Goal: Task Accomplishment & Management: Manage account settings

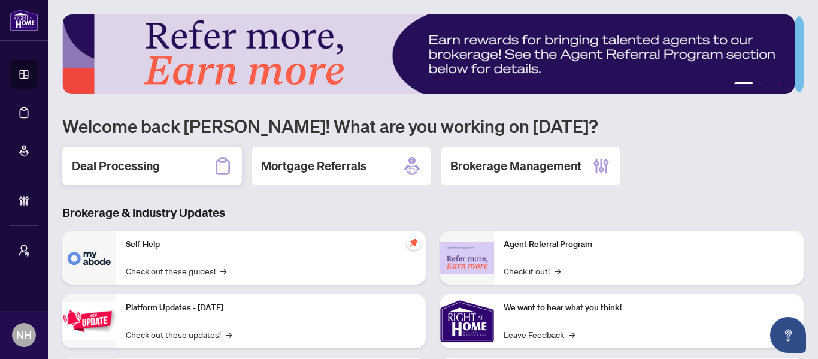
click at [177, 169] on div "Deal Processing" at bounding box center [152, 166] width 180 height 38
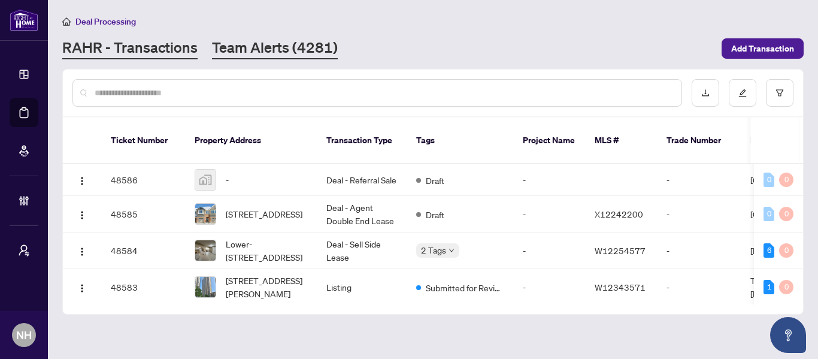
click at [269, 50] on link "Team Alerts (4281)" at bounding box center [275, 49] width 126 height 22
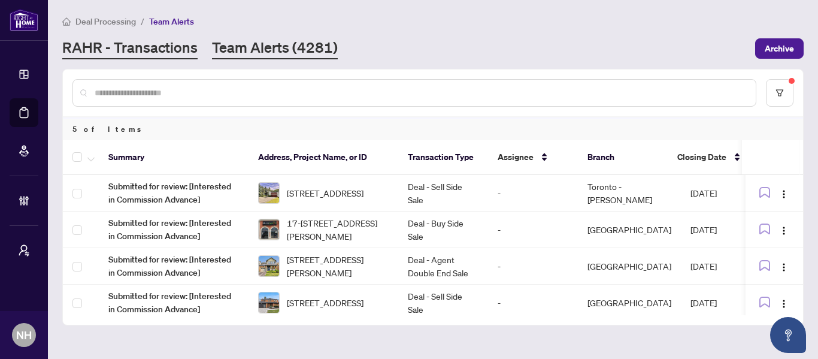
click at [142, 51] on link "RAHR - Transactions" at bounding box center [129, 49] width 135 height 22
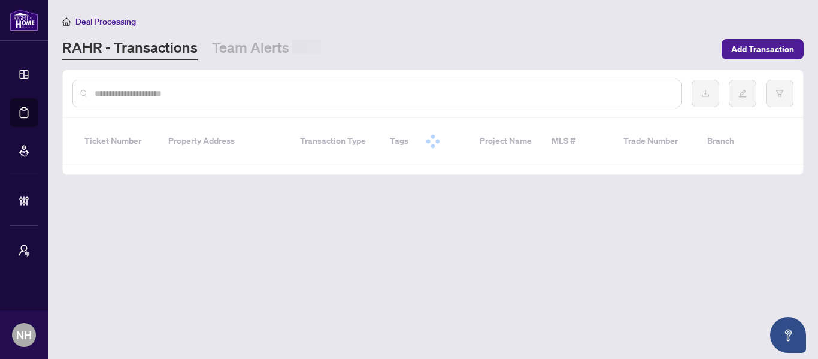
click at [151, 90] on input "text" at bounding box center [383, 93] width 577 height 13
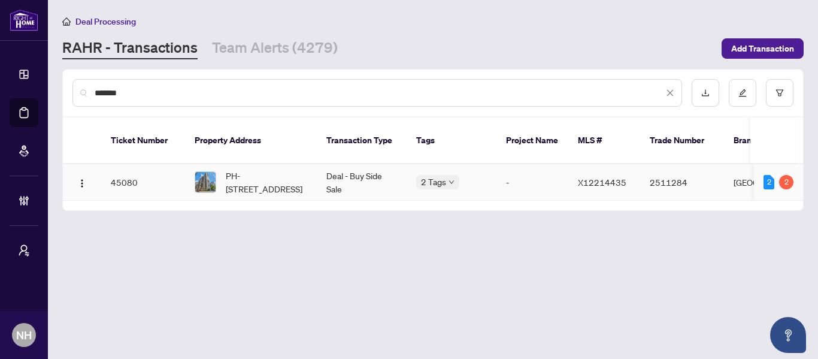
type input "*******"
click at [280, 169] on span "PH-2301-470 Laurier Ave, Ottawa, Ontario K1R 7W9, Canada" at bounding box center [266, 182] width 81 height 26
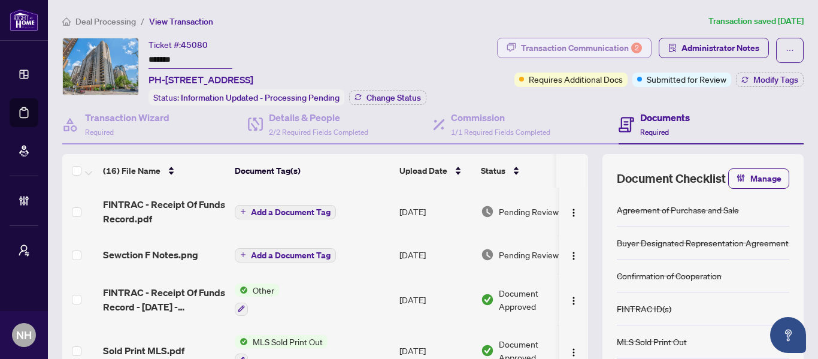
click at [548, 42] on div "Transaction Communication 2" at bounding box center [581, 47] width 121 height 19
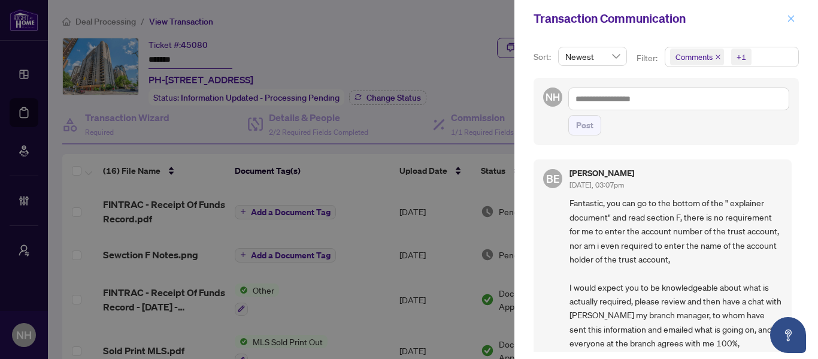
click at [786, 18] on button "button" at bounding box center [791, 18] width 16 height 14
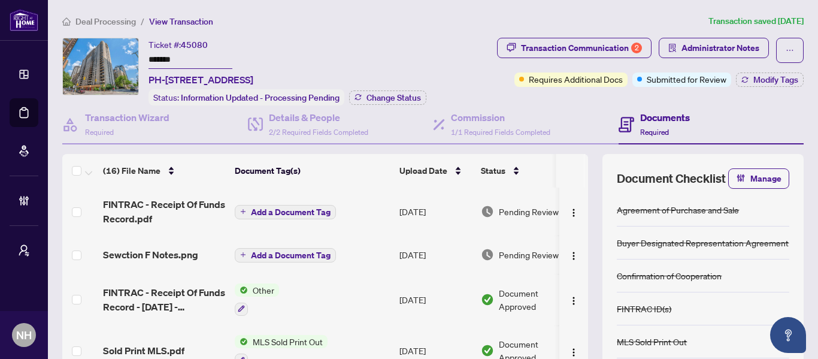
click at [87, 22] on span "Deal Processing" at bounding box center [105, 21] width 60 height 11
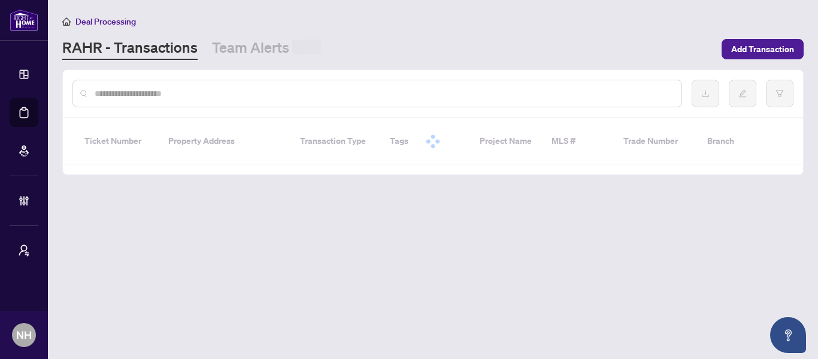
click at [185, 92] on input "text" at bounding box center [383, 93] width 577 height 13
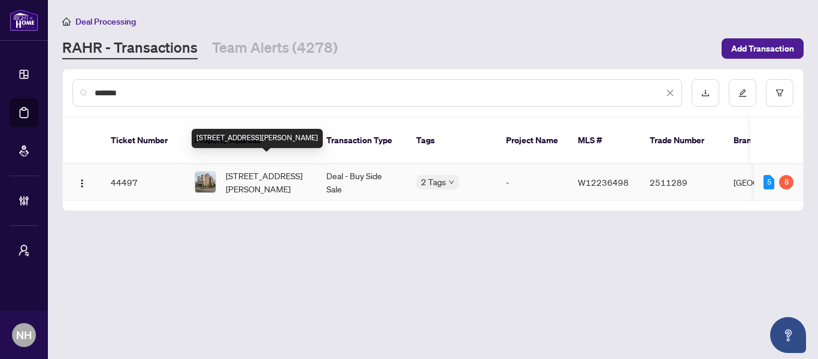
type input "*******"
click at [256, 169] on span "[STREET_ADDRESS][PERSON_NAME]" at bounding box center [266, 182] width 81 height 26
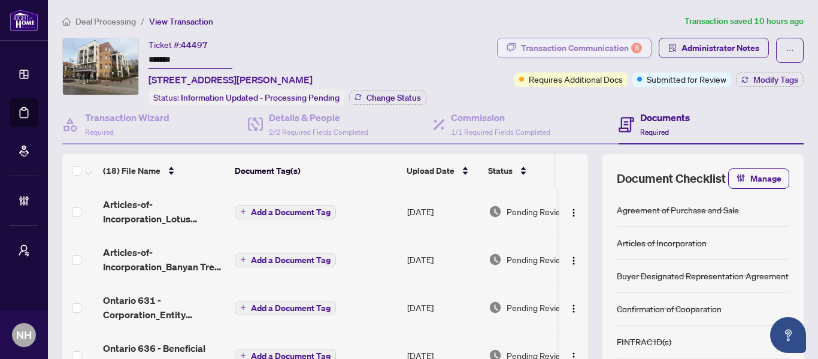
click at [593, 51] on div "Transaction Communication 8" at bounding box center [581, 47] width 121 height 19
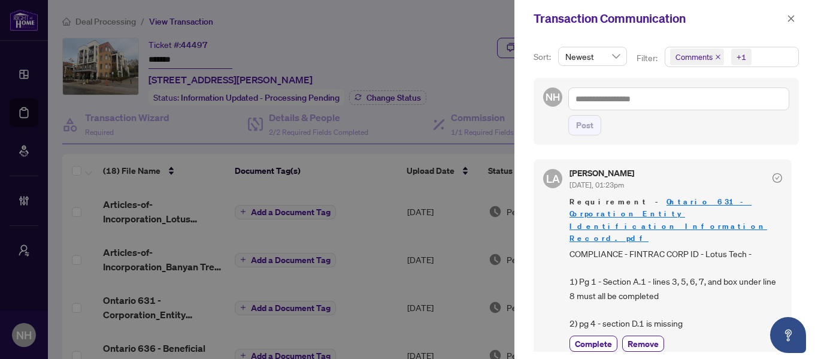
click at [795, 18] on button "button" at bounding box center [791, 18] width 16 height 14
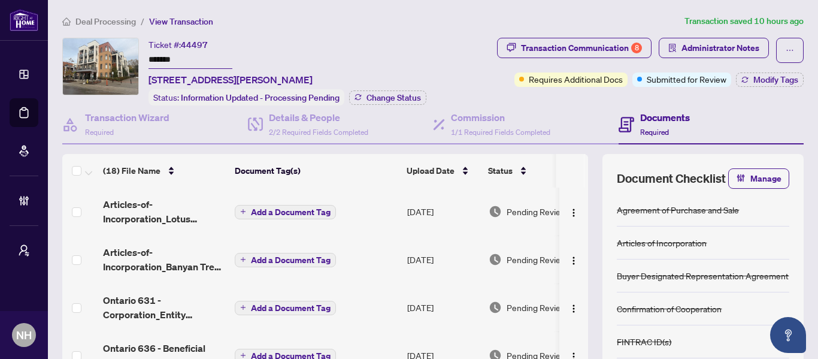
click at [125, 16] on span "Deal Processing" at bounding box center [105, 21] width 60 height 11
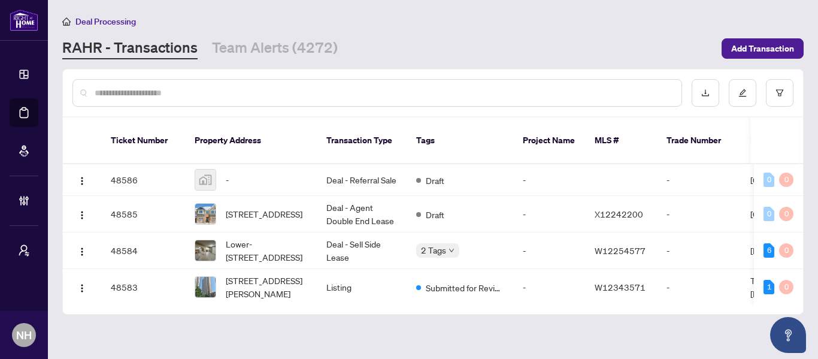
click at [251, 95] on input "text" at bounding box center [383, 92] width 577 height 13
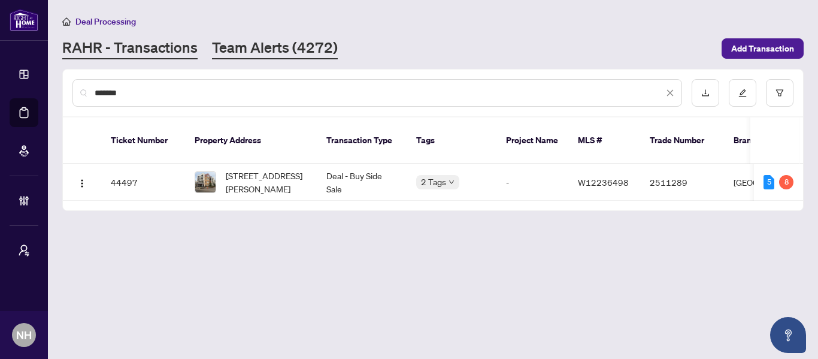
type input "*******"
click at [272, 48] on link "Team Alerts (4272)" at bounding box center [275, 49] width 126 height 22
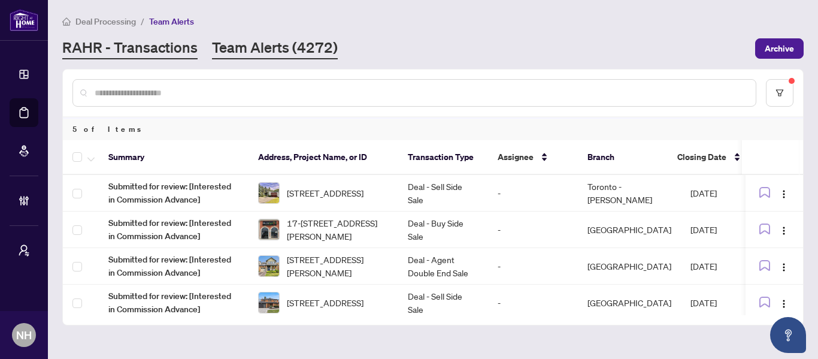
click at [163, 53] on link "RAHR - Transactions" at bounding box center [129, 49] width 135 height 22
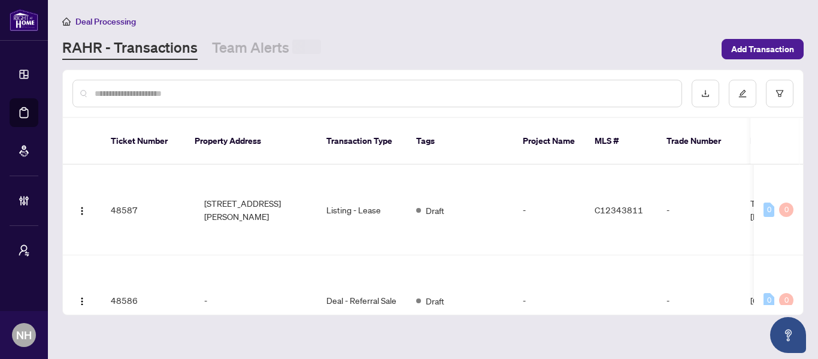
drag, startPoint x: 216, startPoint y: 94, endPoint x: 231, endPoint y: 87, distance: 16.9
click at [223, 90] on input "text" at bounding box center [383, 93] width 577 height 13
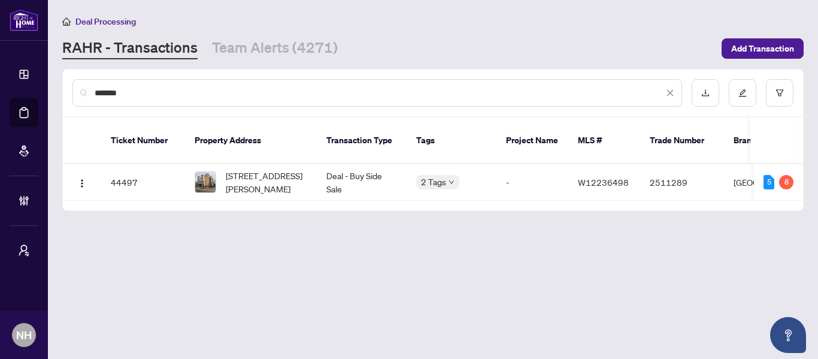
type input "*******"
click at [296, 169] on span "410-120 Canon Jackson Dr, Toronto, Ontario M6M 0B8, Canada" at bounding box center [266, 182] width 81 height 26
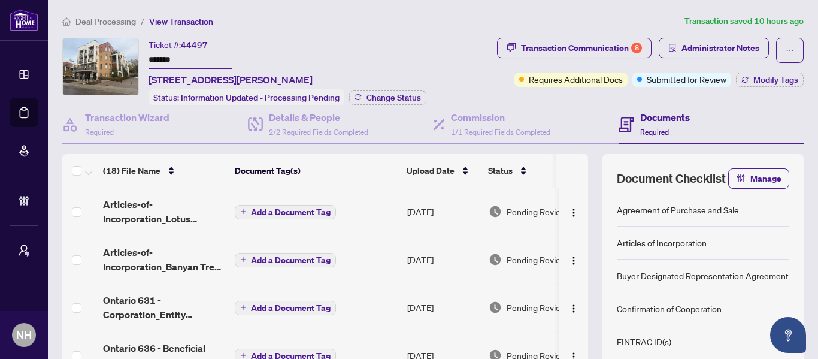
scroll to position [60, 0]
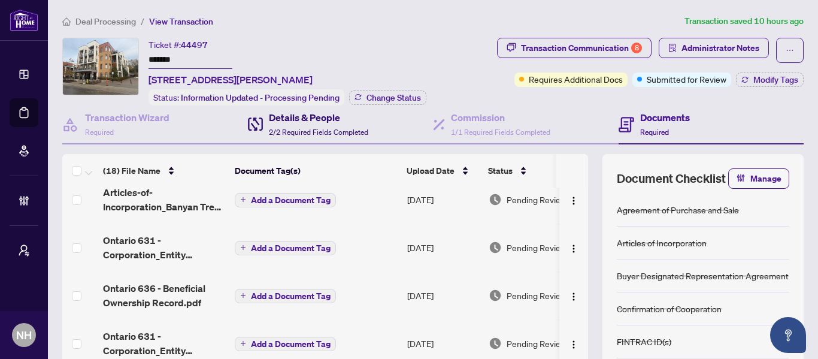
click at [363, 134] on span "2/2 Required Fields Completed" at bounding box center [318, 132] width 99 height 9
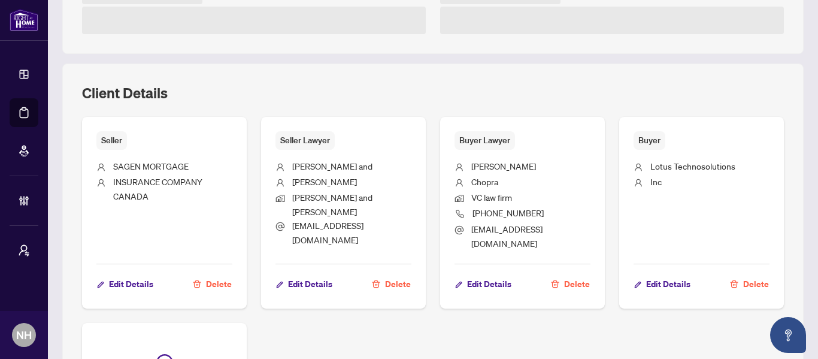
scroll to position [380, 0]
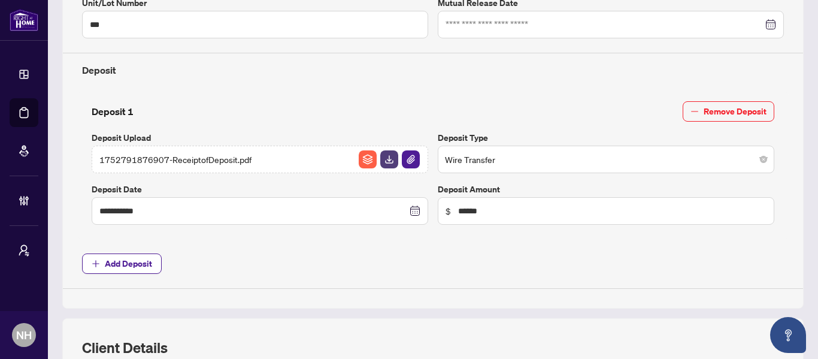
type input "**********"
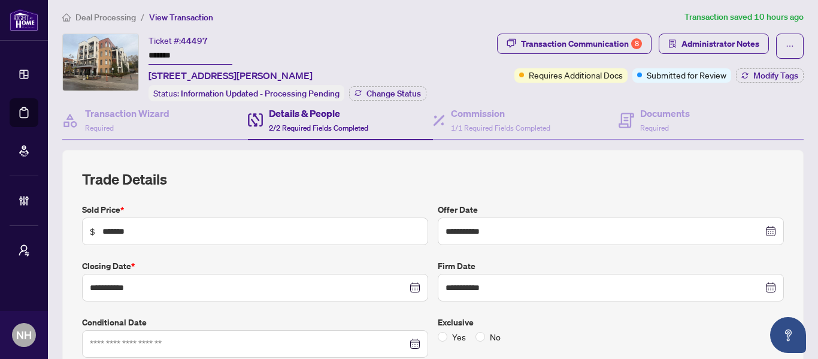
scroll to position [0, 0]
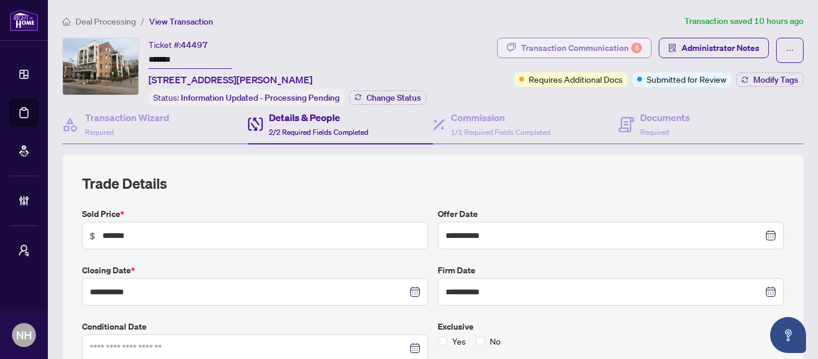
click at [587, 44] on div "Transaction Communication 8" at bounding box center [581, 47] width 121 height 19
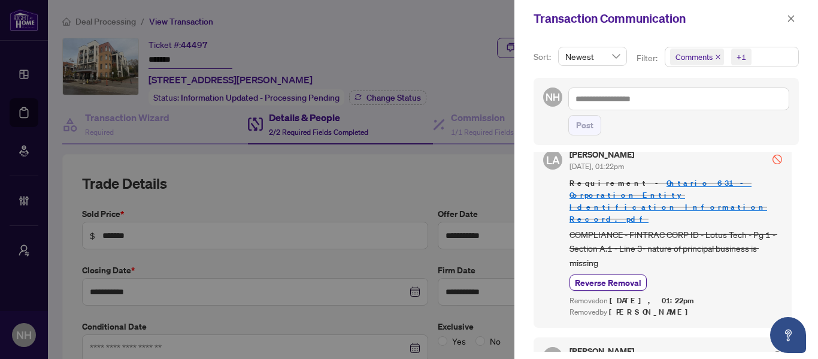
scroll to position [120, 0]
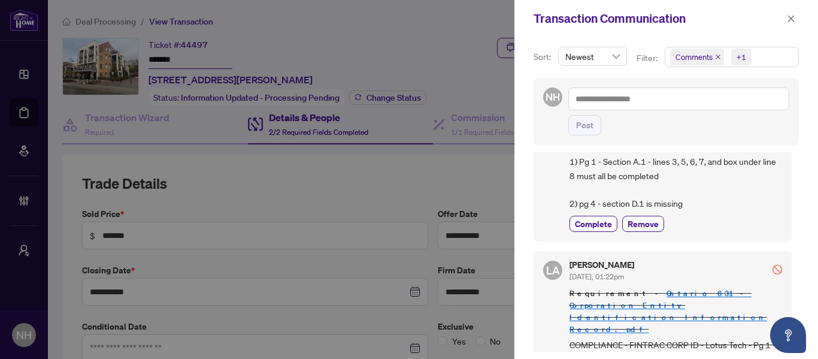
click at [719, 54] on icon "close" at bounding box center [718, 57] width 6 height 6
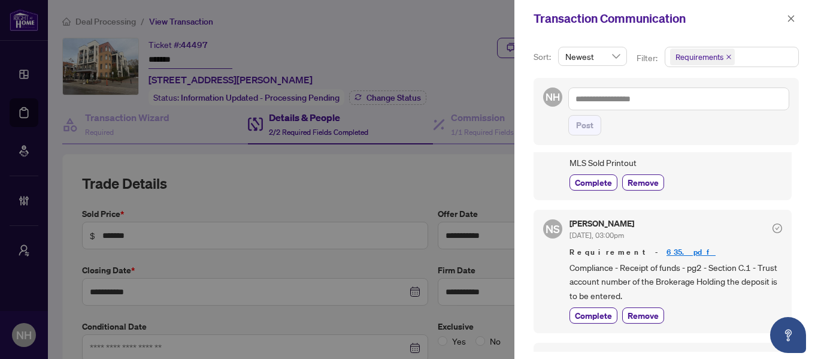
scroll to position [719, 0]
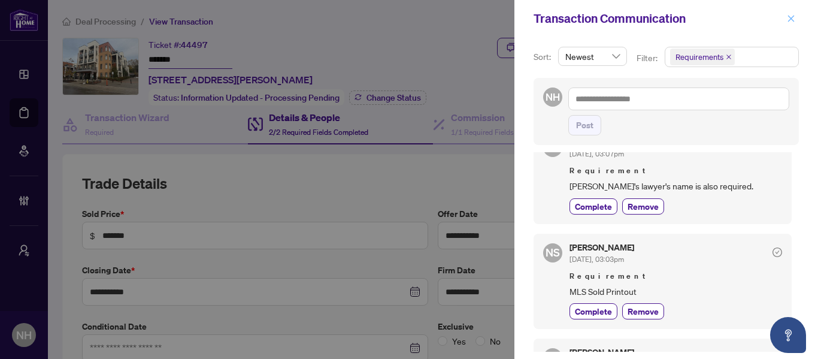
click at [788, 19] on icon "close" at bounding box center [791, 18] width 8 height 8
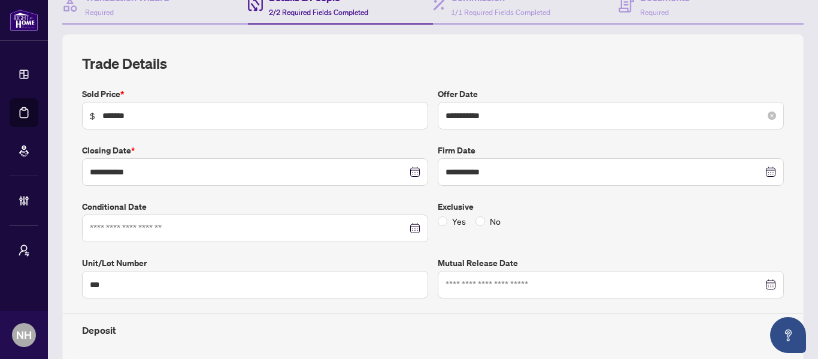
scroll to position [60, 0]
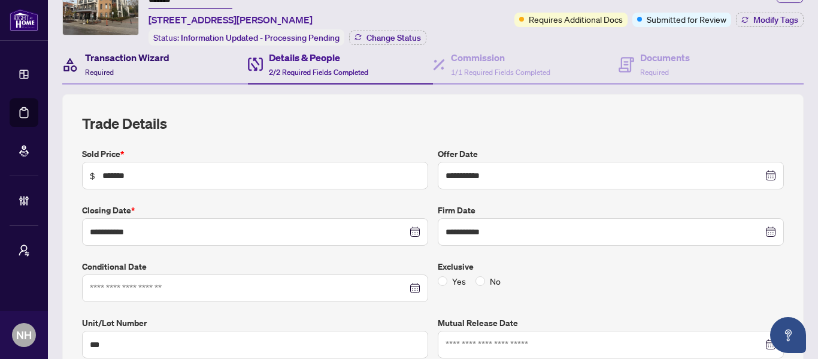
drag, startPoint x: 155, startPoint y: 63, endPoint x: 333, endPoint y: 92, distance: 180.1
click at [155, 63] on div "Transaction Wizard Required" at bounding box center [127, 64] width 84 height 28
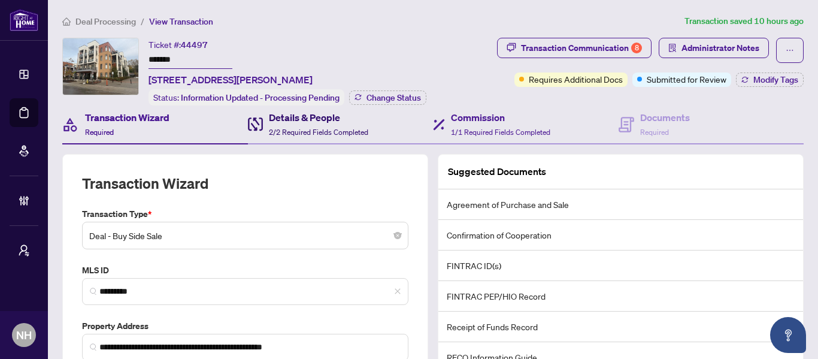
drag, startPoint x: 304, startPoint y: 116, endPoint x: 515, endPoint y: 125, distance: 210.9
click at [305, 115] on h4 "Details & People" at bounding box center [318, 117] width 99 height 14
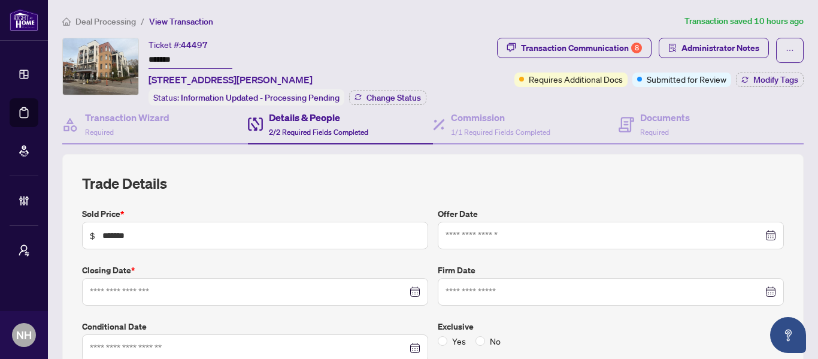
type input "**********"
click at [693, 125] on div "Documents Required" at bounding box center [712, 124] width 186 height 39
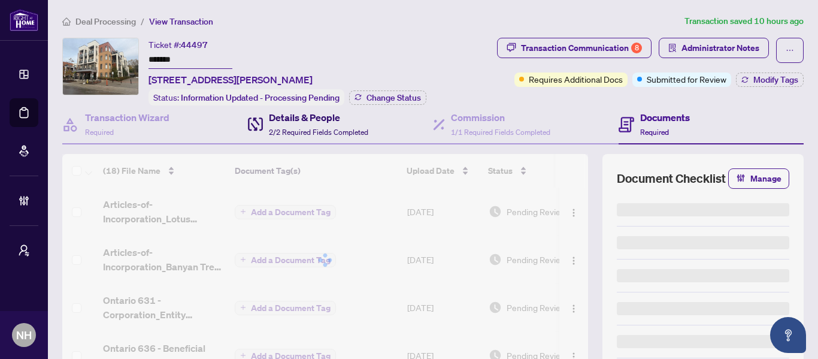
click at [296, 129] on span "2/2 Required Fields Completed" at bounding box center [318, 132] width 99 height 9
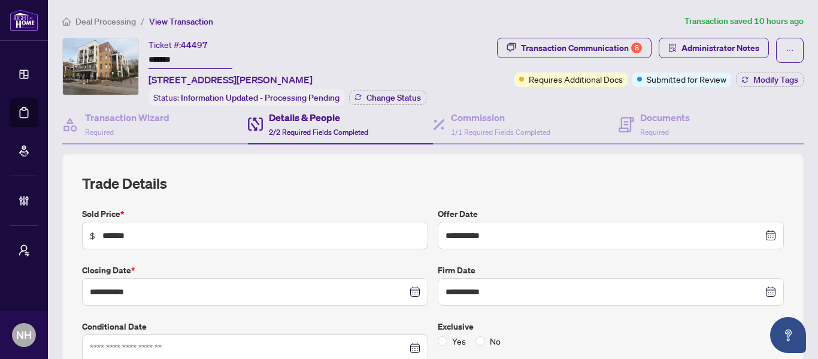
click at [120, 21] on span "Deal Processing" at bounding box center [105, 21] width 60 height 11
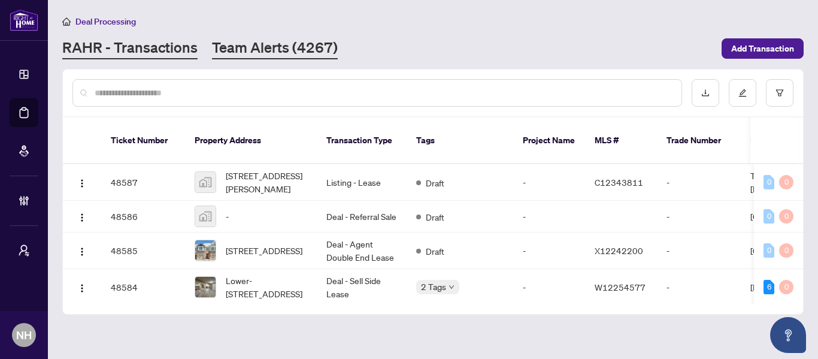
click at [244, 44] on link "Team Alerts (4267)" at bounding box center [275, 49] width 126 height 22
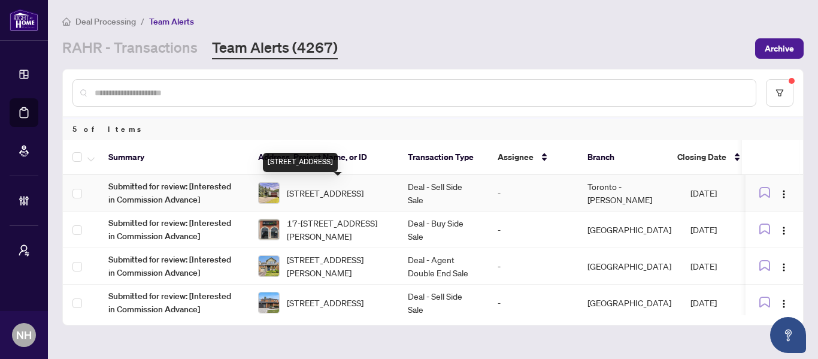
click at [354, 195] on span "[STREET_ADDRESS]" at bounding box center [325, 192] width 77 height 13
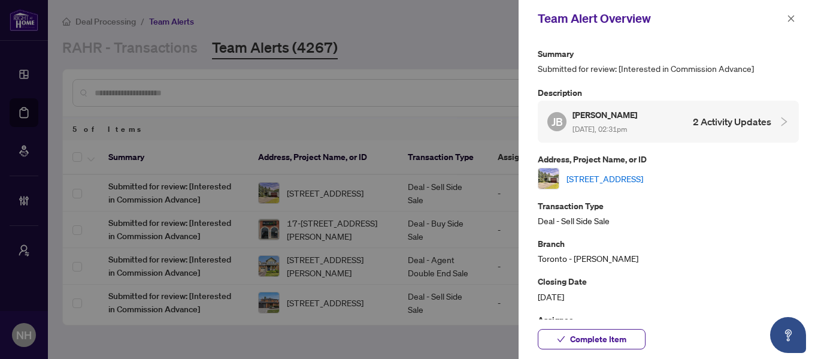
click at [643, 182] on link "[STREET_ADDRESS]" at bounding box center [604, 178] width 77 height 13
click at [786, 22] on button "button" at bounding box center [791, 18] width 16 height 14
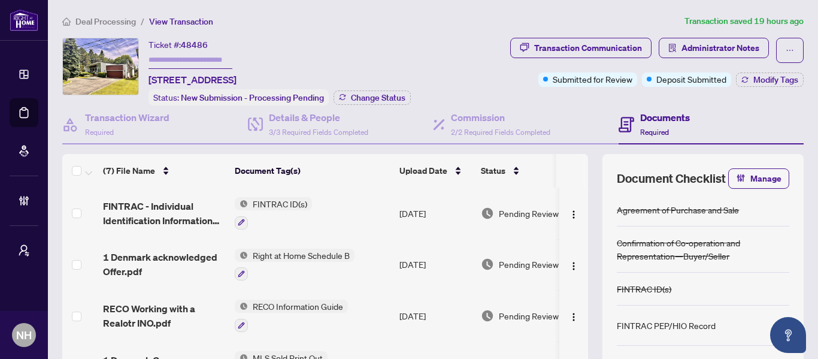
click at [115, 16] on span "Deal Processing" at bounding box center [105, 21] width 60 height 11
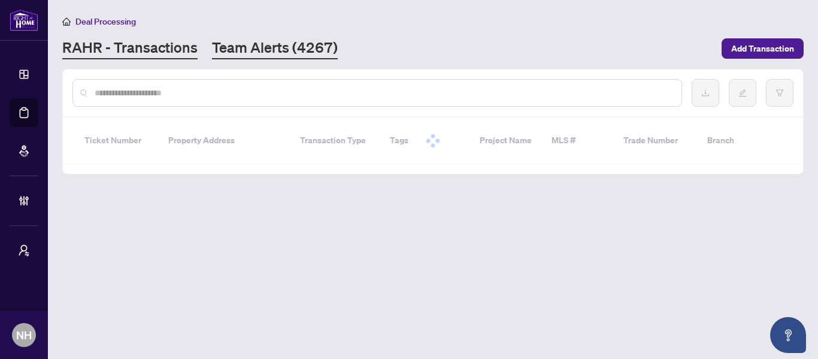
click at [241, 38] on link "Team Alerts (4267)" at bounding box center [275, 49] width 126 height 22
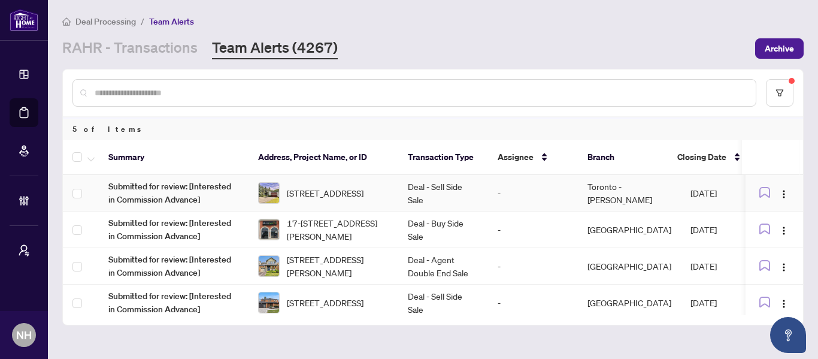
click at [354, 193] on span "[STREET_ADDRESS]" at bounding box center [325, 192] width 77 height 13
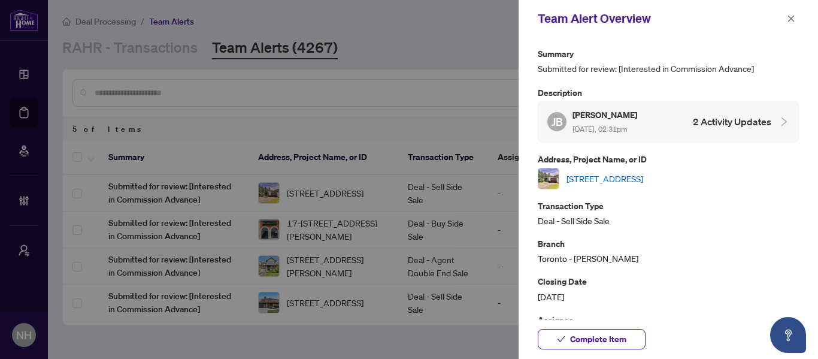
click at [630, 178] on link "[STREET_ADDRESS]" at bounding box center [604, 178] width 77 height 13
click at [444, 41] on div at bounding box center [409, 179] width 818 height 359
click at [787, 23] on icon "close" at bounding box center [791, 18] width 8 height 8
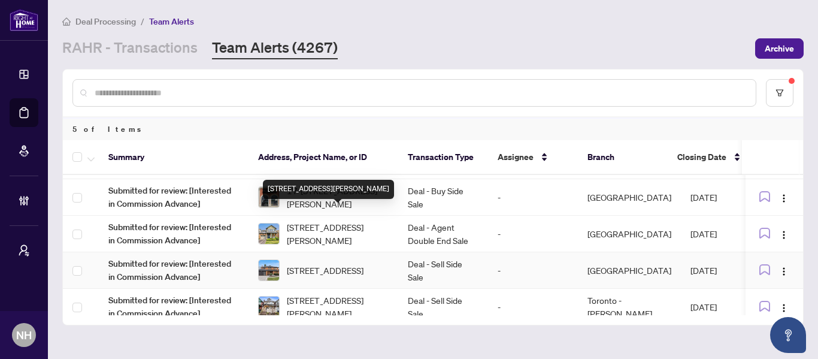
scroll to position [46, 0]
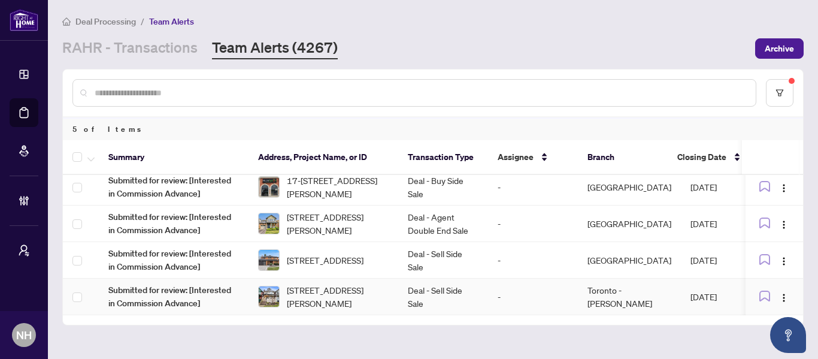
click at [328, 287] on span "[STREET_ADDRESS][PERSON_NAME]" at bounding box center [338, 296] width 102 height 26
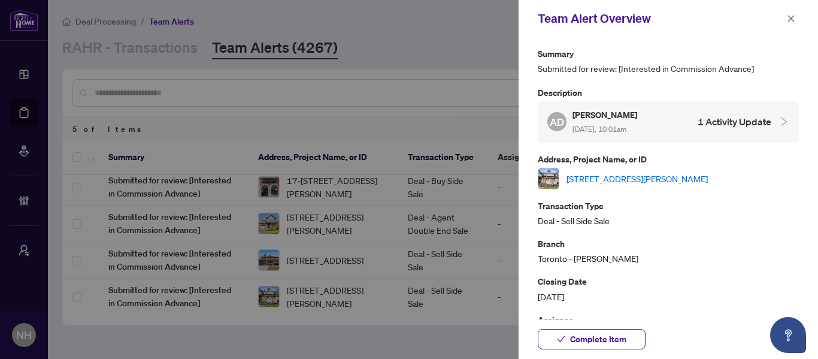
click at [617, 176] on link "[STREET_ADDRESS][PERSON_NAME]" at bounding box center [636, 178] width 141 height 13
click at [791, 16] on icon "close" at bounding box center [791, 18] width 8 height 8
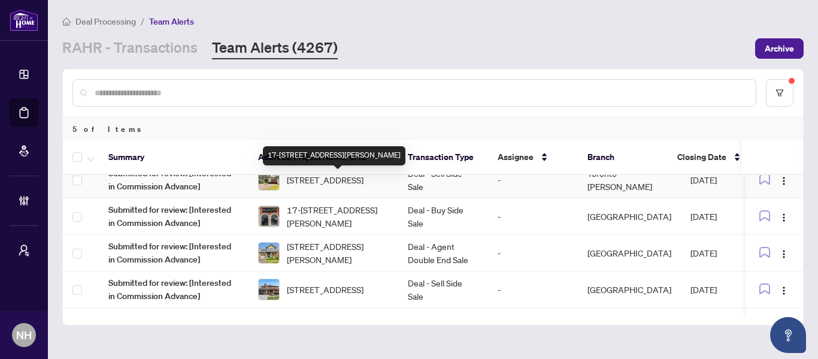
scroll to position [0, 0]
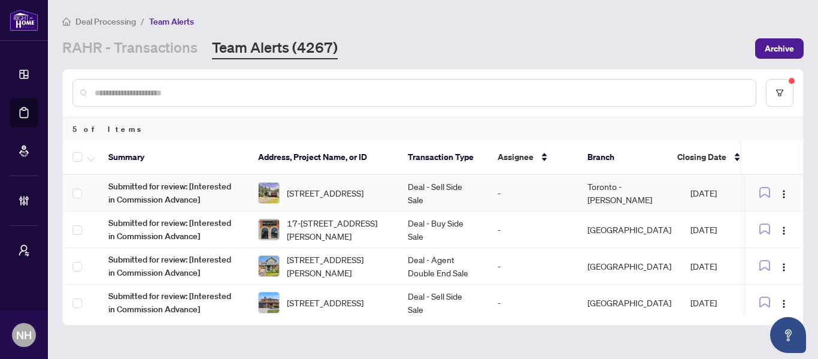
click at [320, 192] on span "[STREET_ADDRESS]" at bounding box center [325, 192] width 77 height 13
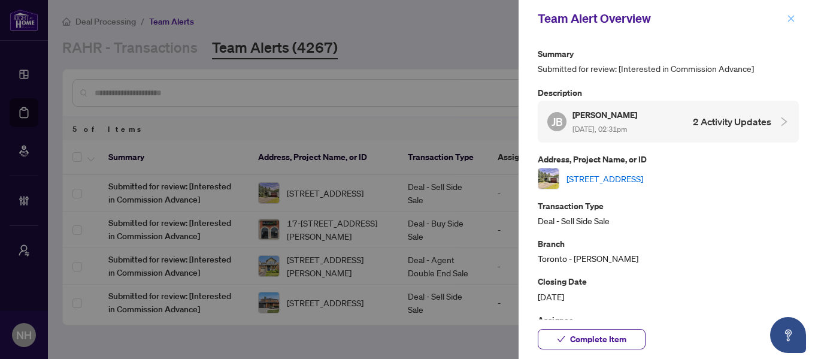
click at [791, 22] on icon "close" at bounding box center [791, 18] width 8 height 8
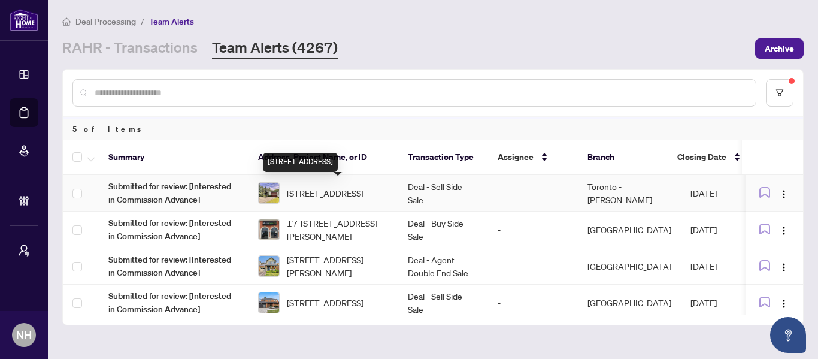
click at [326, 191] on span "[STREET_ADDRESS]" at bounding box center [325, 192] width 77 height 13
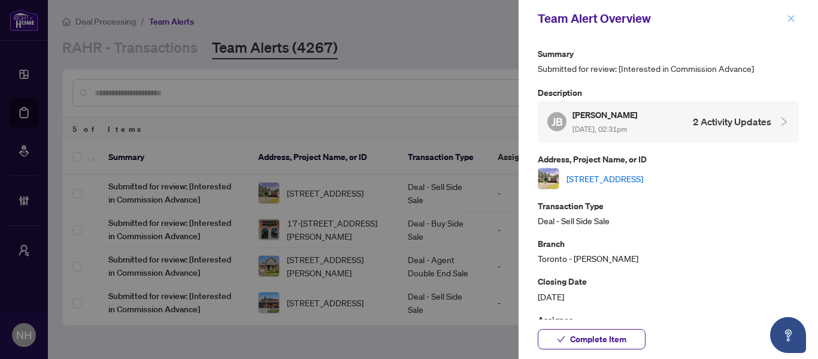
click at [786, 18] on button "button" at bounding box center [791, 18] width 16 height 14
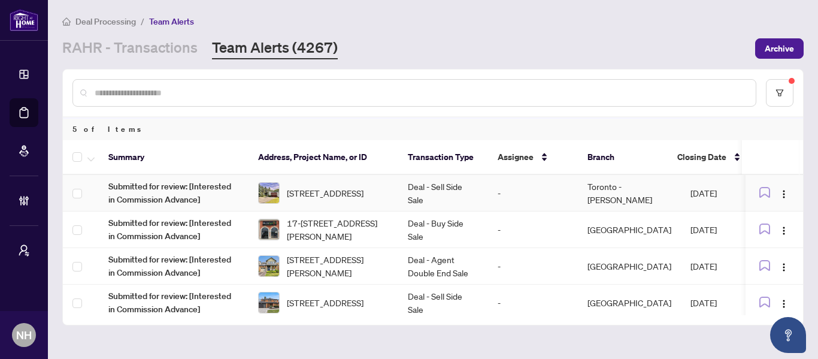
click at [275, 192] on img at bounding box center [269, 193] width 20 height 20
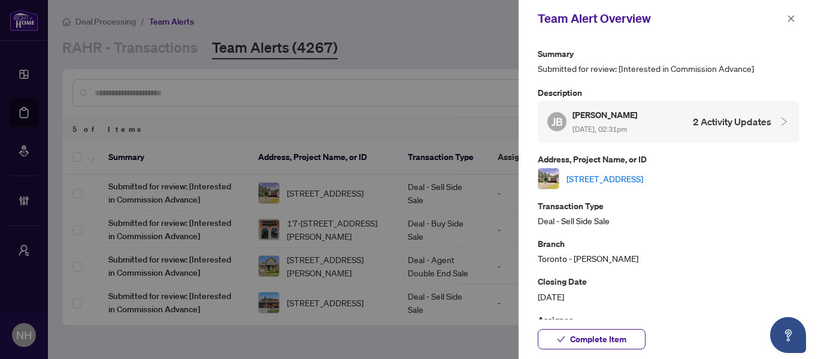
click at [643, 180] on link "[STREET_ADDRESS]" at bounding box center [604, 178] width 77 height 13
click at [792, 16] on icon "close" at bounding box center [791, 18] width 8 height 8
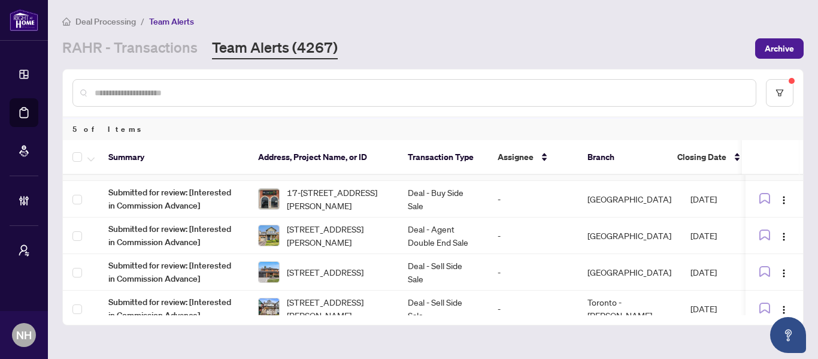
scroll to position [46, 0]
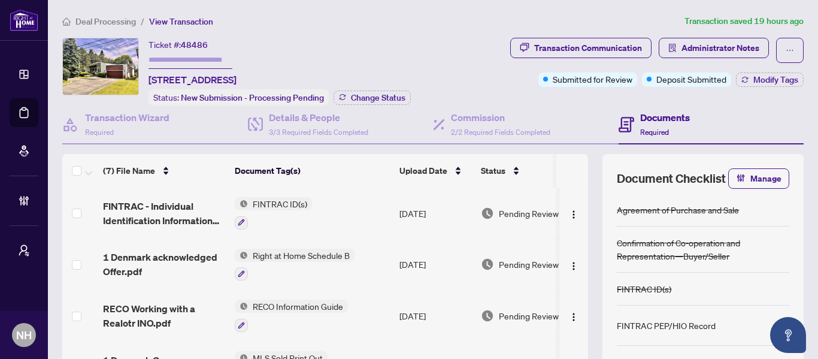
click at [115, 17] on span "Deal Processing" at bounding box center [105, 21] width 60 height 11
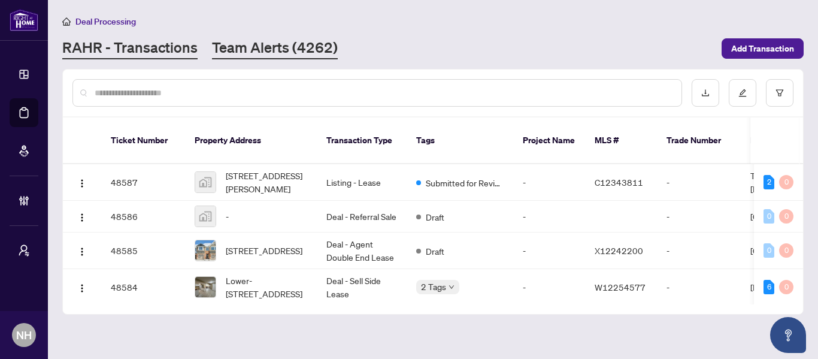
click at [283, 43] on link "Team Alerts (4262)" at bounding box center [275, 49] width 126 height 22
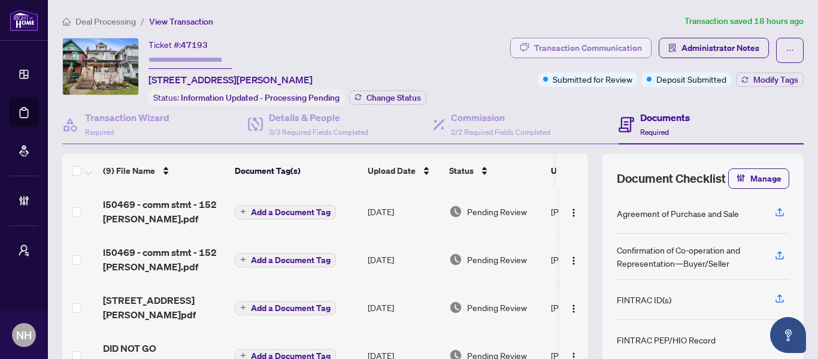
click at [577, 39] on div "Transaction Communication" at bounding box center [588, 47] width 108 height 19
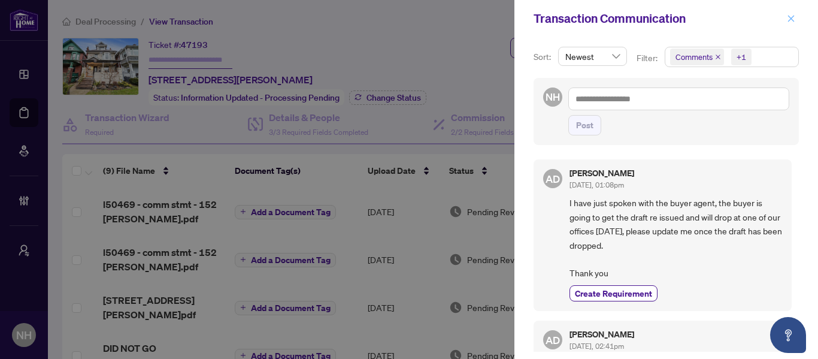
click at [786, 20] on button "button" at bounding box center [791, 18] width 16 height 14
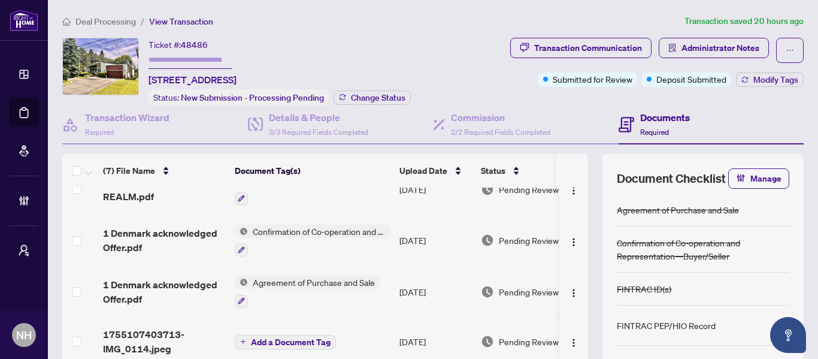
scroll to position [180, 0]
click at [154, 332] on span "1755107403713-IMG_0114.jpeg" at bounding box center [164, 341] width 122 height 29
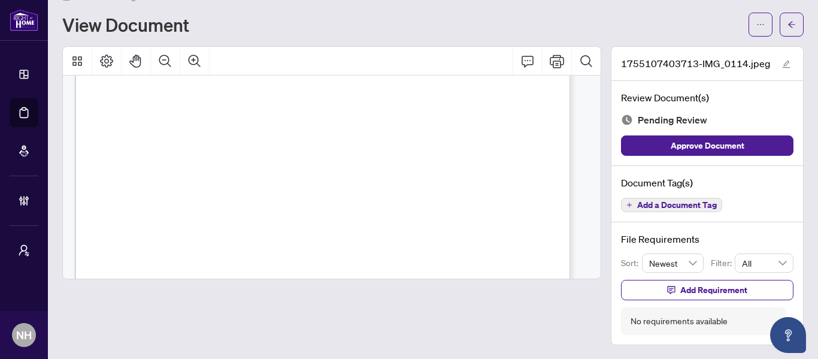
scroll to position [120, 0]
click at [787, 32] on span "button" at bounding box center [791, 24] width 8 height 19
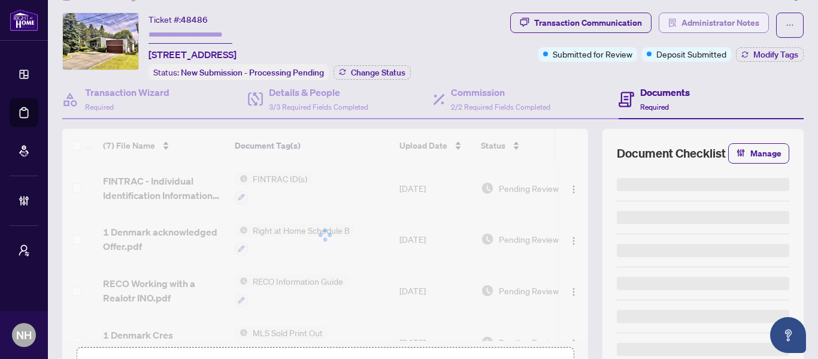
click at [707, 14] on span "Administrator Notes" at bounding box center [720, 22] width 78 height 19
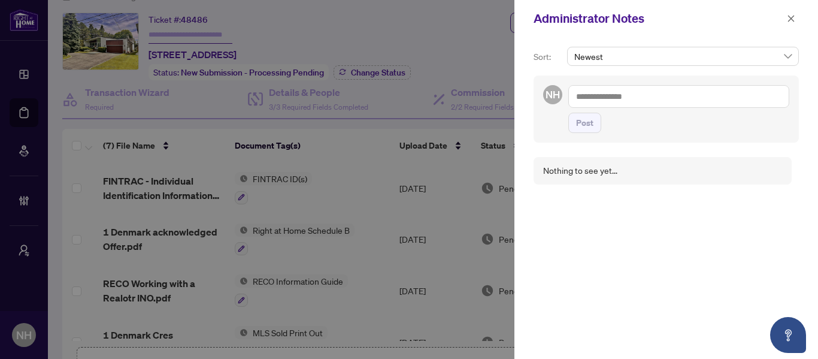
drag, startPoint x: 637, startPoint y: 101, endPoint x: 644, endPoint y: 95, distance: 8.9
click at [638, 100] on textarea at bounding box center [678, 96] width 221 height 23
click at [598, 101] on textarea "****" at bounding box center [678, 96] width 221 height 23
click at [669, 98] on textarea "*********" at bounding box center [678, 96] width 221 height 23
click at [612, 101] on textarea "*********" at bounding box center [678, 96] width 221 height 23
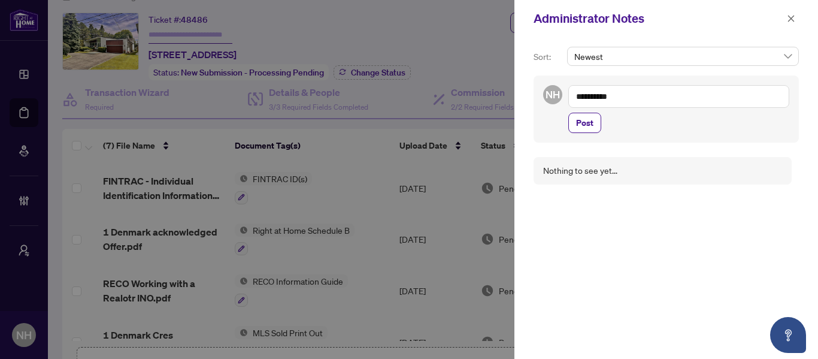
click at [619, 100] on textarea "*********" at bounding box center [678, 96] width 221 height 23
click at [653, 106] on span "YuPa n Wang" at bounding box center [656, 104] width 90 height 11
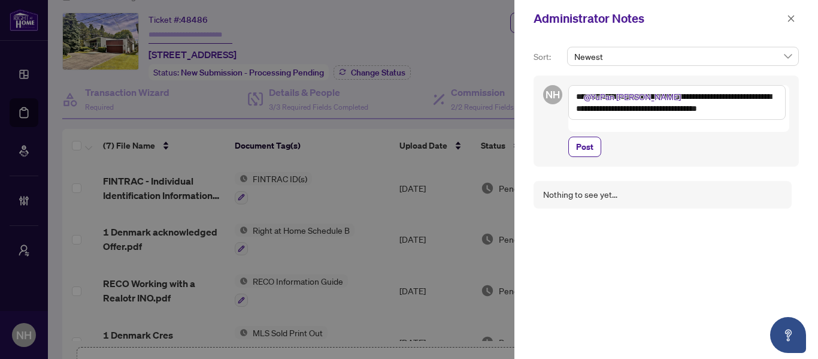
click at [735, 106] on textarea "**********" at bounding box center [676, 102] width 217 height 35
type textarea "**********"
click at [595, 154] on button "Post" at bounding box center [584, 158] width 33 height 20
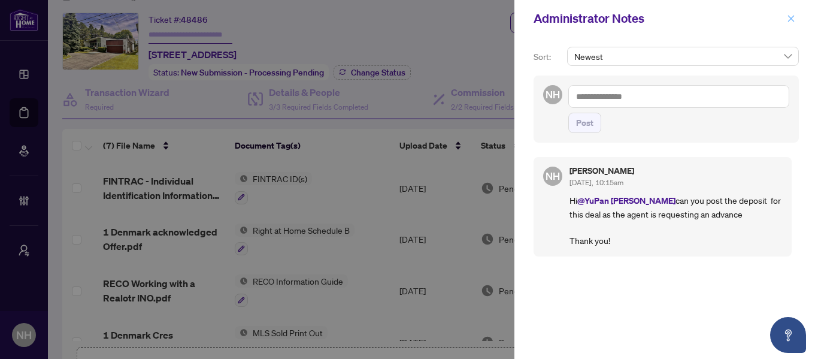
click at [785, 16] on button "button" at bounding box center [791, 18] width 16 height 14
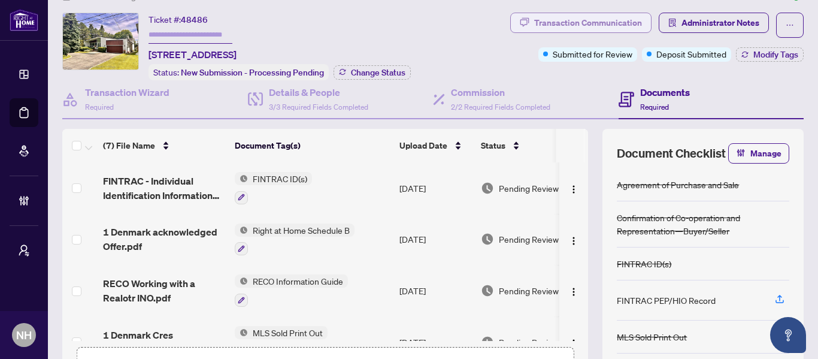
click at [583, 25] on div "Transaction Communication" at bounding box center [588, 22] width 108 height 19
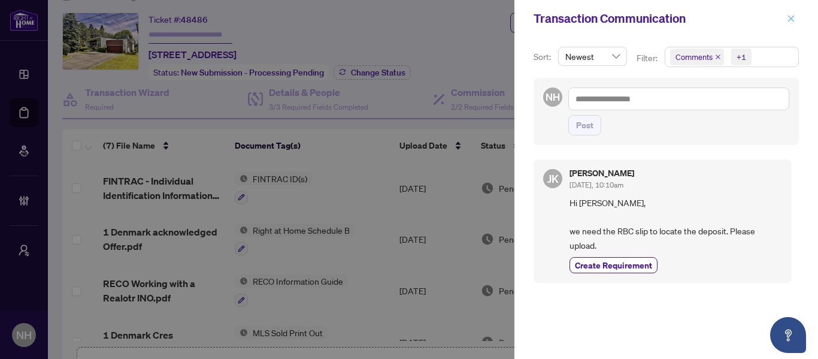
click at [789, 17] on icon "close" at bounding box center [791, 18] width 7 height 7
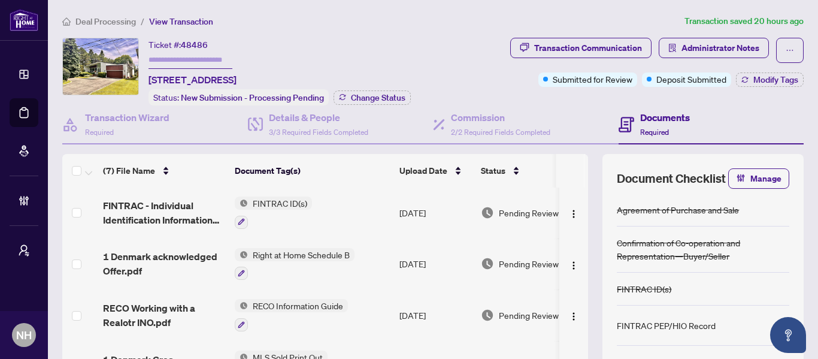
click at [85, 22] on span "Deal Processing" at bounding box center [105, 21] width 60 height 11
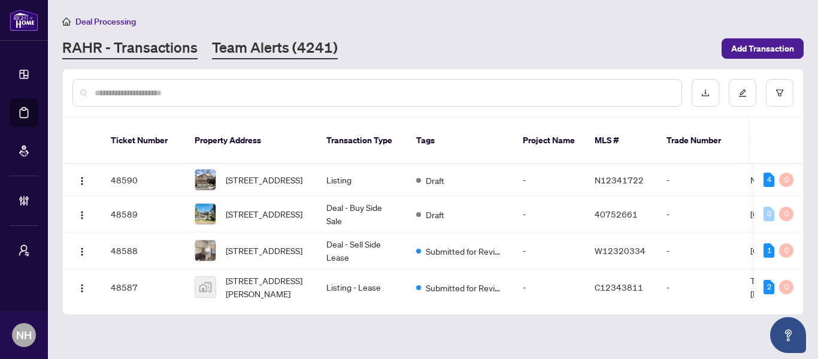
click at [298, 56] on link "Team Alerts (4241)" at bounding box center [275, 49] width 126 height 22
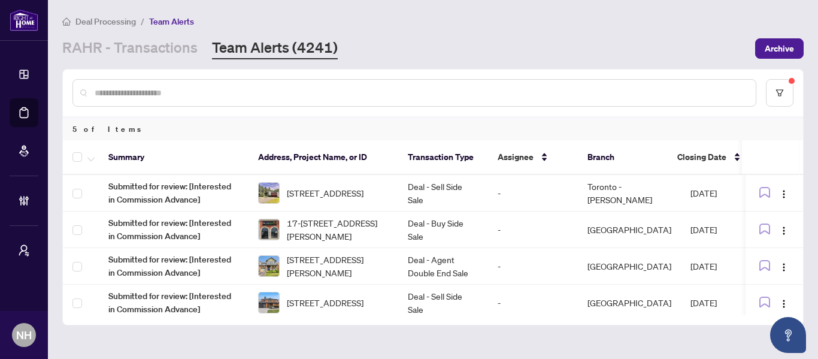
click at [213, 106] on div at bounding box center [433, 92] width 740 height 47
click at [211, 95] on input "text" at bounding box center [420, 92] width 651 height 13
click at [169, 49] on link "RAHR - Transactions" at bounding box center [129, 49] width 135 height 22
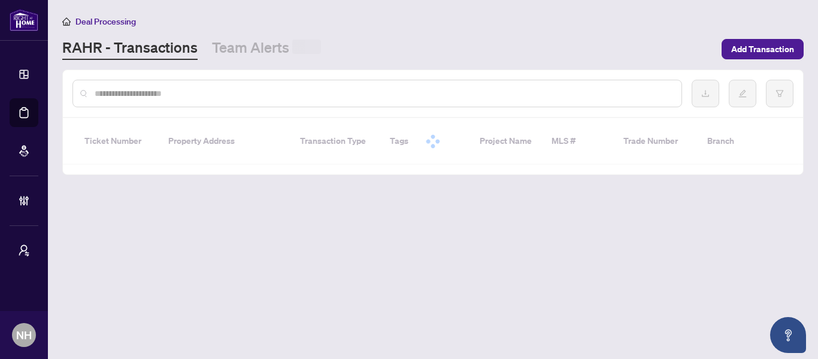
click at [216, 101] on div at bounding box center [377, 94] width 610 height 28
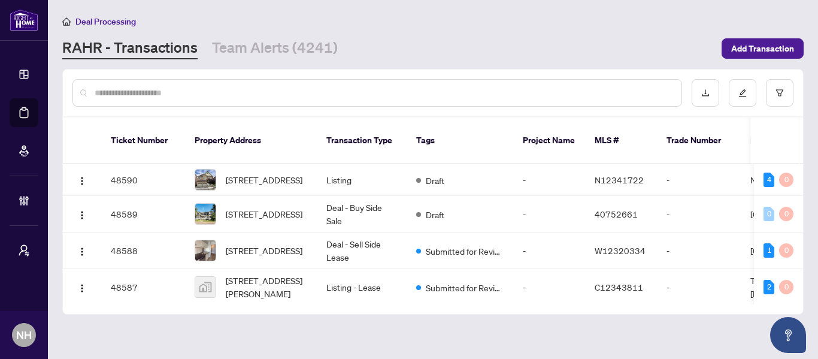
click at [233, 92] on input "text" at bounding box center [383, 92] width 577 height 13
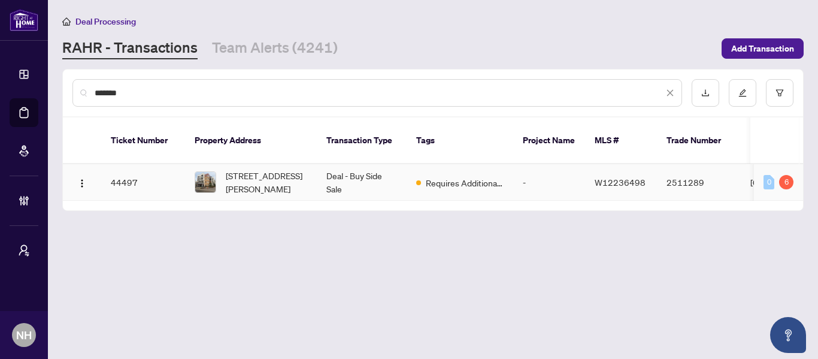
type input "*******"
click at [266, 174] on span "[STREET_ADDRESS][PERSON_NAME]" at bounding box center [266, 182] width 81 height 26
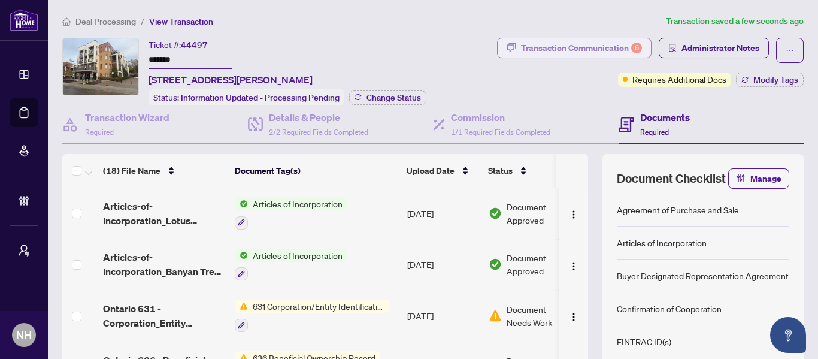
click at [589, 46] on div "Transaction Communication 6" at bounding box center [581, 47] width 121 height 19
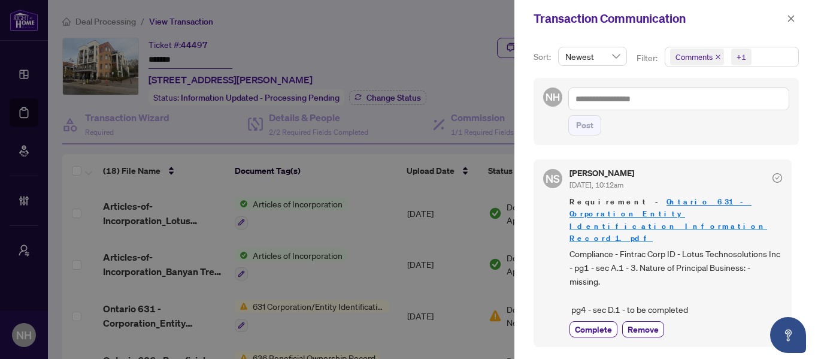
click at [715, 59] on icon "close" at bounding box center [718, 57] width 6 height 6
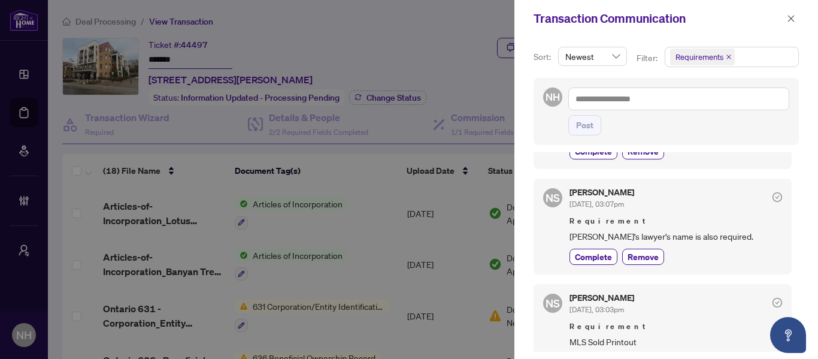
scroll to position [479, 0]
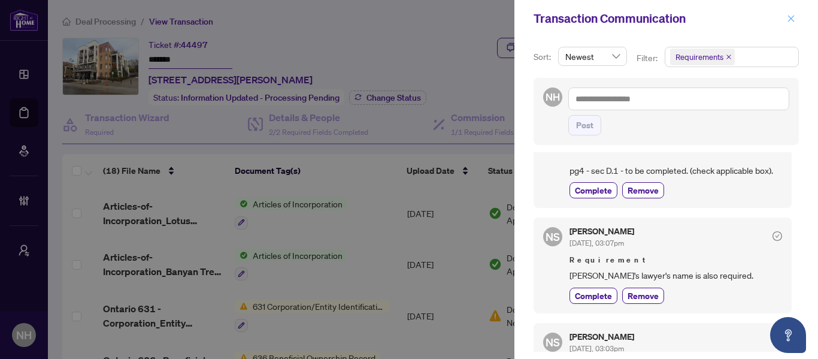
click at [796, 16] on button "button" at bounding box center [791, 18] width 16 height 14
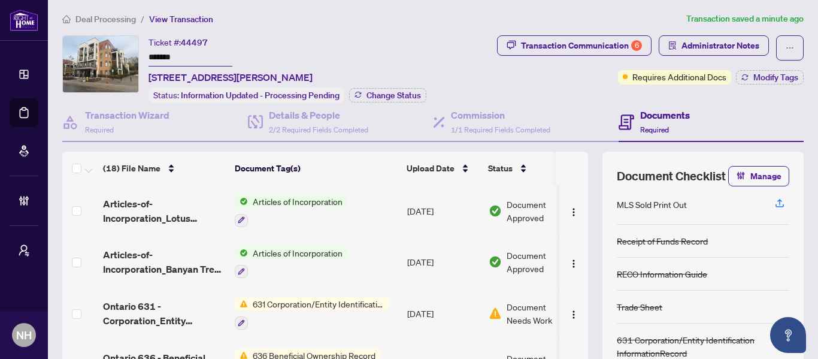
scroll to position [0, 0]
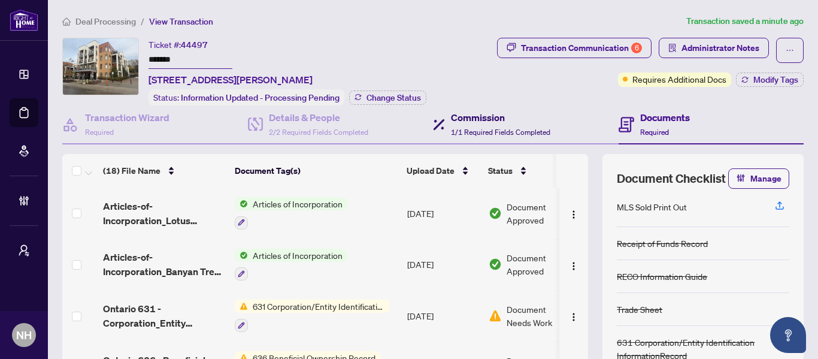
click at [514, 113] on h4 "Commission" at bounding box center [500, 117] width 99 height 14
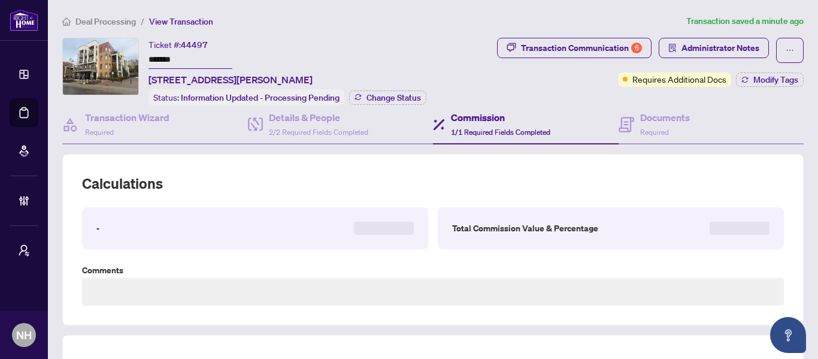
type textarea "*********"
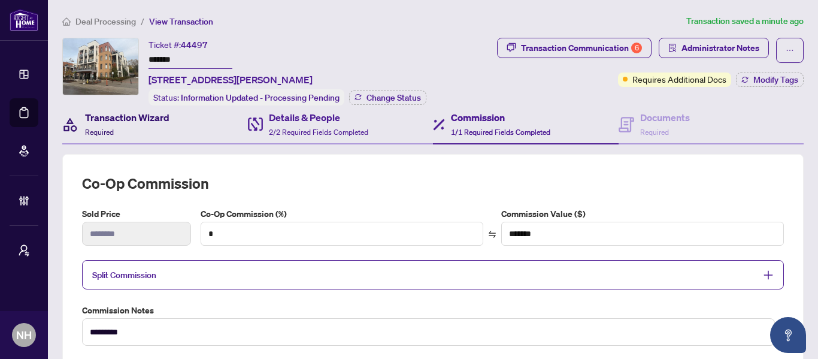
click at [139, 115] on h4 "Transaction Wizard" at bounding box center [127, 117] width 84 height 14
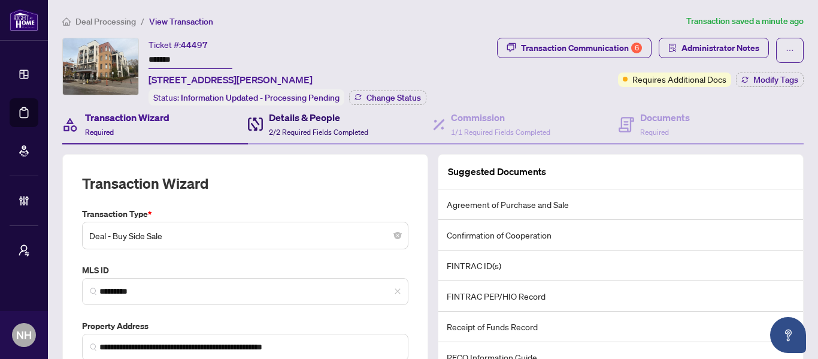
drag, startPoint x: 279, startPoint y: 125, endPoint x: 380, endPoint y: 151, distance: 104.4
click at [281, 125] on div "Details & People 2/2 Required Fields Completed" at bounding box center [318, 124] width 99 height 28
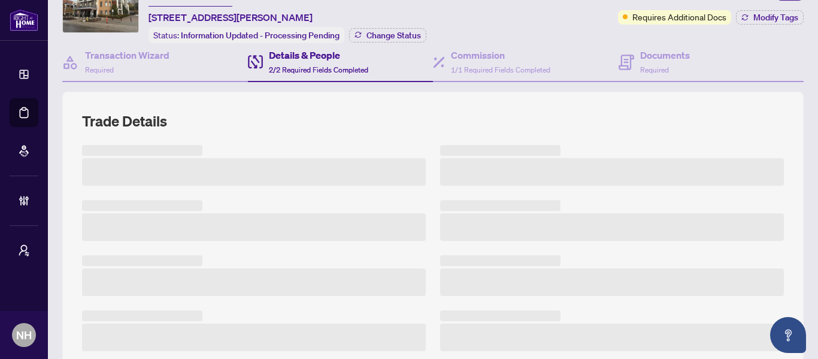
scroll to position [120, 0]
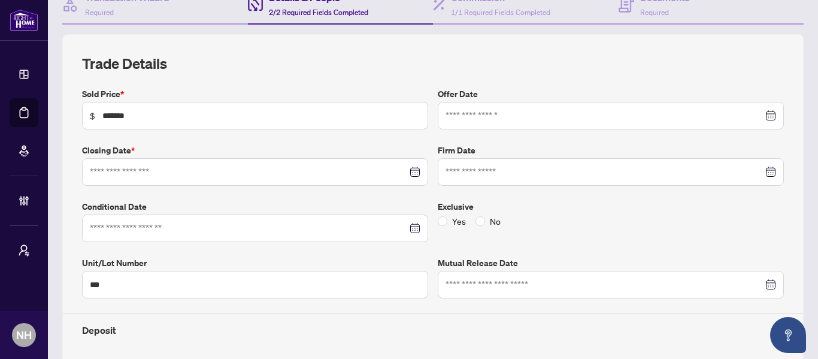
type input "**********"
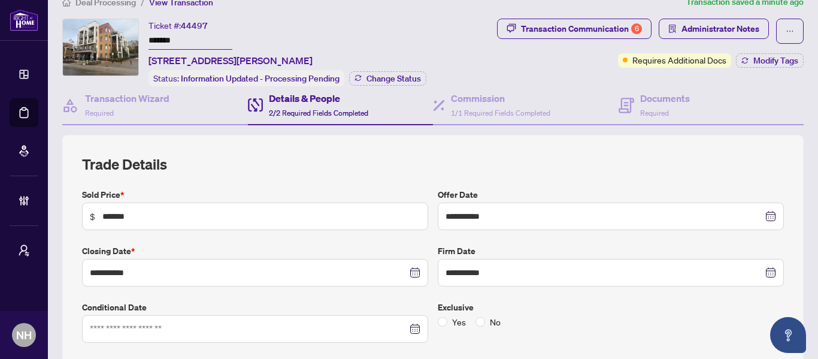
scroll to position [0, 0]
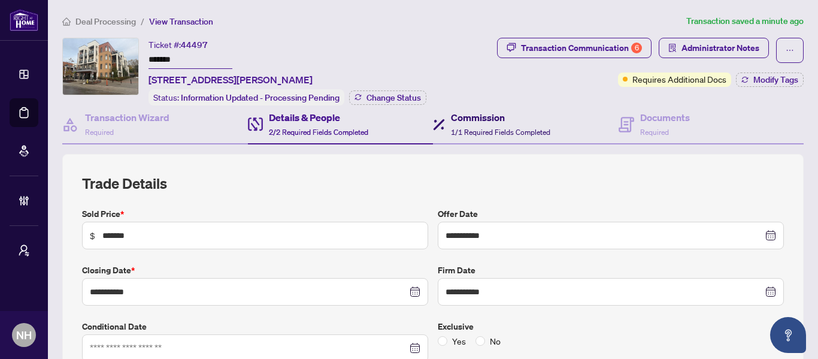
drag, startPoint x: 499, startPoint y: 124, endPoint x: 565, endPoint y: 135, distance: 67.4
click at [499, 123] on div "Commission 1/1 Required Fields Completed" at bounding box center [500, 124] width 99 height 28
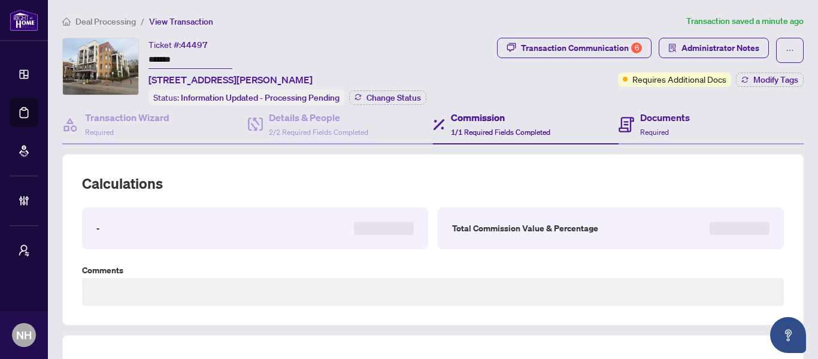
type textarea "*********"
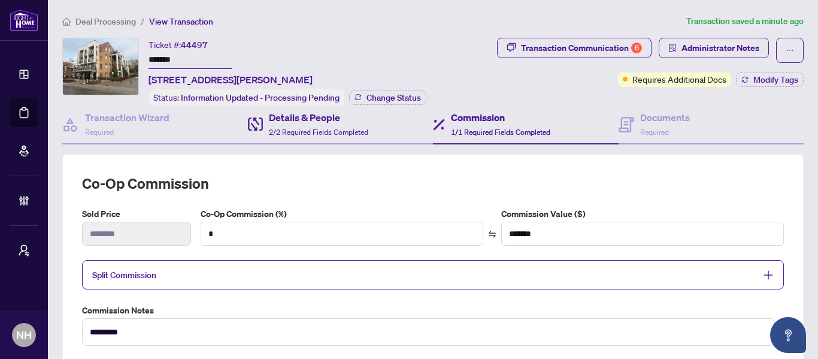
drag, startPoint x: 644, startPoint y: 104, endPoint x: 421, endPoint y: 138, distance: 225.8
click at [644, 105] on div "Documents Required" at bounding box center [712, 124] width 186 height 39
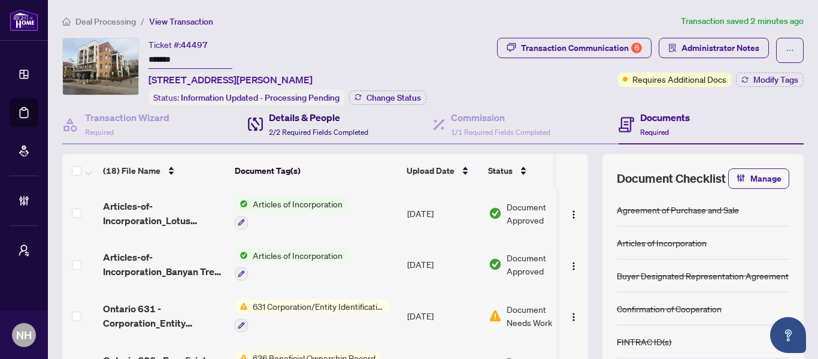
drag, startPoint x: 253, startPoint y: 130, endPoint x: 335, endPoint y: 150, distance: 84.5
click at [253, 129] on span at bounding box center [255, 124] width 15 height 28
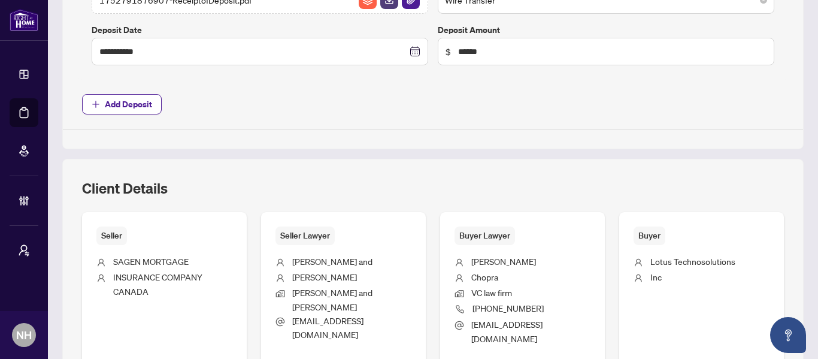
type input "**********"
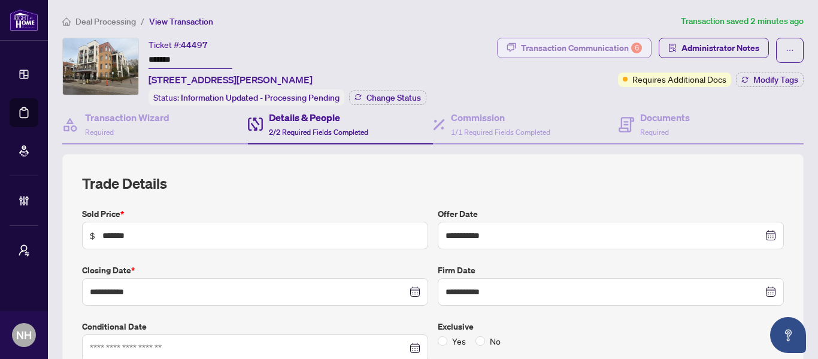
click at [572, 50] on div "Transaction Communication 6" at bounding box center [581, 47] width 121 height 19
type textarea "**********"
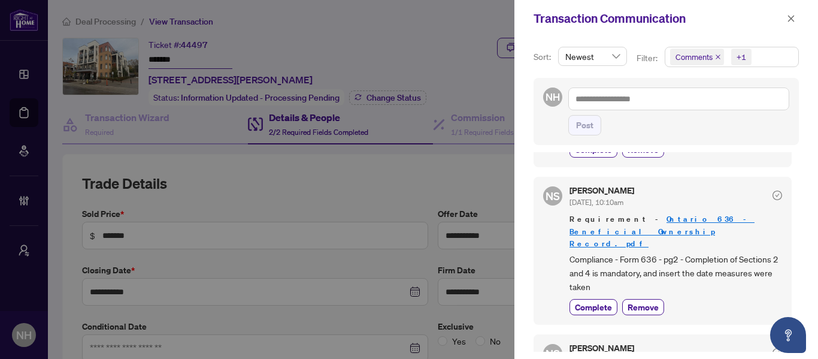
click at [717, 55] on icon "close" at bounding box center [718, 57] width 6 height 6
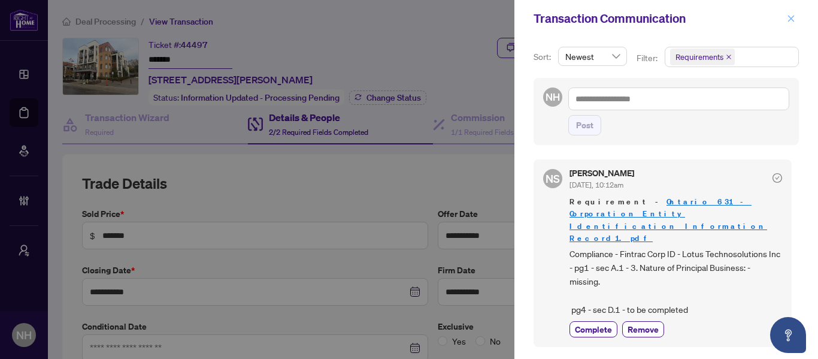
click at [790, 18] on icon "close" at bounding box center [791, 18] width 7 height 7
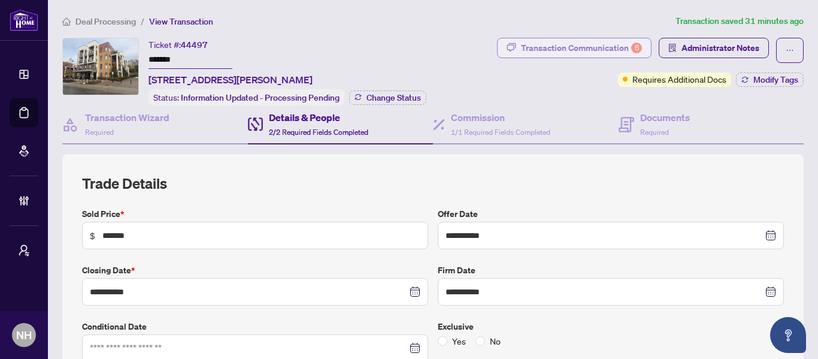
click at [542, 49] on div "Transaction Communication 6" at bounding box center [581, 47] width 121 height 19
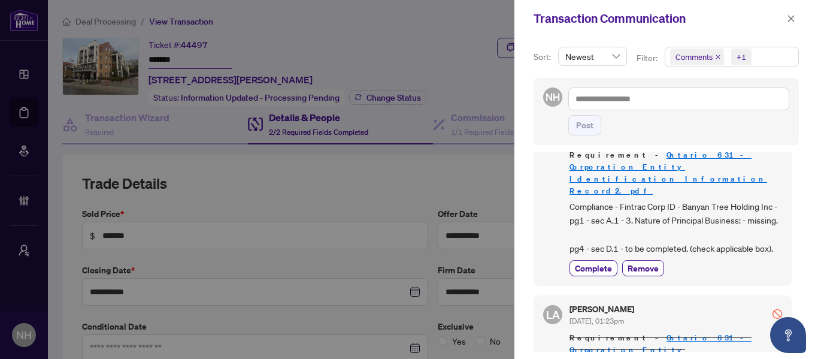
scroll to position [359, 0]
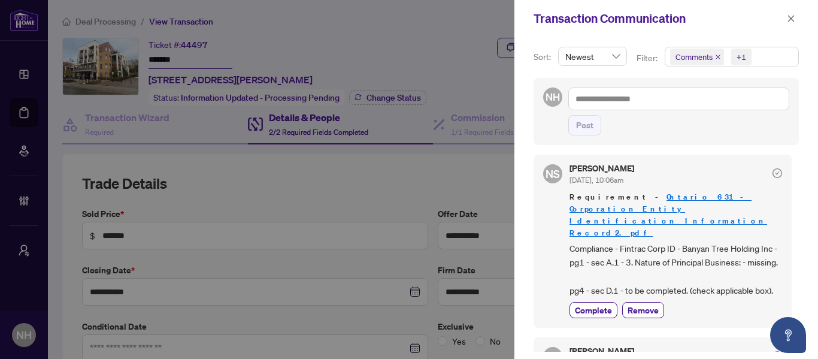
click at [718, 53] on span "Comments" at bounding box center [697, 57] width 54 height 17
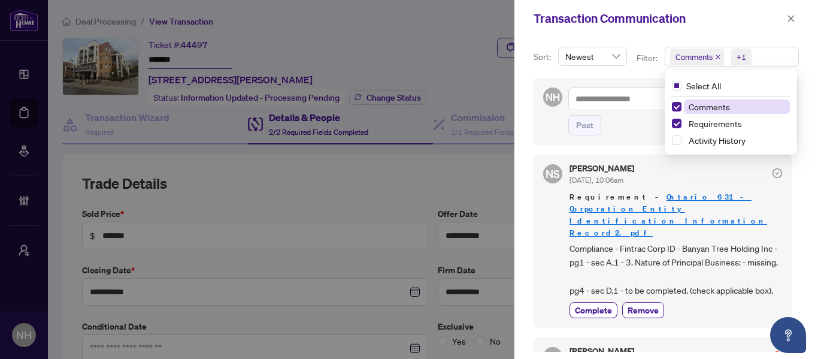
click at [716, 59] on icon "close" at bounding box center [718, 57] width 6 height 6
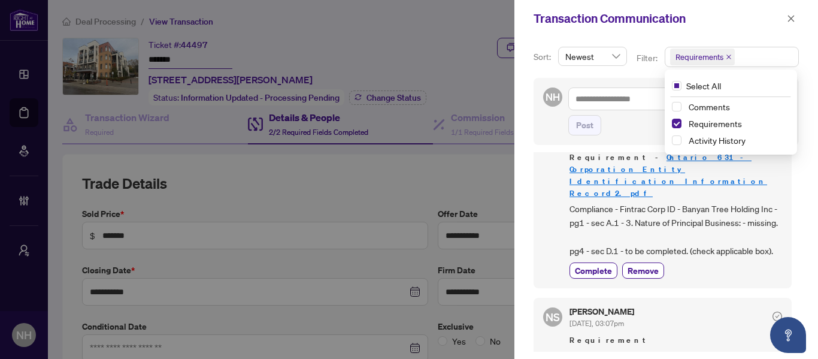
scroll to position [180, 0]
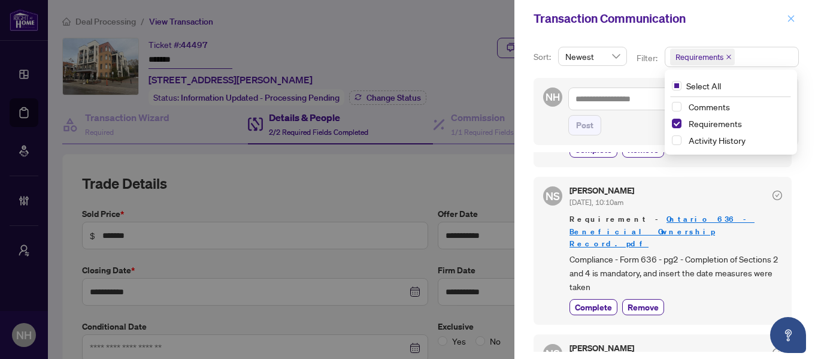
click at [790, 16] on icon "close" at bounding box center [791, 18] width 8 height 8
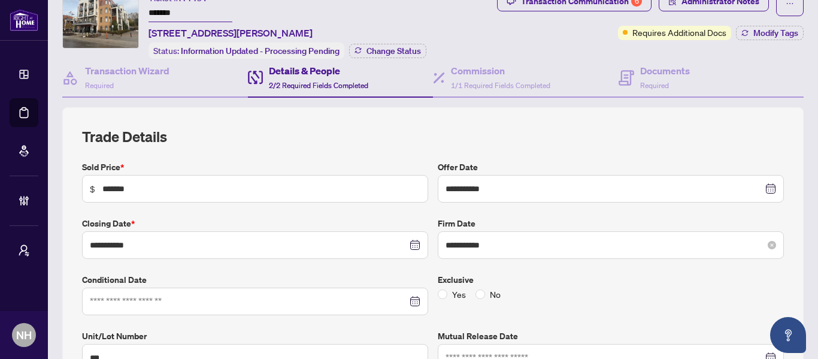
scroll to position [0, 0]
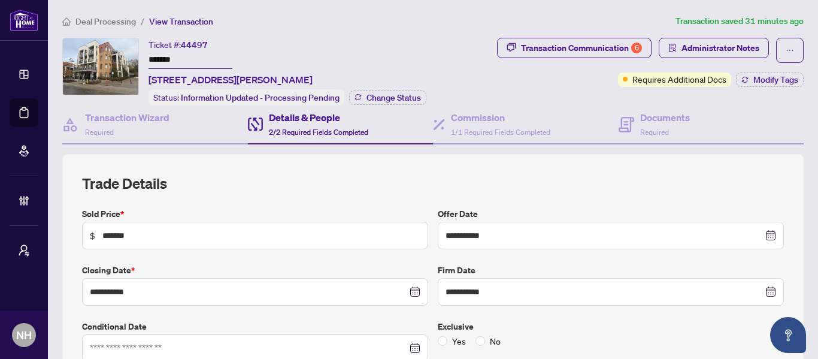
click at [110, 22] on span "Deal Processing" at bounding box center [105, 21] width 60 height 11
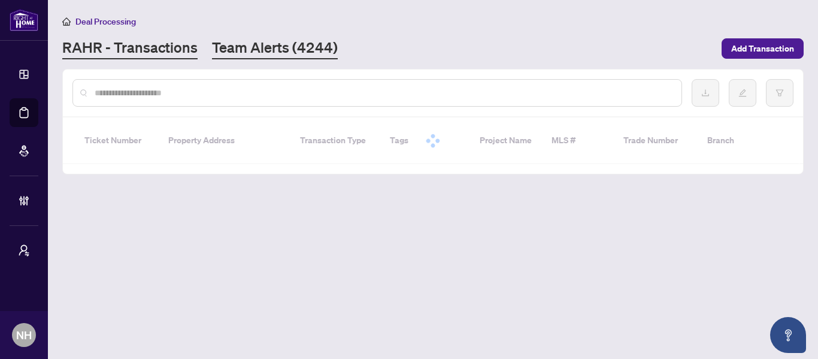
click at [234, 55] on link "Team Alerts (4244)" at bounding box center [275, 49] width 126 height 22
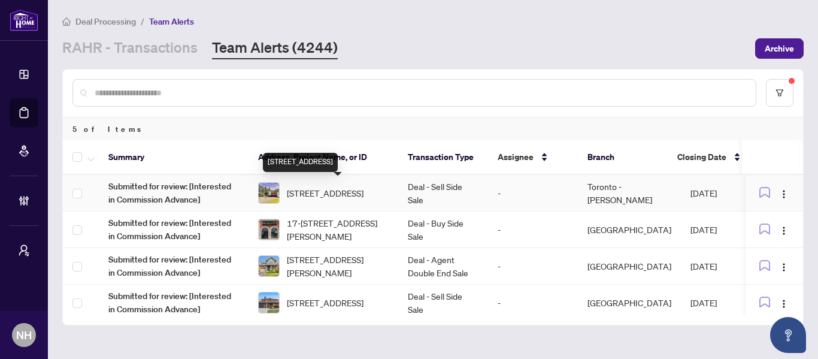
click at [323, 193] on span "[STREET_ADDRESS]" at bounding box center [325, 192] width 77 height 13
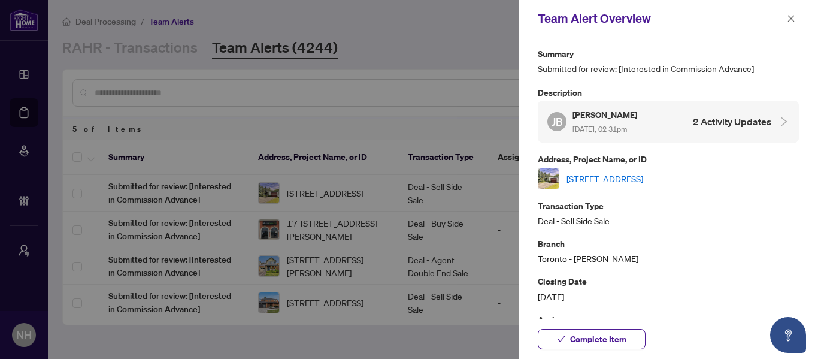
click at [643, 177] on link "[STREET_ADDRESS]" at bounding box center [604, 178] width 77 height 13
click at [793, 12] on span "button" at bounding box center [791, 18] width 8 height 19
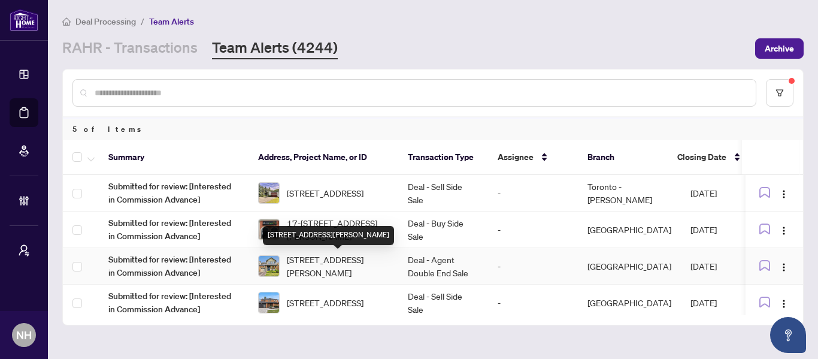
click at [365, 259] on span "357 Jelinik Terr, Milton, Ontario L9T 7M8, Canada" at bounding box center [338, 266] width 102 height 26
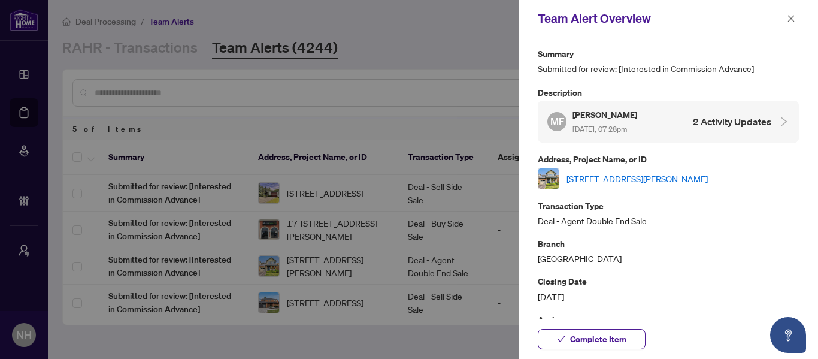
click at [632, 184] on link "357 Jelinik Terr, Milton, Ontario L9T 7M8, Canada" at bounding box center [636, 178] width 141 height 13
click at [692, 180] on link "357 Jelinik Terr, Milton, Ontario L9T 7M8, Canada" at bounding box center [636, 178] width 141 height 13
click at [791, 17] on icon "close" at bounding box center [791, 18] width 8 height 8
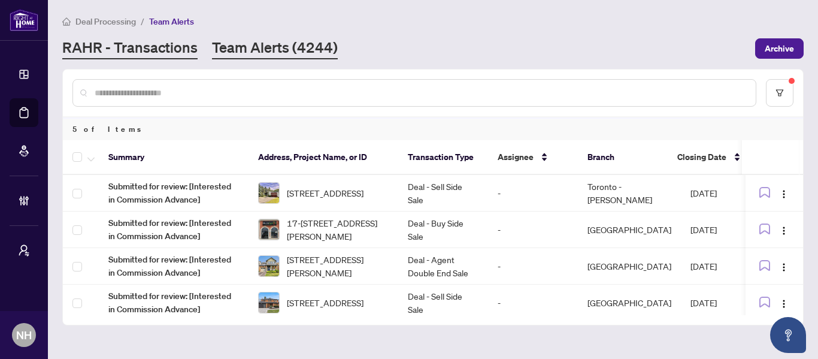
click at [164, 43] on link "RAHR - Transactions" at bounding box center [129, 49] width 135 height 22
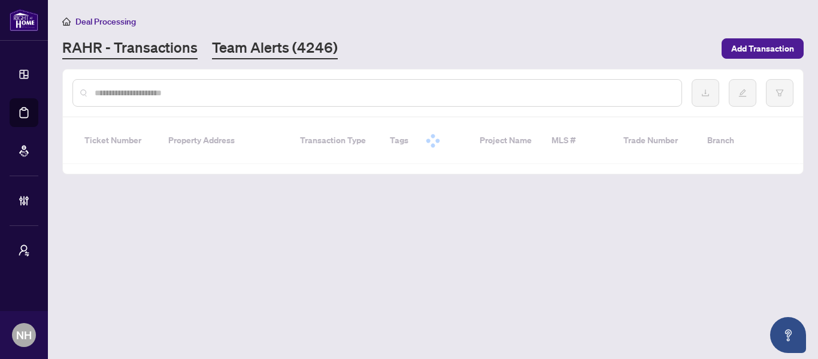
click at [257, 44] on link "Team Alerts (4246)" at bounding box center [275, 49] width 126 height 22
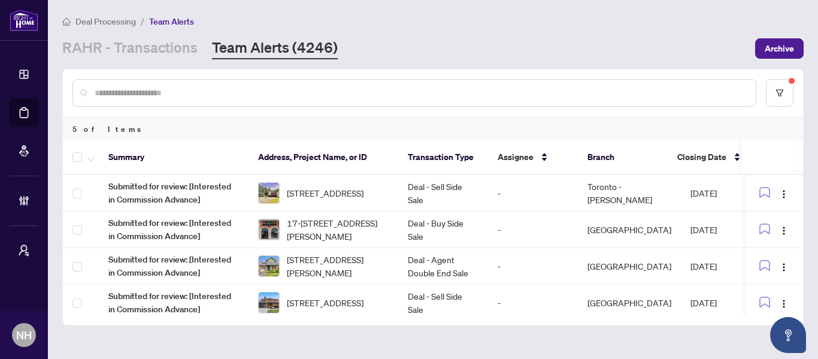
drag, startPoint x: 105, startPoint y: 54, endPoint x: 115, endPoint y: 61, distance: 11.6
click at [105, 54] on link "RAHR - Transactions" at bounding box center [129, 49] width 135 height 22
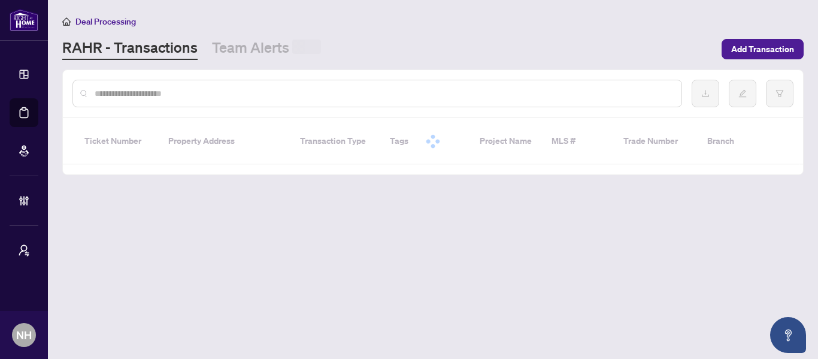
click at [150, 96] on input "text" at bounding box center [383, 93] width 577 height 13
paste input "*****"
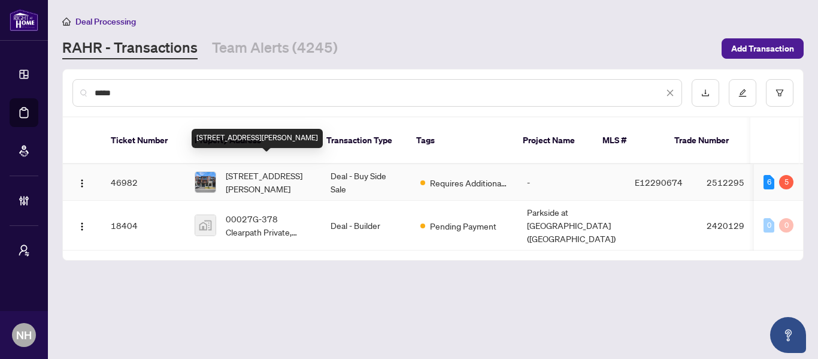
type input "*****"
click at [291, 175] on span "530 Danks Ridge Dr, Ajax, Ontario L1S 0H4, Canada" at bounding box center [269, 182] width 86 height 26
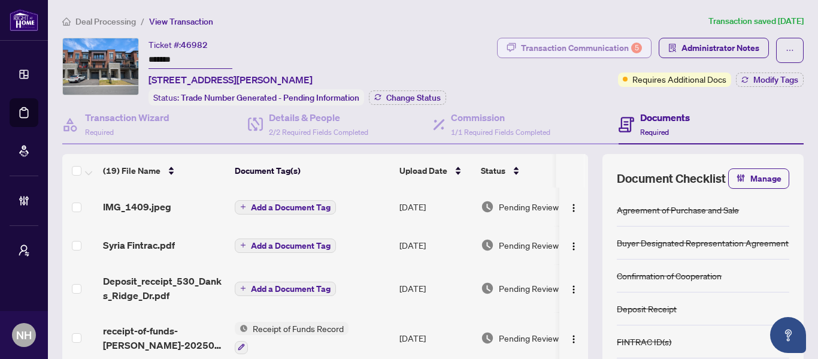
click at [521, 45] on div "Transaction Communication 5" at bounding box center [581, 47] width 121 height 19
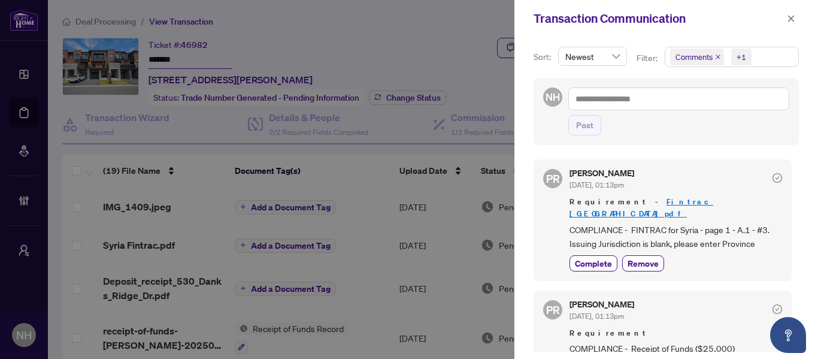
click at [715, 55] on icon "close" at bounding box center [718, 57] width 6 height 6
click at [793, 22] on icon "close" at bounding box center [791, 18] width 8 height 8
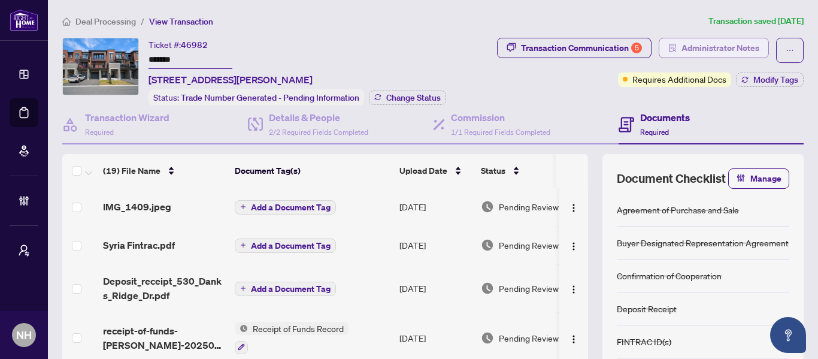
click at [710, 39] on span "Administrator Notes" at bounding box center [720, 47] width 78 height 19
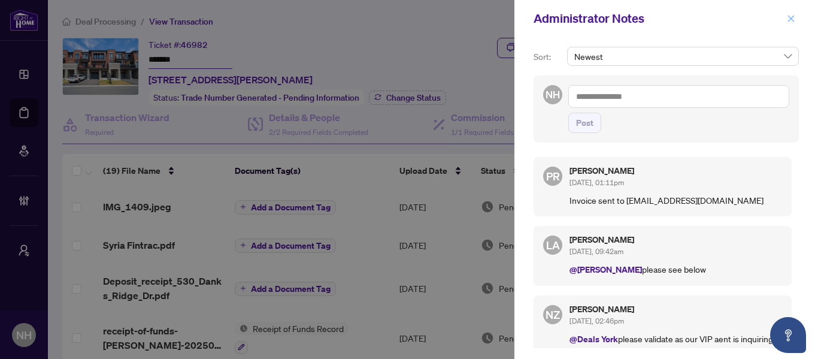
click at [790, 20] on icon "close" at bounding box center [791, 18] width 7 height 7
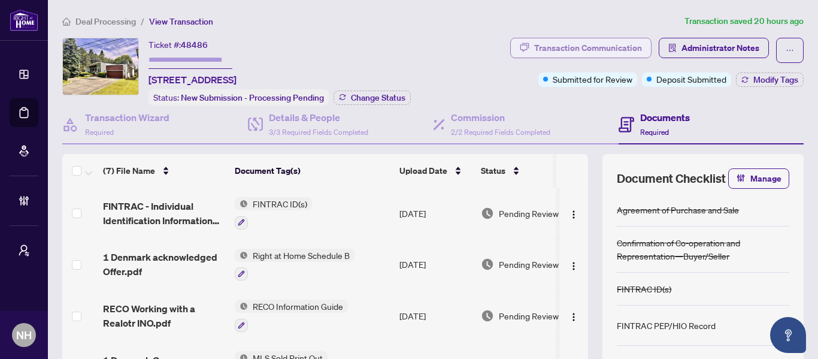
click at [570, 51] on div "Transaction Communication" at bounding box center [588, 47] width 108 height 19
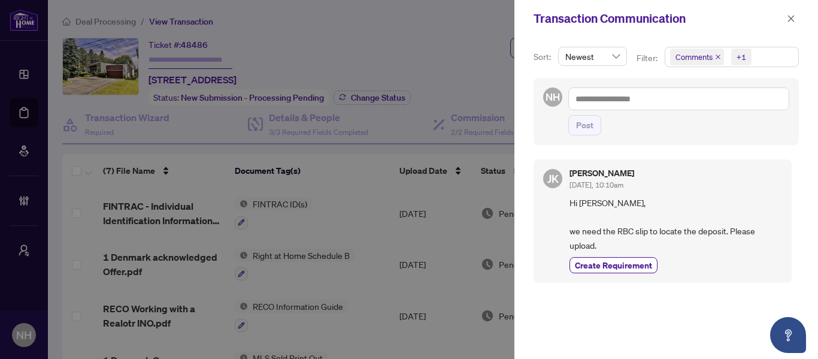
click at [715, 57] on icon "close" at bounding box center [718, 57] width 6 height 6
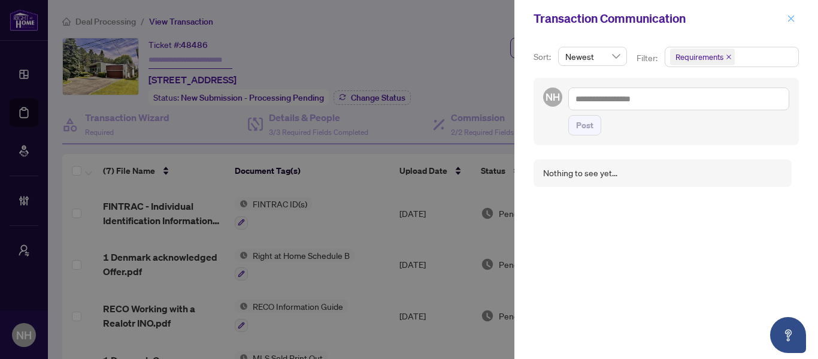
click at [791, 25] on span "button" at bounding box center [791, 18] width 8 height 19
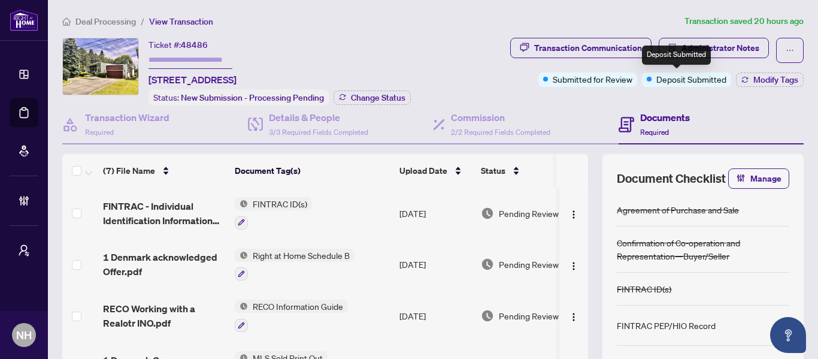
click at [687, 50] on div "Deposit Submitted" at bounding box center [676, 55] width 69 height 19
click at [726, 54] on span "Administrator Notes" at bounding box center [720, 47] width 78 height 19
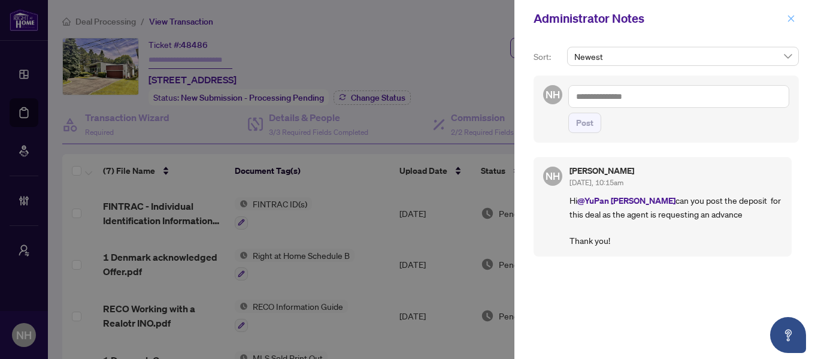
click at [795, 17] on icon "close" at bounding box center [791, 18] width 8 height 8
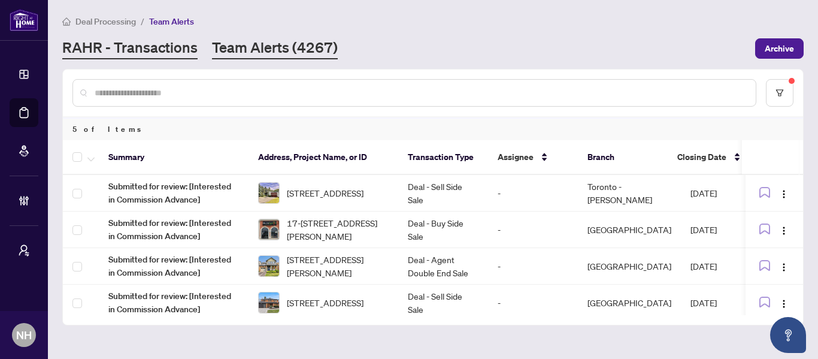
click at [148, 46] on link "RAHR - Transactions" at bounding box center [129, 49] width 135 height 22
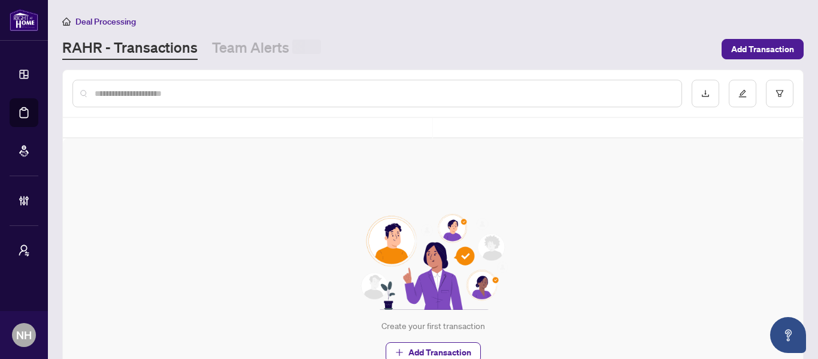
click at [171, 89] on input "text" at bounding box center [383, 93] width 577 height 13
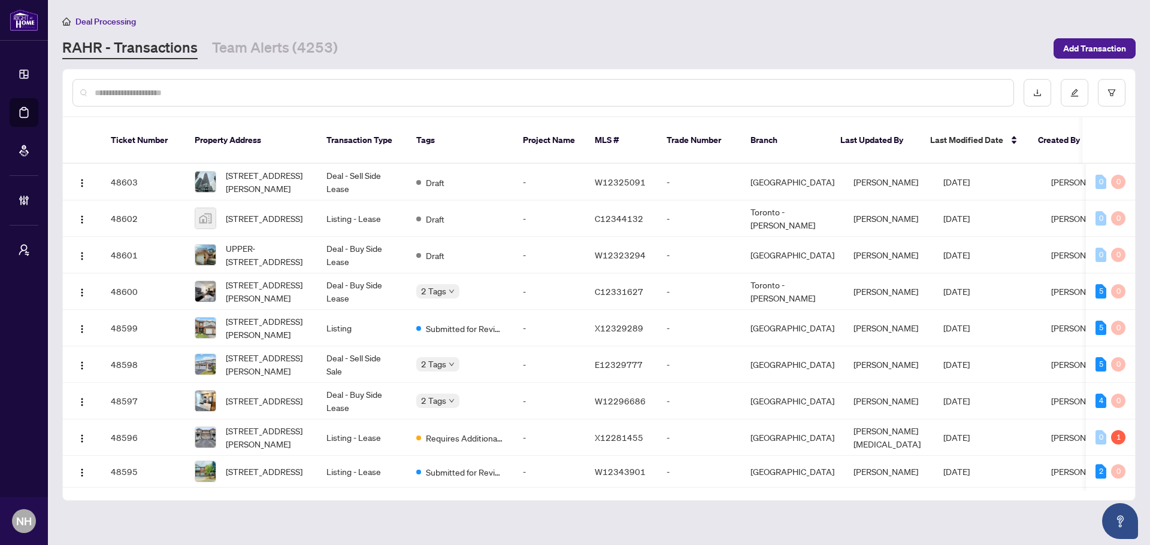
click at [320, 90] on input "text" at bounding box center [549, 92] width 909 height 13
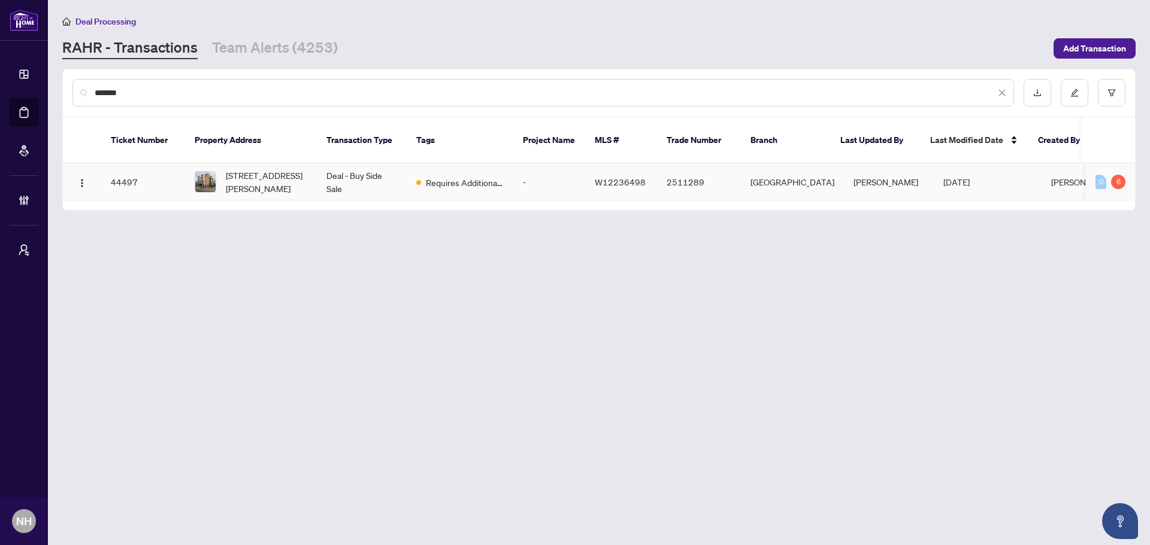
type input "*******"
click at [238, 169] on span "[STREET_ADDRESS][PERSON_NAME]" at bounding box center [266, 182] width 81 height 26
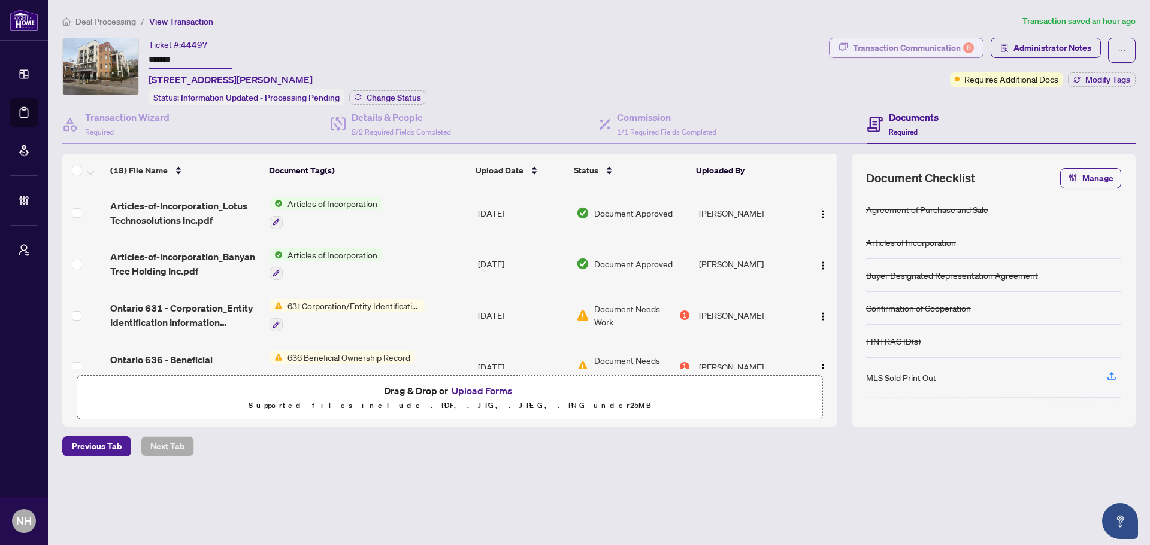
click at [817, 53] on div "Transaction Communication 6" at bounding box center [913, 47] width 121 height 19
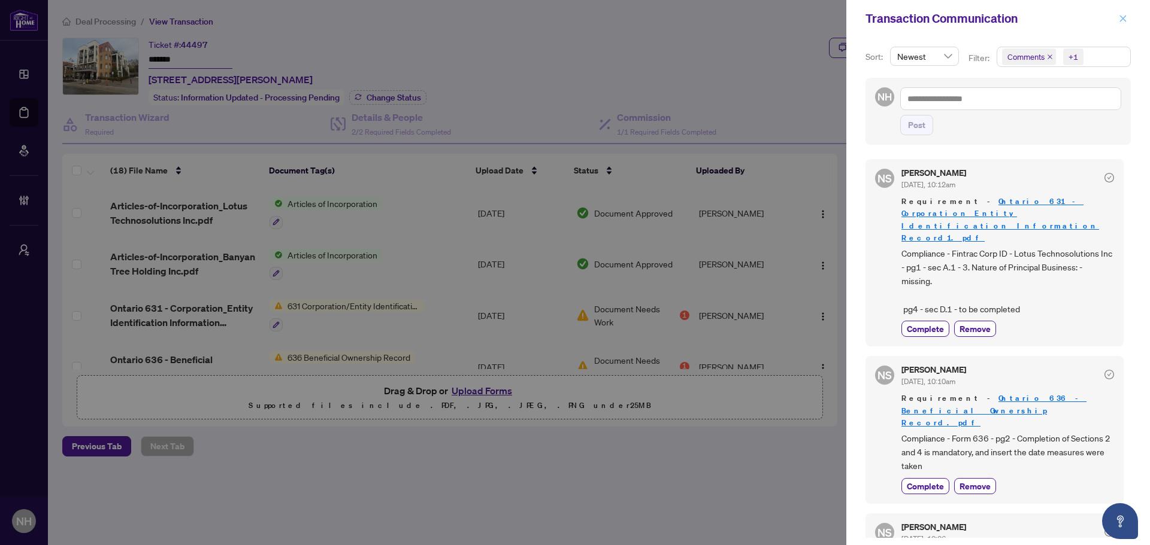
click at [817, 18] on icon "close" at bounding box center [1123, 18] width 7 height 7
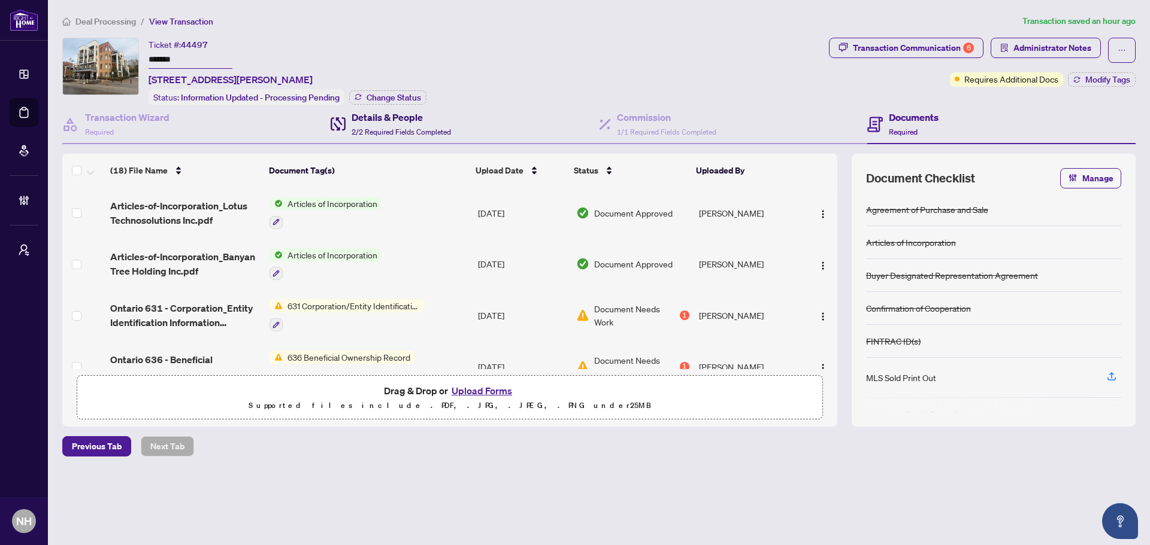
click at [393, 125] on div "Details & People 2/2 Required Fields Completed" at bounding box center [400, 124] width 99 height 28
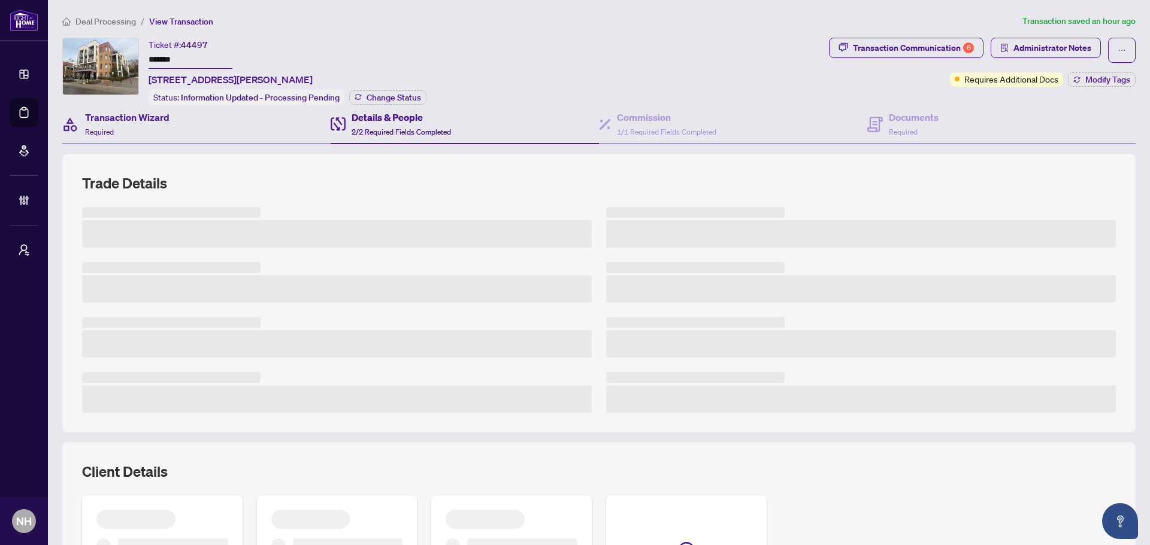
click at [172, 125] on div "Transaction Wizard Required" at bounding box center [196, 124] width 268 height 39
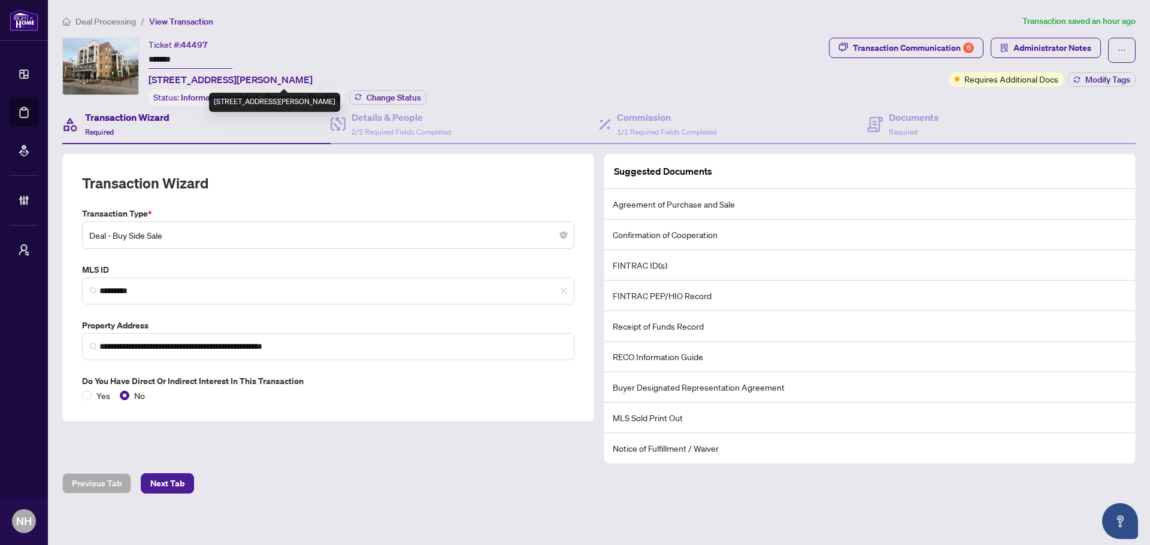
drag, startPoint x: 151, startPoint y: 76, endPoint x: 357, endPoint y: 75, distance: 206.0
click at [313, 75] on span "[STREET_ADDRESS][PERSON_NAME]" at bounding box center [230, 79] width 164 height 14
drag, startPoint x: 148, startPoint y: 78, endPoint x: 437, endPoint y: 78, distance: 288.0
click at [437, 78] on div "Ticket #: 44497 ******* 410-120 Canon Jackson Dr, Toronto, Ontario M6M 0B8, Can…" at bounding box center [443, 72] width 762 height 68
copy div "410-120 Canon Jackson Dr, Toronto, Ontario M6M 0B8, Canada Status: Information …"
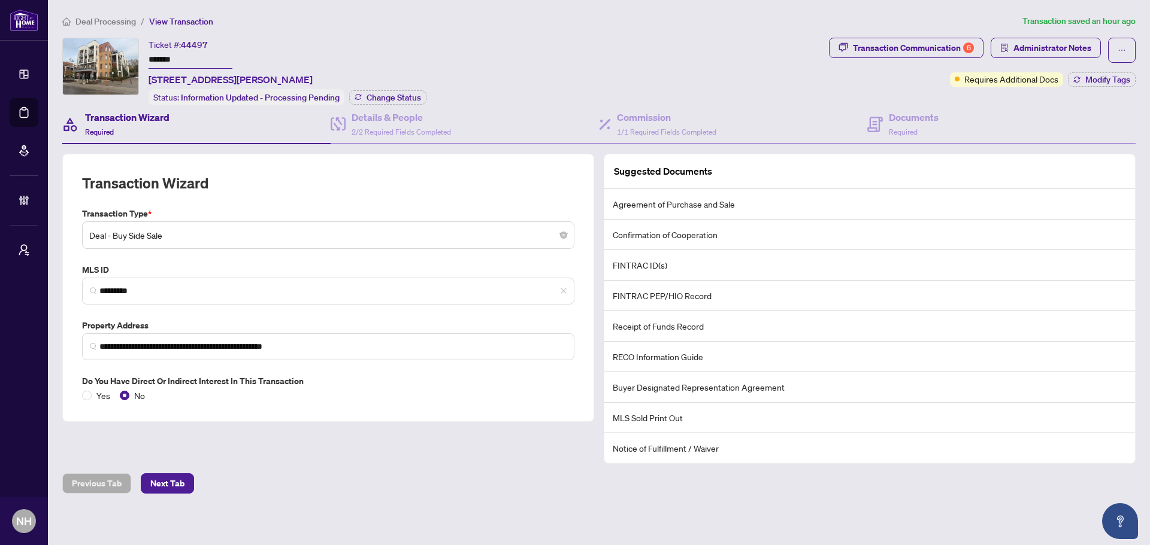
click at [526, 16] on ol "Deal Processing / View Transaction" at bounding box center [539, 21] width 955 height 14
drag, startPoint x: 150, startPoint y: 75, endPoint x: 417, endPoint y: 75, distance: 267.1
click at [313, 75] on span "[STREET_ADDRESS][PERSON_NAME]" at bounding box center [230, 79] width 164 height 14
copy span "[STREET_ADDRESS][PERSON_NAME]"
drag, startPoint x: 410, startPoint y: 123, endPoint x: 402, endPoint y: 121, distance: 7.6
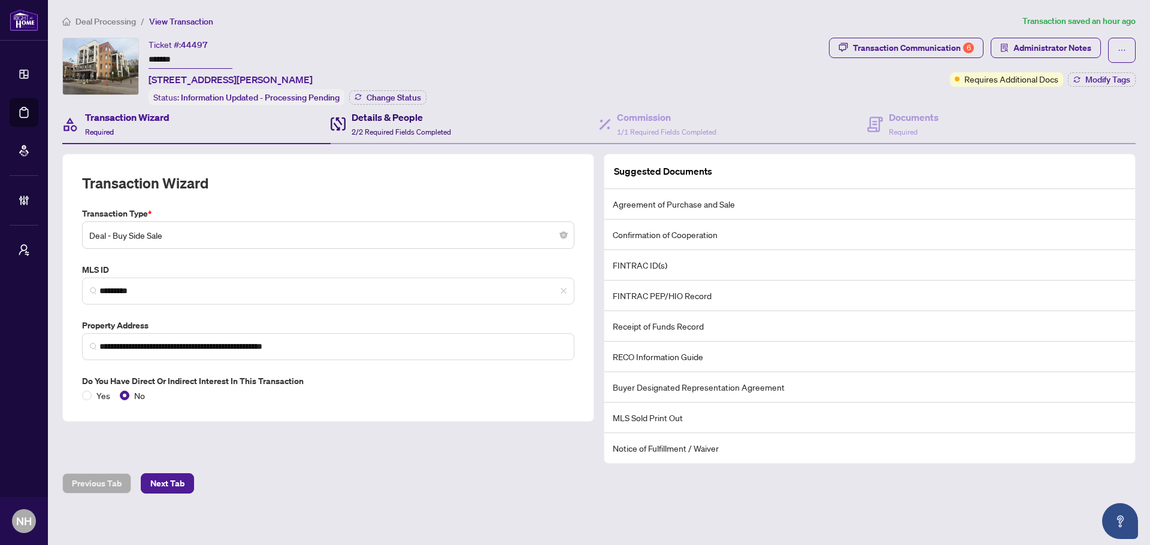
click at [410, 123] on div "Details & People 2/2 Required Fields Completed" at bounding box center [400, 124] width 99 height 28
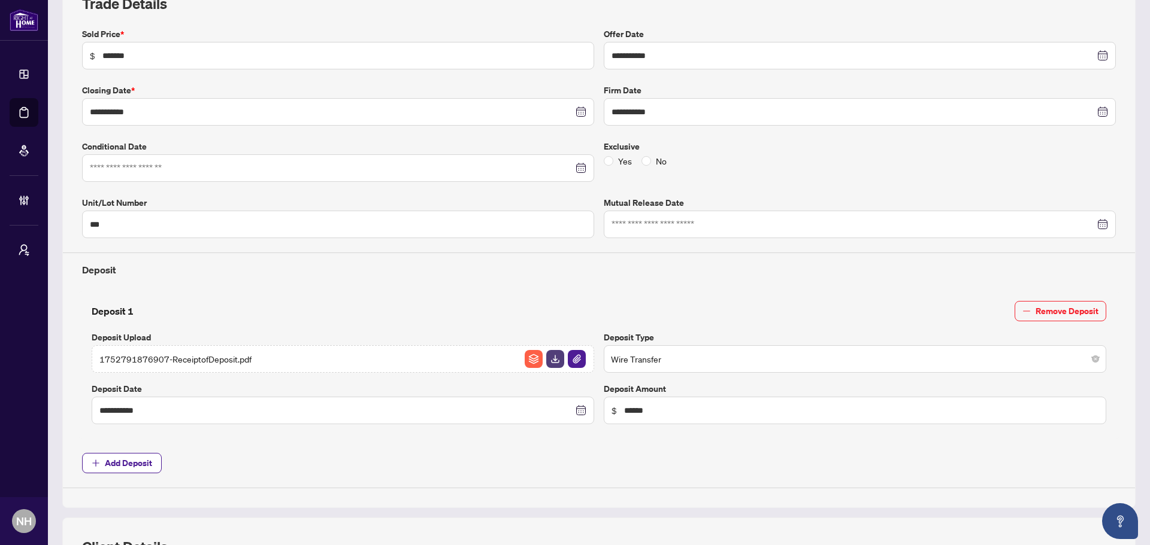
type input "**********"
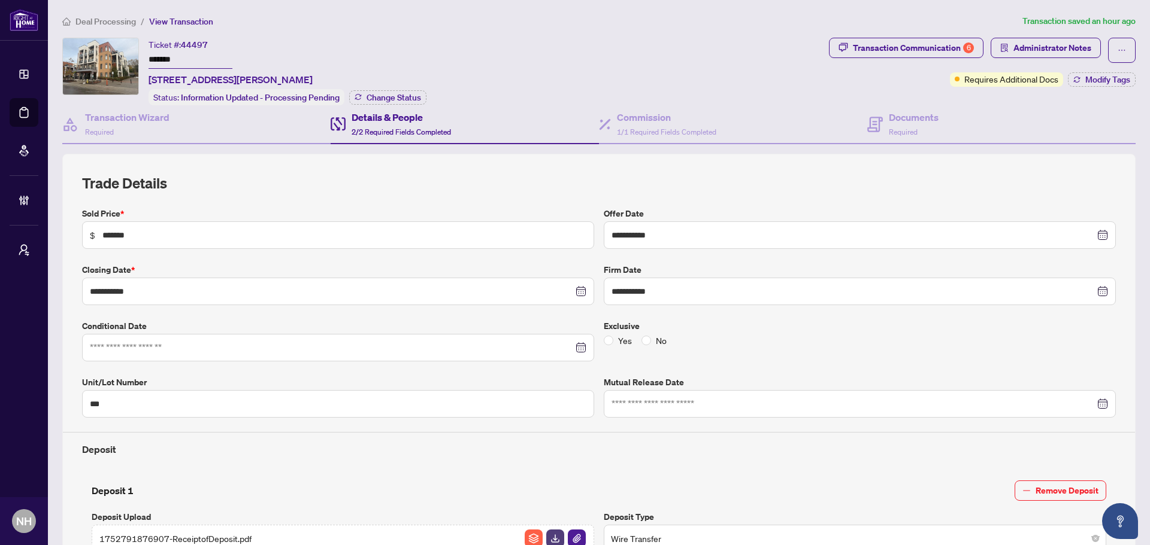
drag, startPoint x: 184, startPoint y: 56, endPoint x: 149, endPoint y: 56, distance: 34.7
click at [149, 56] on input "*******" at bounding box center [190, 59] width 84 height 17
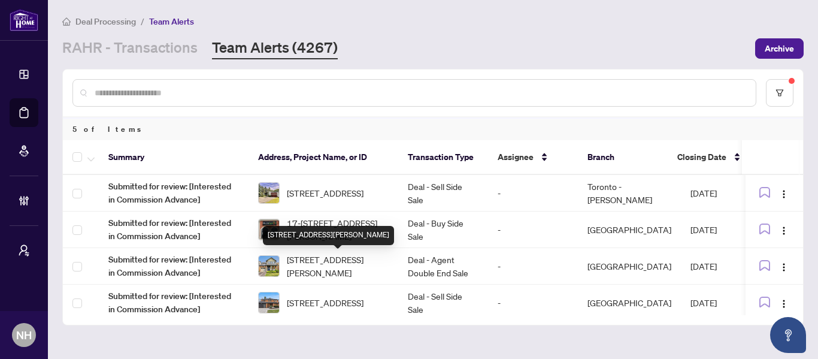
click at [476, 53] on div "[PERSON_NAME] - Transactions Team Alerts (4267)" at bounding box center [405, 49] width 686 height 22
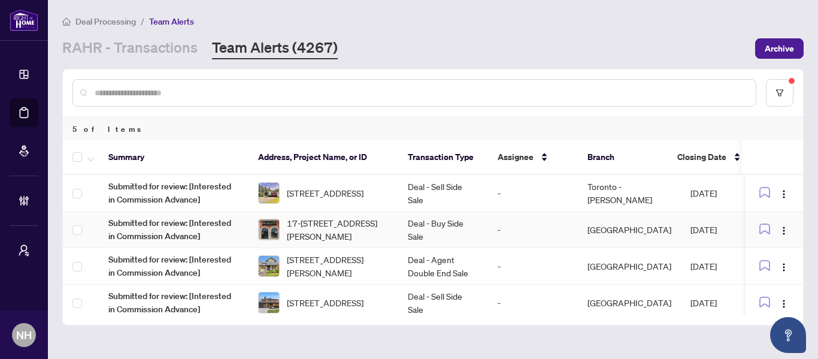
scroll to position [46, 0]
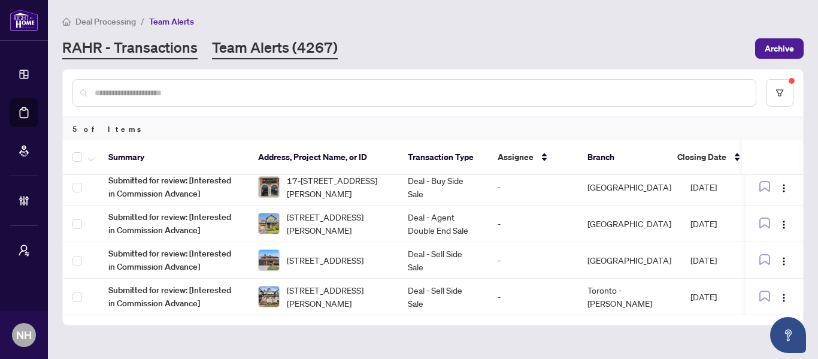
click at [160, 49] on link "RAHR - Transactions" at bounding box center [129, 49] width 135 height 22
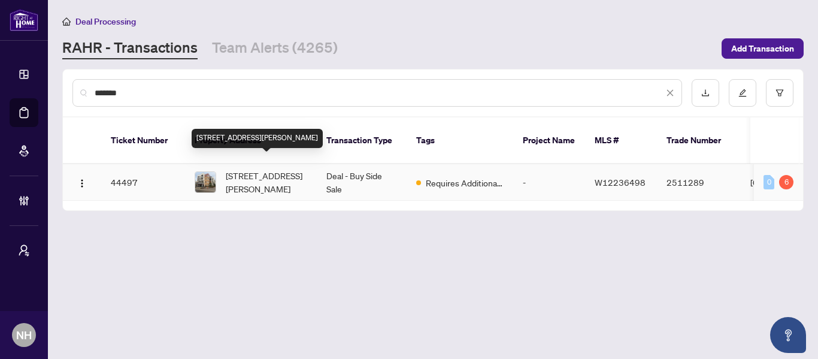
type input "*******"
click at [262, 169] on span "[STREET_ADDRESS][PERSON_NAME]" at bounding box center [266, 182] width 81 height 26
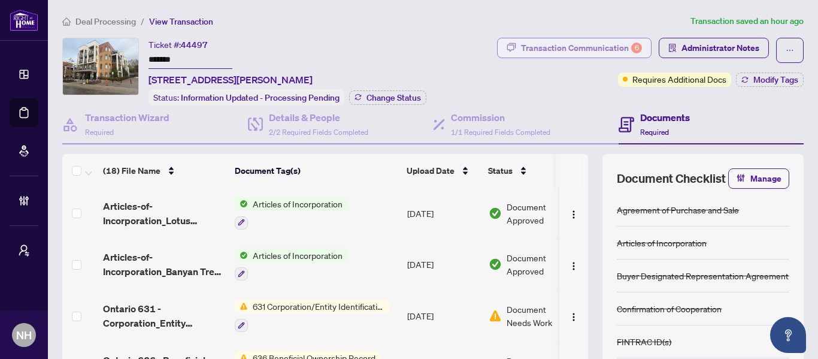
click at [576, 48] on div "Transaction Communication 6" at bounding box center [581, 47] width 121 height 19
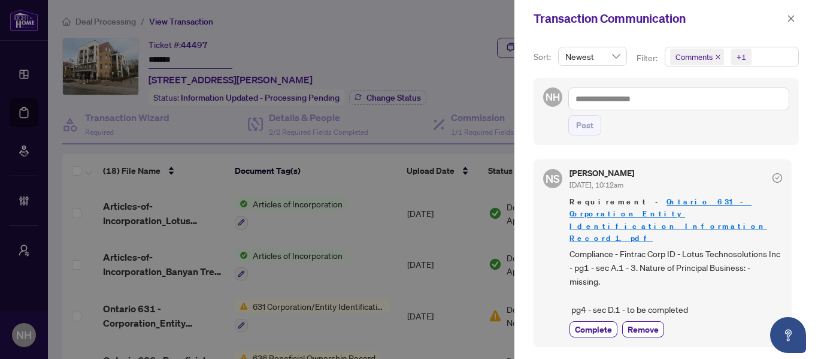
click at [715, 57] on icon "close" at bounding box center [718, 57] width 6 height 6
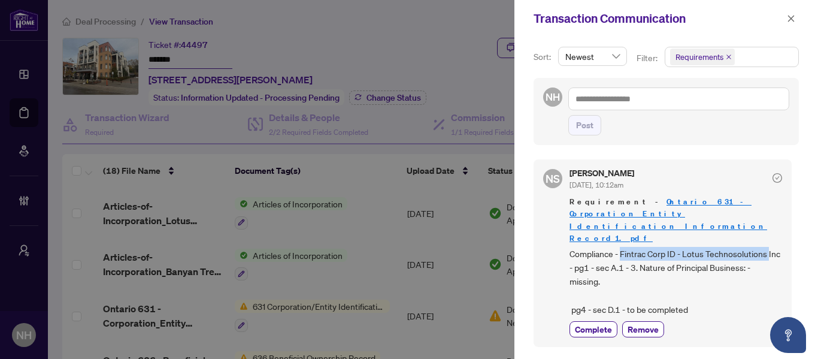
drag, startPoint x: 621, startPoint y: 231, endPoint x: 773, endPoint y: 227, distance: 152.1
click at [773, 247] on span "Compliance - Fintrac Corp ID - Lotus Technosolutions Inc - pg1 - sec A.1 - 3. N…" at bounding box center [675, 282] width 213 height 70
copy span "Fintrac Corp ID - Lotus Technosolutions"
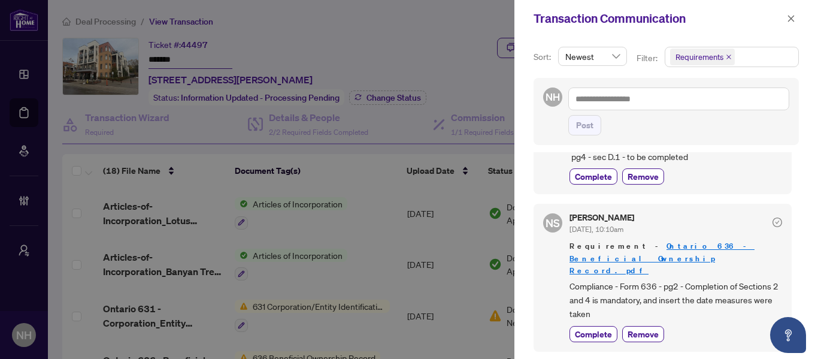
scroll to position [180, 0]
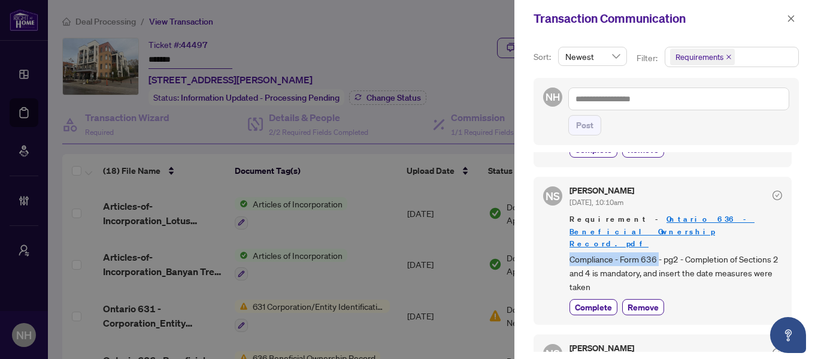
drag, startPoint x: 568, startPoint y: 210, endPoint x: 660, endPoint y: 210, distance: 92.8
click at [660, 210] on div "NS Neena Sharma Aug/14/2025, 10:10am Requirement - Ontario 636 - Beneficial Own…" at bounding box center [663, 250] width 258 height 147
copy span "Compliance - Form 636"
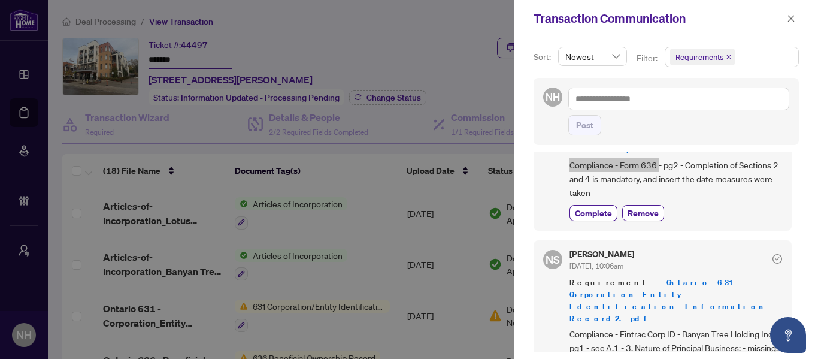
scroll to position [299, 0]
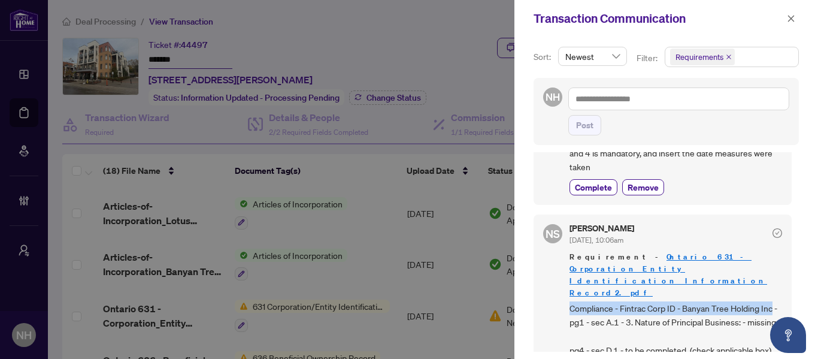
drag, startPoint x: 573, startPoint y: 236, endPoint x: 774, endPoint y: 235, distance: 200.6
click at [774, 301] on span "Compliance - Fintrac Corp ID - Banyan Tree Holding Inc - pg1 - sec A.1 - 3. Nat…" at bounding box center [675, 329] width 213 height 56
copy span "Compliance - Fintrac Corp ID - Banyan Tree Holding Inc"
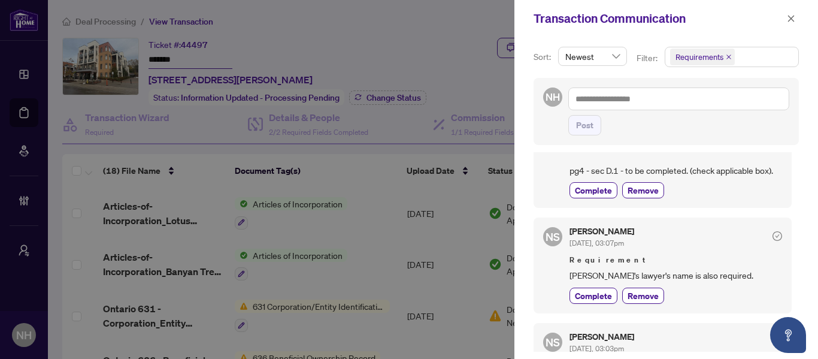
scroll to position [539, 0]
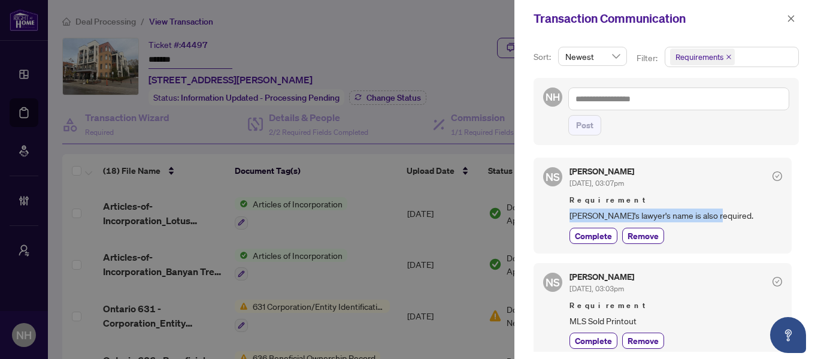
drag, startPoint x: 566, startPoint y: 170, endPoint x: 707, endPoint y: 169, distance: 140.7
click at [707, 169] on div "NS Neena Sharma Jul/26/2025, 03:07pm Requirement Seller's lawyer's name is also…" at bounding box center [663, 204] width 258 height 95
copy span "Seller's lawyer's name is also required"
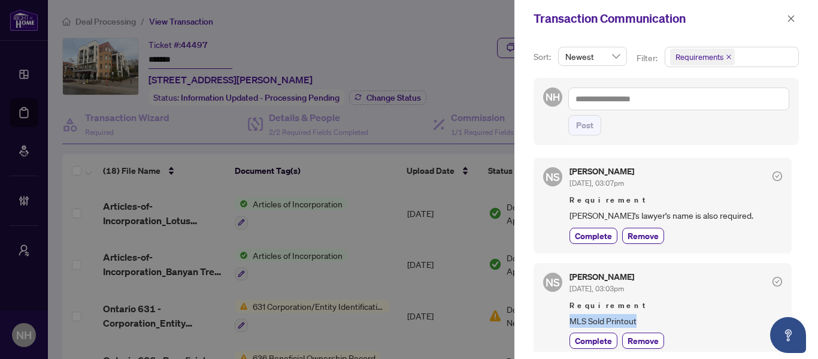
drag, startPoint x: 568, startPoint y: 278, endPoint x: 639, endPoint y: 275, distance: 71.3
click at [639, 275] on div "NS Neena Sharma Jul/26/2025, 03:03pm Requirement MLS Sold Printout Complete Rem…" at bounding box center [663, 310] width 258 height 95
copy span "MLS Sold Printout"
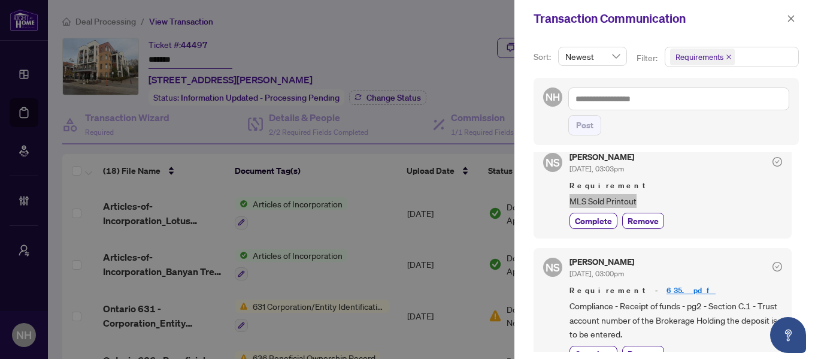
scroll to position [719, 0]
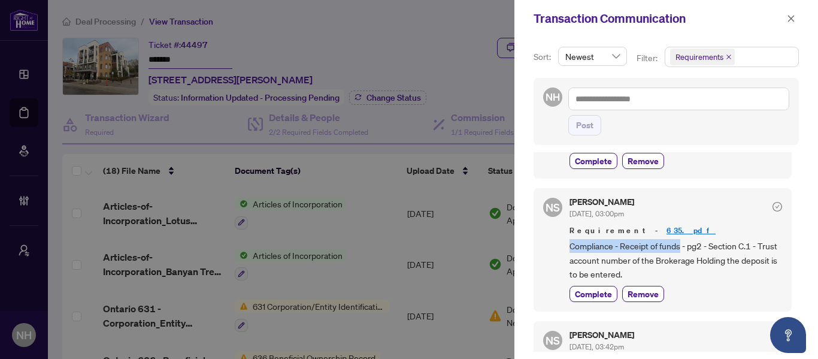
drag, startPoint x: 575, startPoint y: 205, endPoint x: 680, endPoint y: 205, distance: 104.8
click at [680, 205] on div "NS Neena Sharma Jul/26/2025, 03:00pm Requirement - 635.pdf Compliance - Receipt…" at bounding box center [663, 249] width 258 height 123
copy span "Compliance - Receipt of funds"
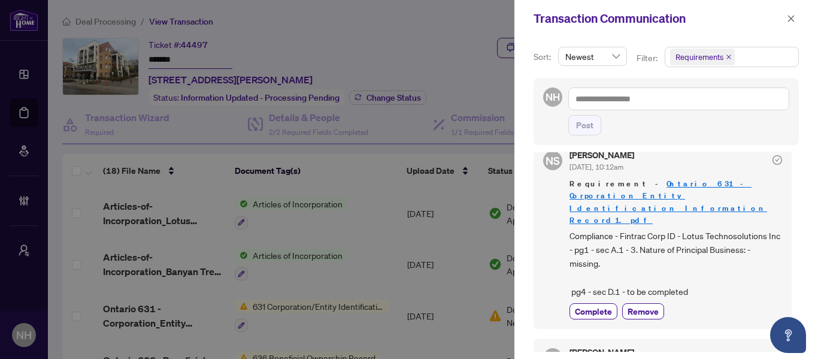
scroll to position [0, 0]
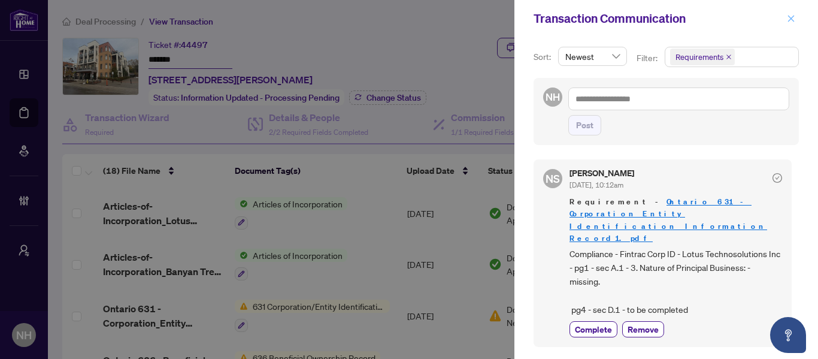
click at [792, 17] on icon "close" at bounding box center [791, 18] width 8 height 8
click at [789, 20] on icon "close" at bounding box center [791, 18] width 7 height 7
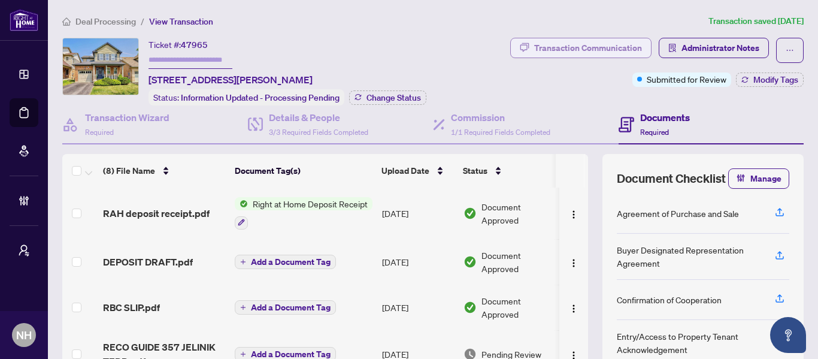
click at [563, 52] on div "Transaction Communication" at bounding box center [588, 47] width 108 height 19
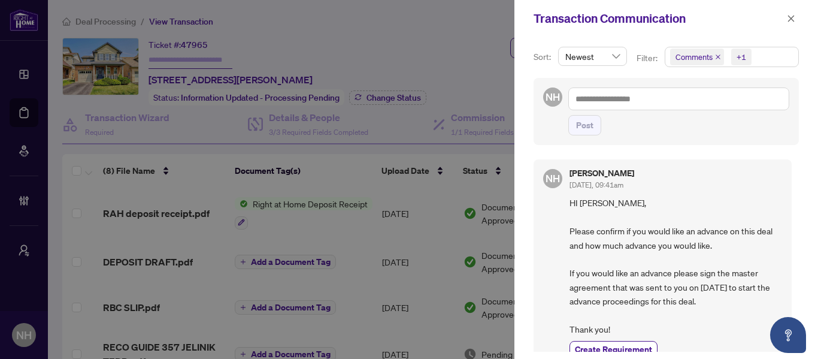
click at [715, 53] on span "Comments" at bounding box center [697, 57] width 54 height 17
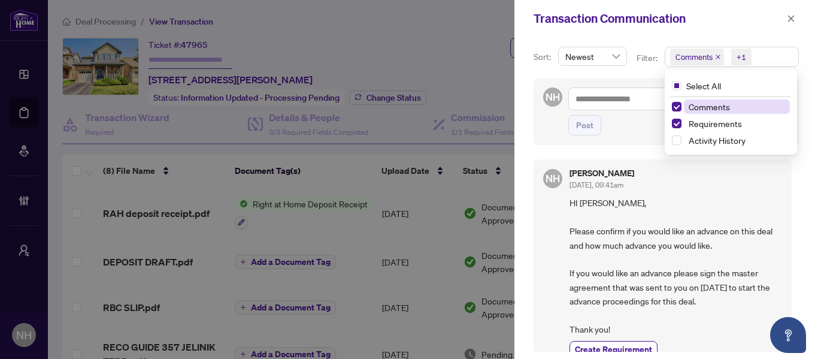
click at [717, 56] on icon "close" at bounding box center [718, 57] width 6 height 6
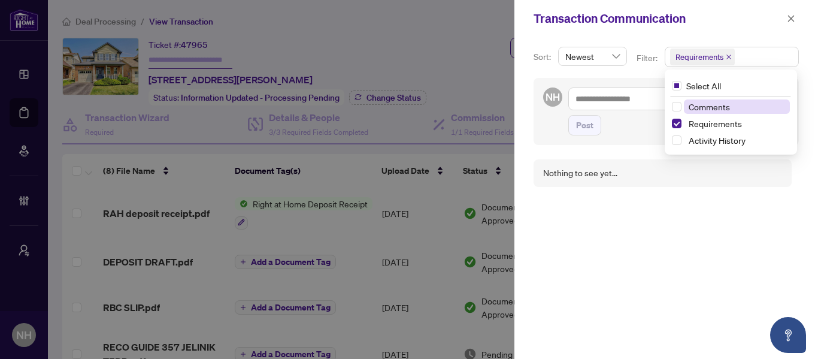
click at [726, 56] on icon "close" at bounding box center [728, 56] width 5 height 5
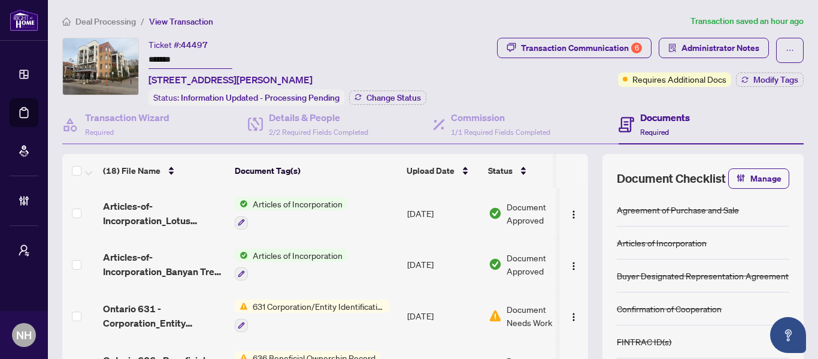
click at [122, 22] on span "Deal Processing" at bounding box center [105, 21] width 60 height 11
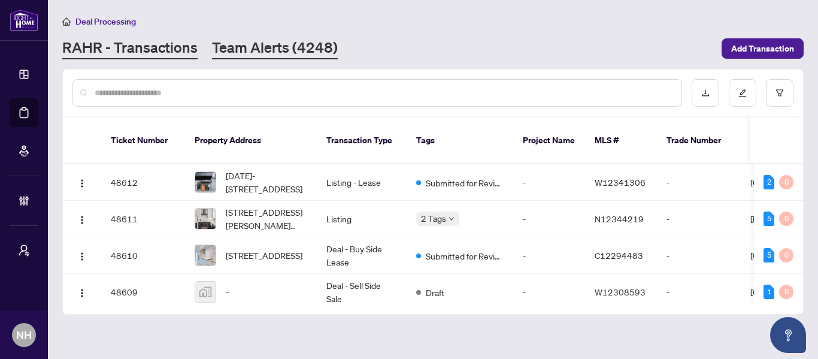
click at [259, 40] on link "Team Alerts (4248)" at bounding box center [275, 49] width 126 height 22
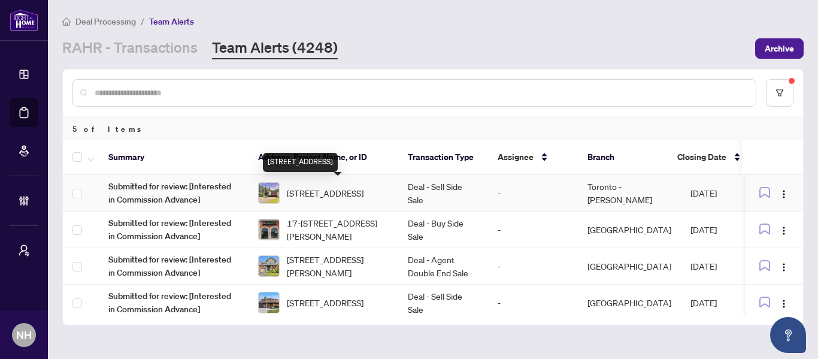
click at [363, 192] on span "[STREET_ADDRESS]" at bounding box center [325, 192] width 77 height 13
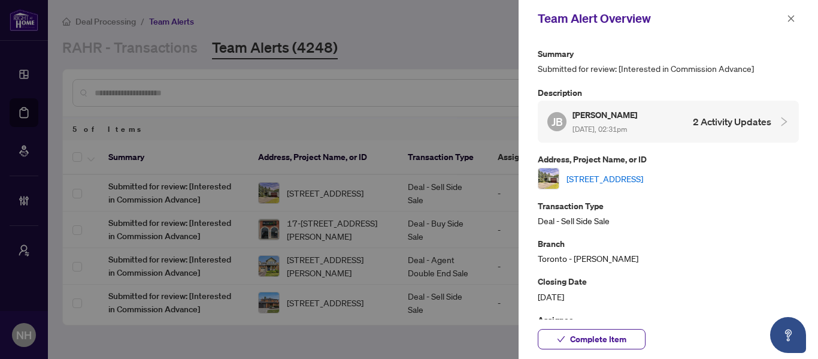
click at [643, 174] on link "[STREET_ADDRESS]" at bounding box center [604, 178] width 77 height 13
click at [795, 19] on button "button" at bounding box center [791, 18] width 16 height 14
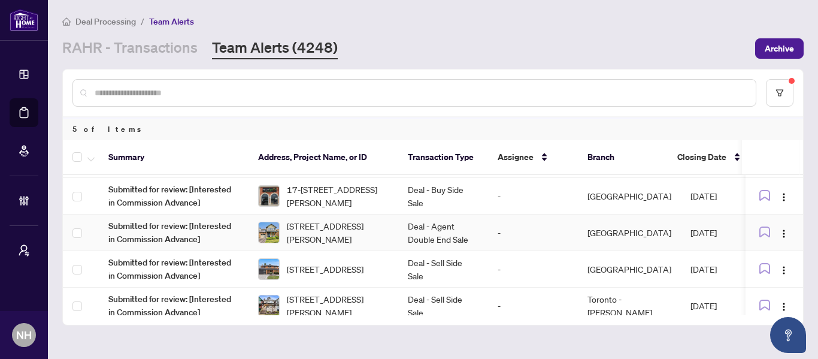
scroll to position [46, 0]
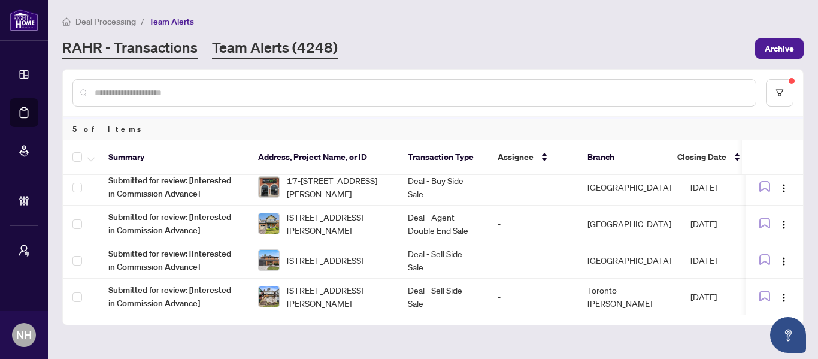
drag, startPoint x: 135, startPoint y: 37, endPoint x: 142, endPoint y: 40, distance: 7.5
click at [135, 37] on div "Deal Processing / Team Alerts [PERSON_NAME] - Transactions Team Alerts (4248) A…" at bounding box center [432, 36] width 741 height 45
click at [149, 44] on link "RAHR - Transactions" at bounding box center [129, 49] width 135 height 22
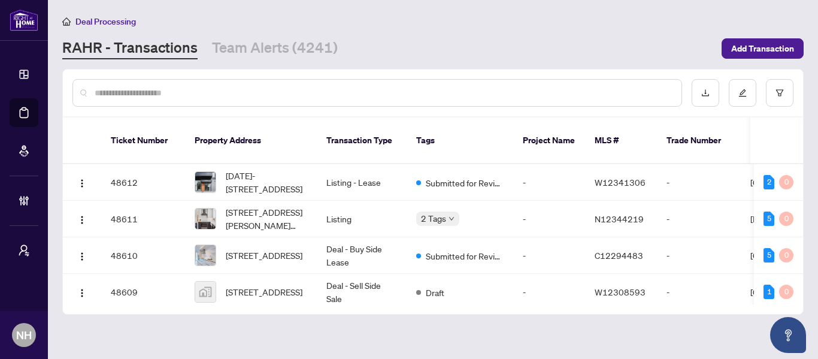
click at [207, 82] on div at bounding box center [377, 93] width 610 height 28
click at [207, 95] on input "text" at bounding box center [383, 92] width 577 height 13
paste input "**********"
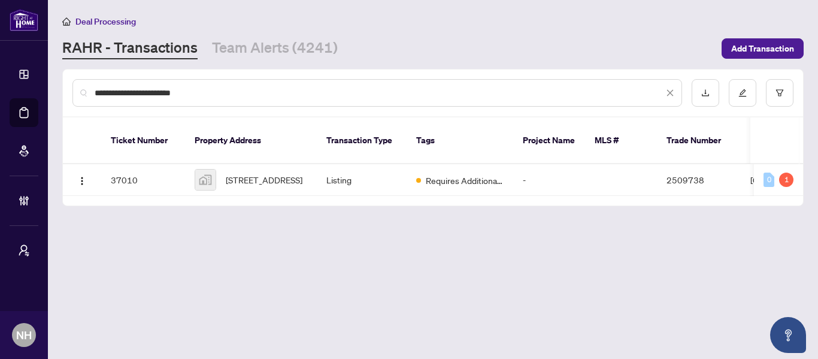
click at [98, 92] on input "**********" at bounding box center [379, 92] width 569 height 13
type input "**********"
click at [292, 173] on span "[STREET_ADDRESS]" at bounding box center [264, 179] width 77 height 13
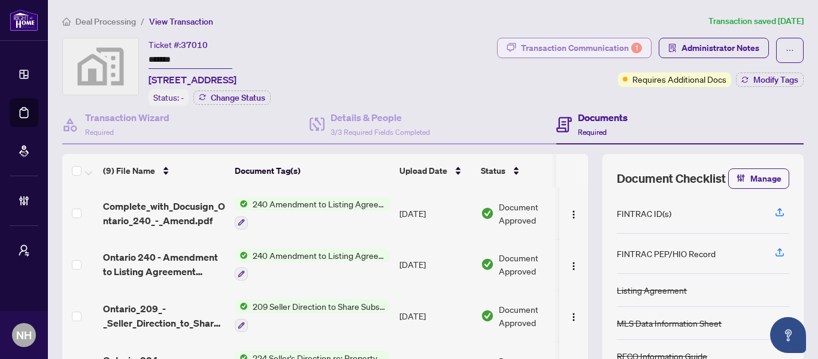
click at [576, 48] on div "Transaction Communication 1" at bounding box center [581, 47] width 121 height 19
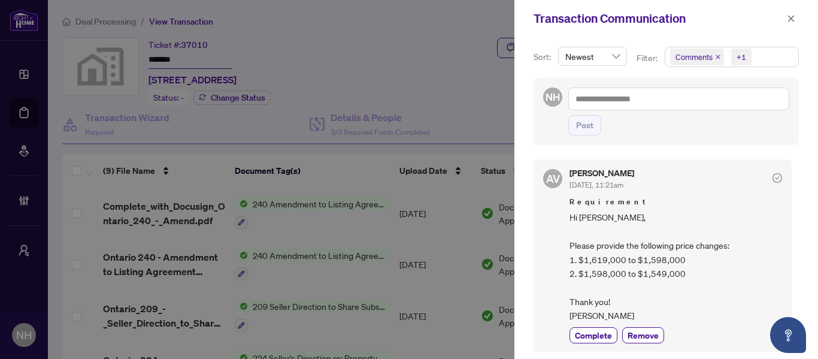
click at [713, 56] on span "Comments" at bounding box center [697, 57] width 54 height 17
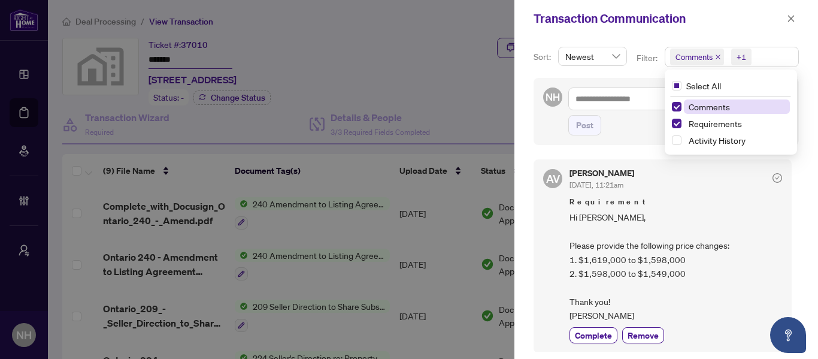
click at [717, 57] on icon "close" at bounding box center [718, 56] width 5 height 5
click at [789, 17] on icon "close" at bounding box center [791, 18] width 8 height 8
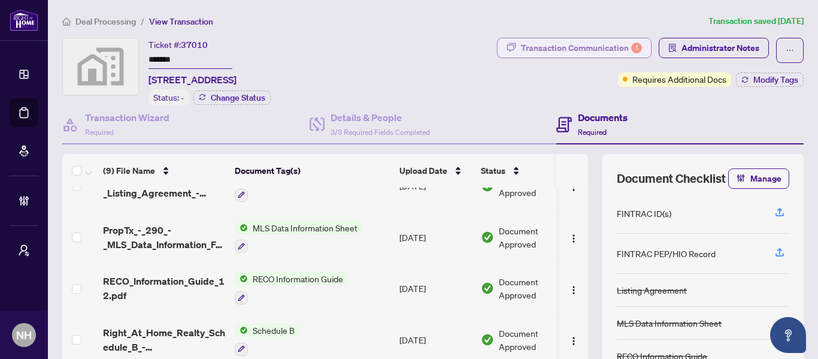
click at [565, 47] on div "Transaction Communication 1" at bounding box center [581, 47] width 121 height 19
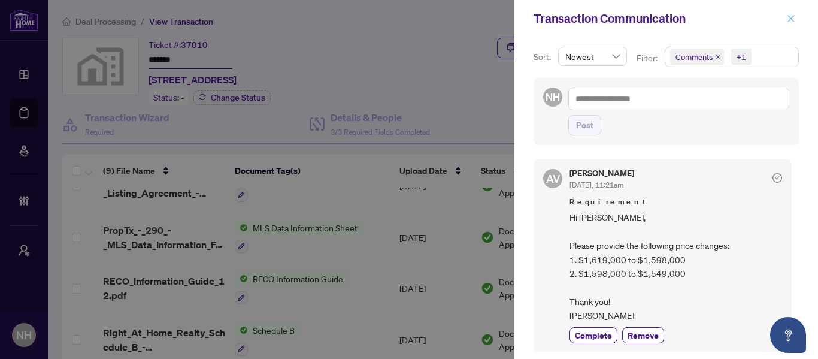
click at [793, 20] on icon "close" at bounding box center [791, 18] width 8 height 8
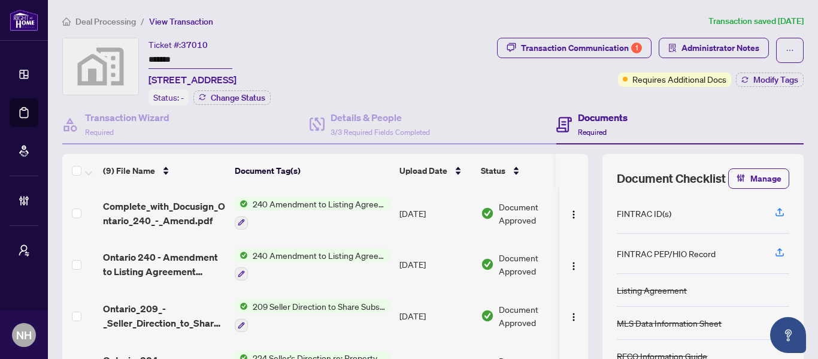
click at [101, 24] on span "Deal Processing" at bounding box center [105, 21] width 60 height 11
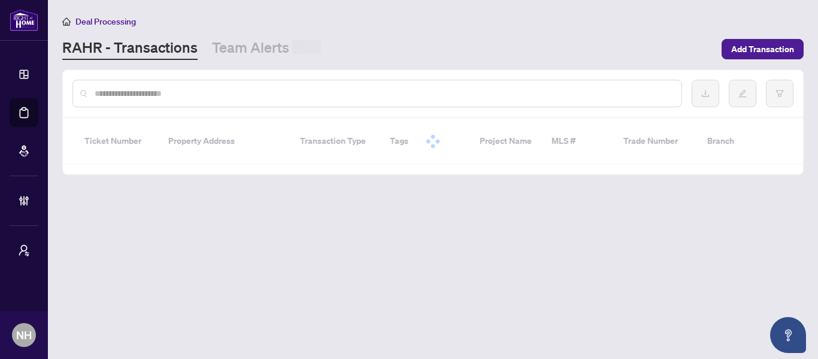
click at [170, 93] on input "text" at bounding box center [383, 93] width 577 height 13
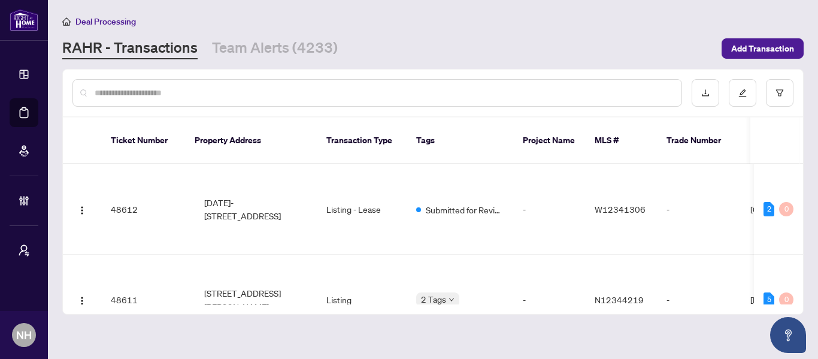
paste input "*******"
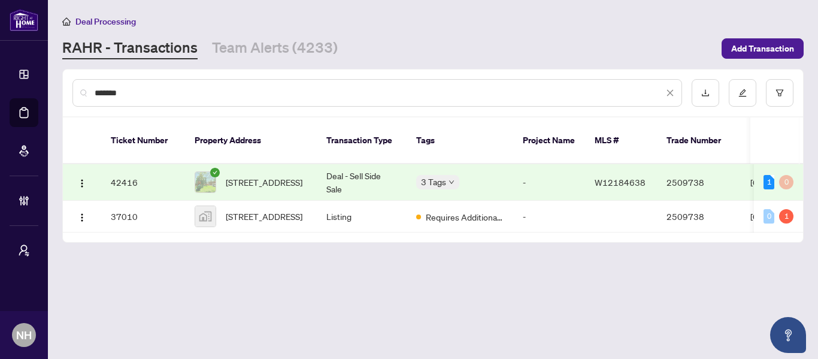
type input "*******"
click at [257, 175] on span "3273 Grassfire Cres, Mississauga, Ontario L4Y 3J8, Canada" at bounding box center [264, 181] width 77 height 13
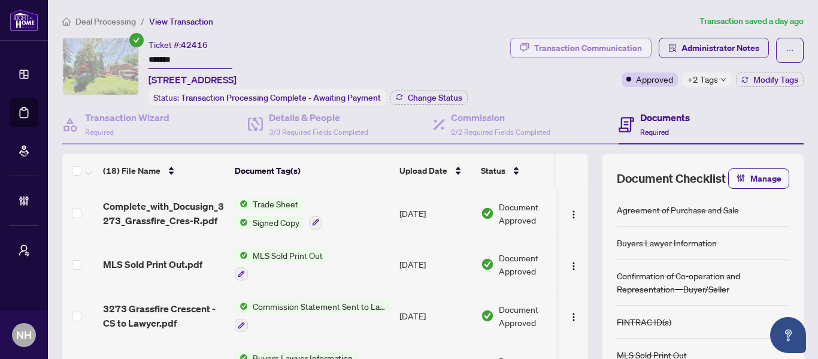
click at [595, 51] on div "Transaction Communication" at bounding box center [588, 47] width 108 height 19
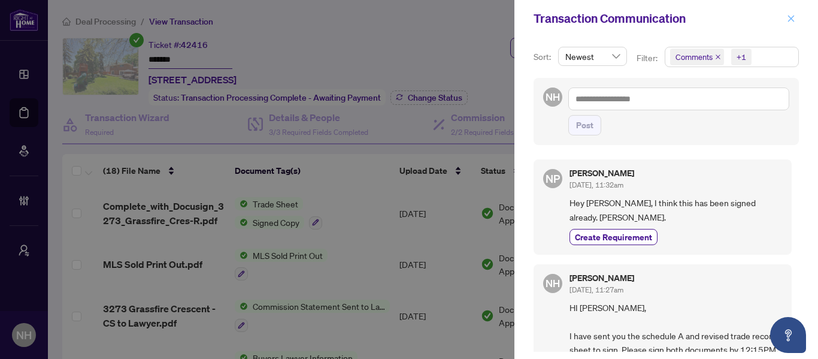
click at [787, 19] on icon "close" at bounding box center [791, 18] width 8 height 8
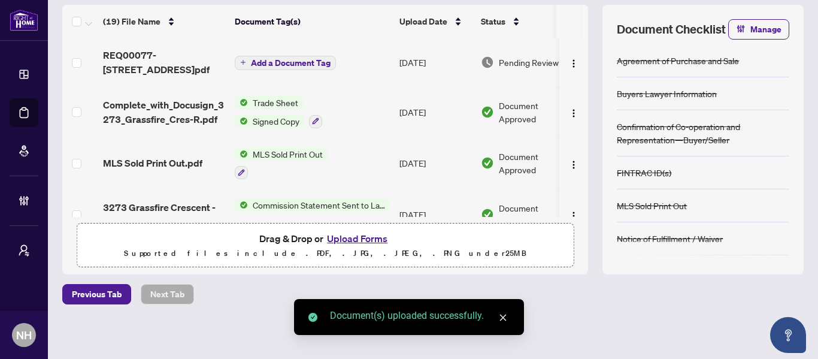
click at [503, 317] on icon "close" at bounding box center [503, 317] width 7 height 7
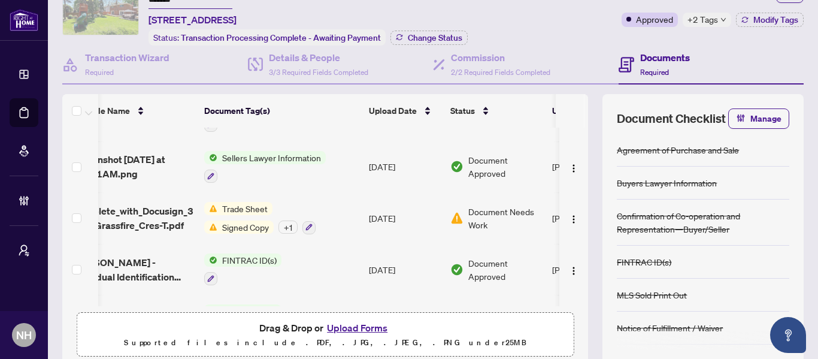
scroll to position [240, 120]
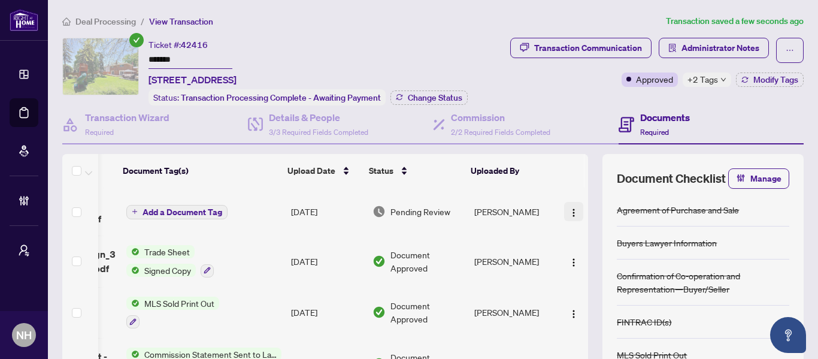
click at [569, 213] on img "button" at bounding box center [574, 213] width 10 height 10
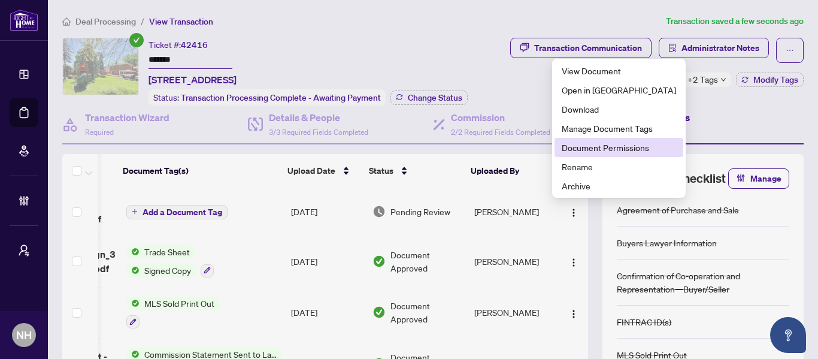
click at [623, 148] on span "Document Permissions" at bounding box center [619, 147] width 114 height 13
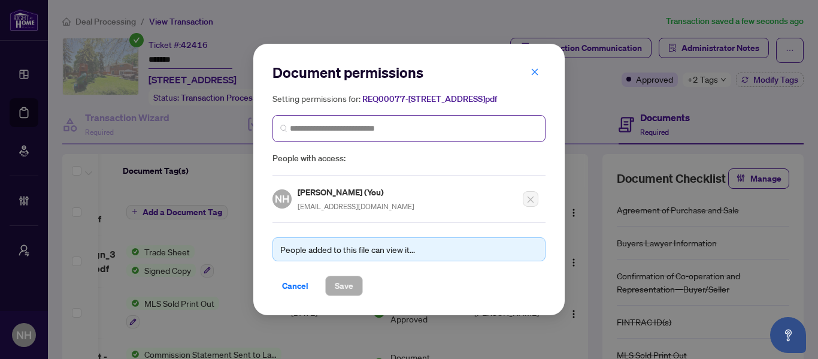
click at [372, 141] on span at bounding box center [408, 128] width 273 height 27
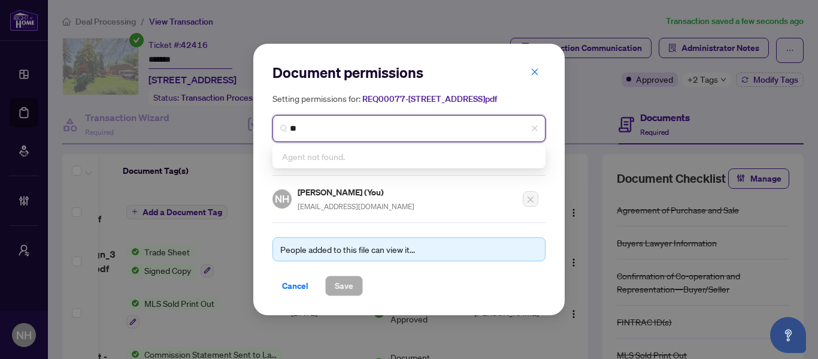
type input "*"
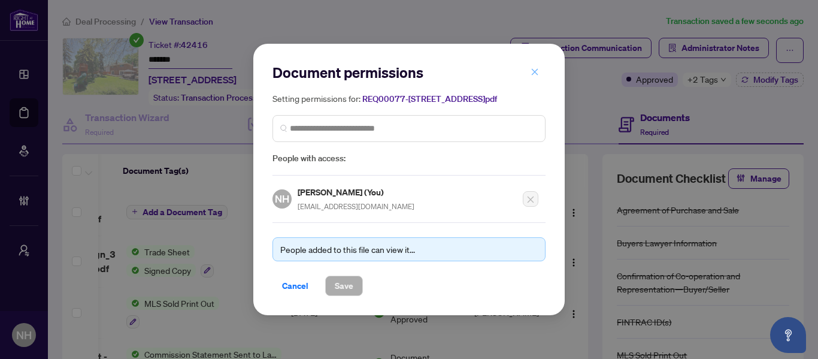
click at [538, 62] on span "button" at bounding box center [535, 71] width 8 height 19
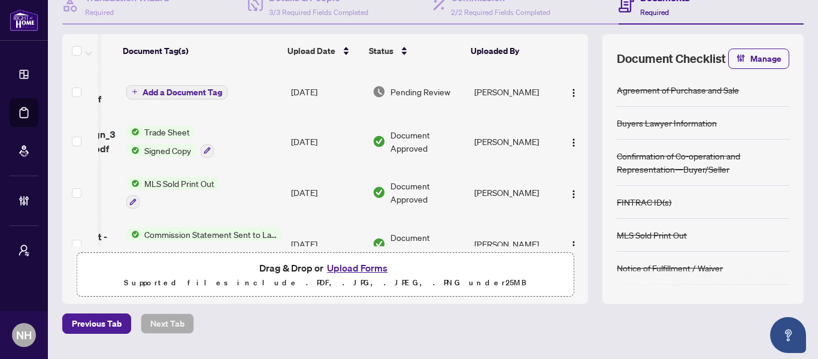
copy td "Nikola Petkovic"
drag, startPoint x: 463, startPoint y: 138, endPoint x: 522, endPoint y: 135, distance: 58.7
click at [522, 135] on td "Nikola Petkovic" at bounding box center [514, 141] width 90 height 51
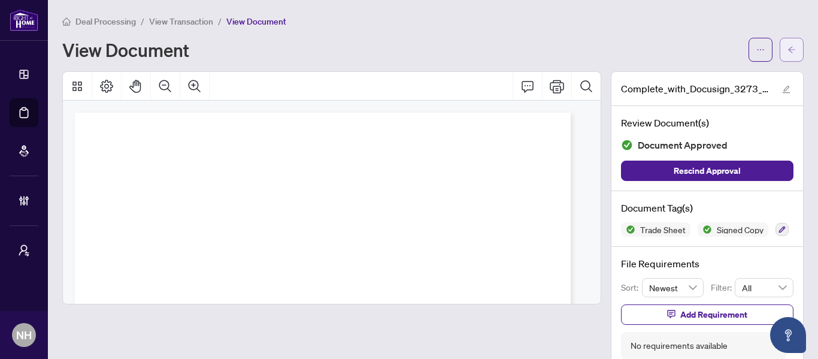
click at [789, 45] on button "button" at bounding box center [792, 50] width 24 height 24
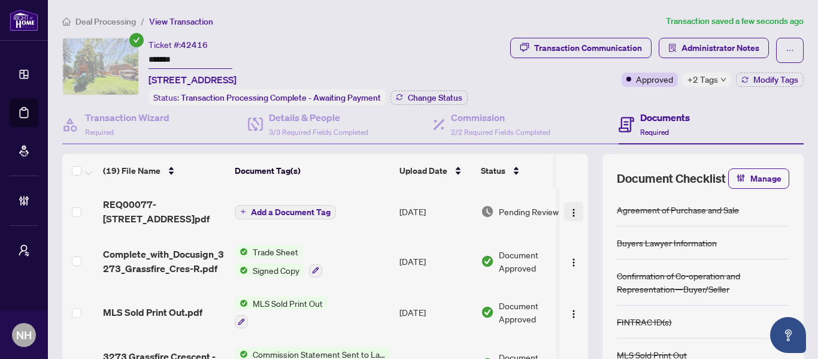
click at [569, 208] on img "button" at bounding box center [574, 213] width 10 height 10
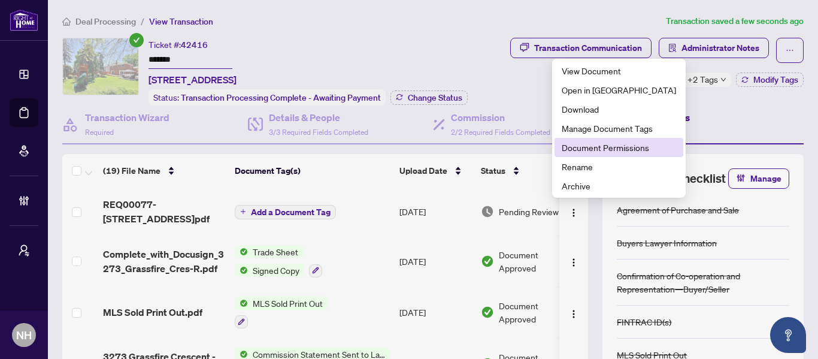
click at [615, 148] on span "Document Permissions" at bounding box center [619, 147] width 114 height 13
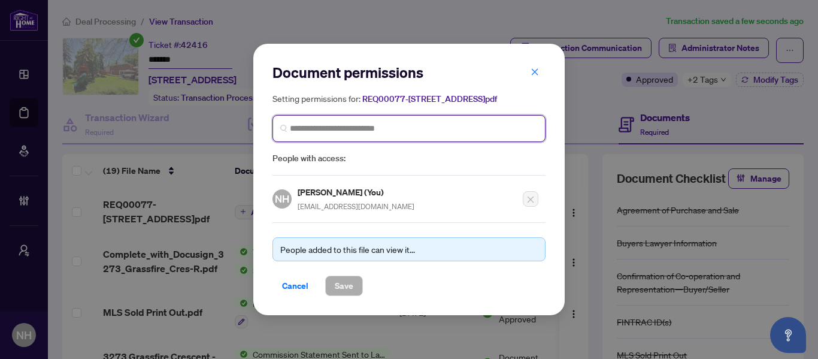
click at [410, 134] on input "search" at bounding box center [414, 128] width 248 height 13
paste input "**********"
type input "**********"
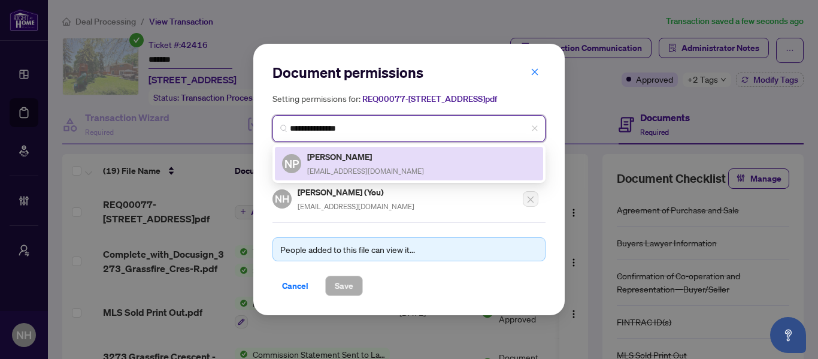
click at [363, 162] on h5 "Nikola Petkovic" at bounding box center [365, 157] width 117 height 14
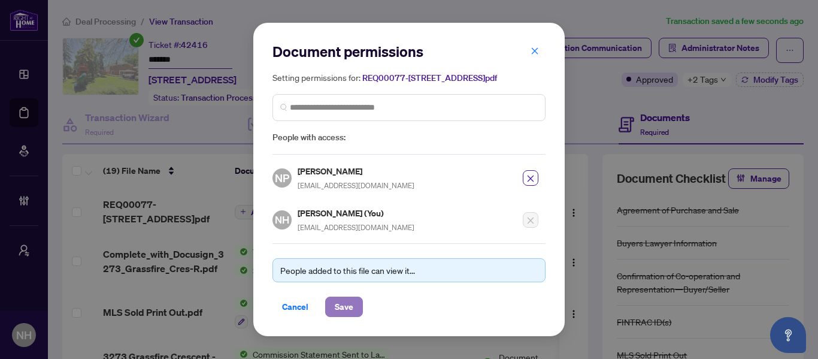
click at [339, 313] on span "Save" at bounding box center [344, 306] width 19 height 19
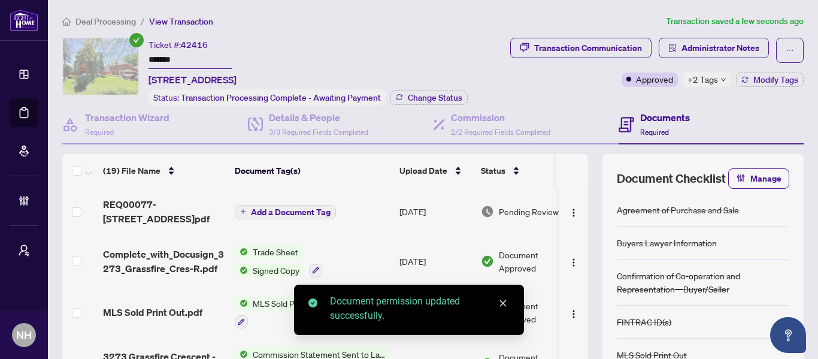
click at [256, 216] on button "Add a Document Tag" at bounding box center [285, 212] width 101 height 14
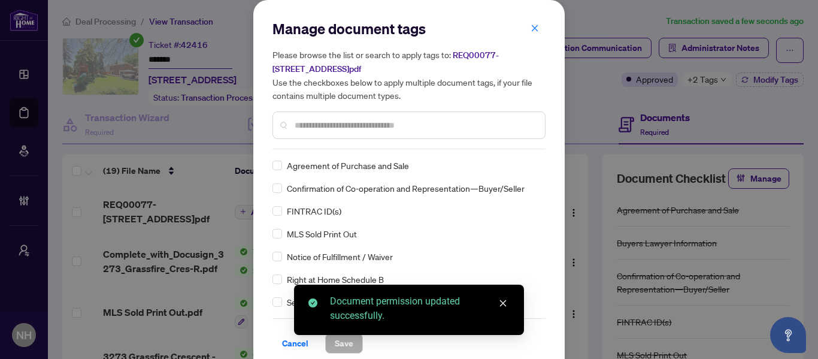
click at [340, 116] on div at bounding box center [408, 125] width 273 height 28
click at [340, 119] on input "text" at bounding box center [415, 125] width 241 height 13
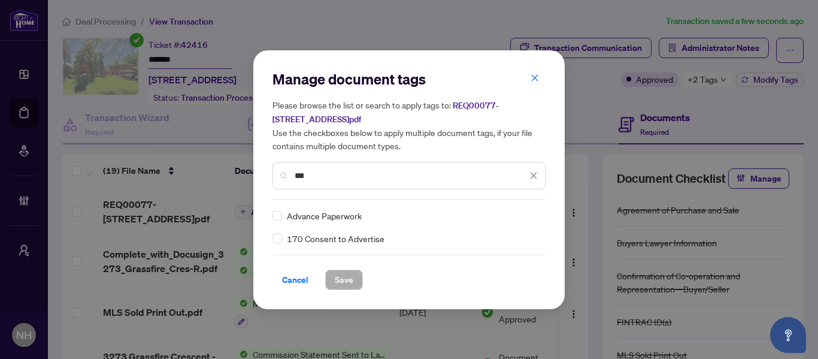
type input "***"
click at [529, 213] on div at bounding box center [526, 216] width 23 height 12
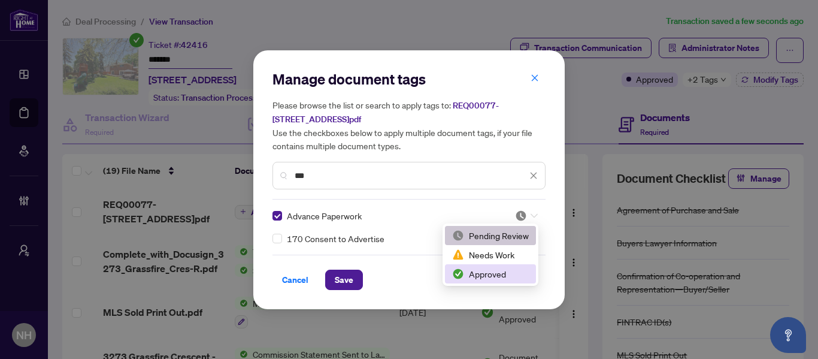
click at [504, 273] on div "Approved" at bounding box center [490, 273] width 77 height 13
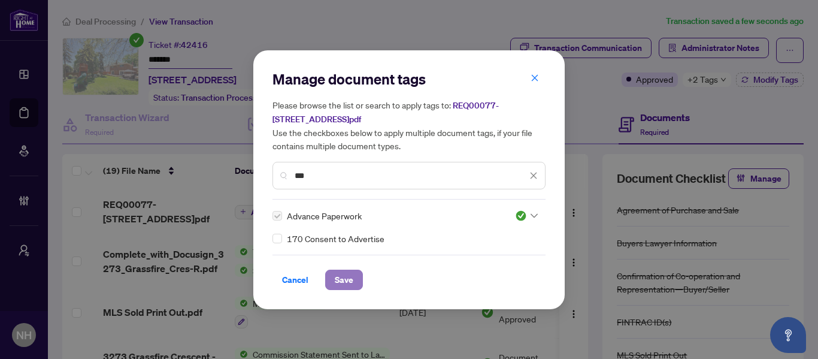
click at [351, 283] on span "Save" at bounding box center [344, 279] width 19 height 19
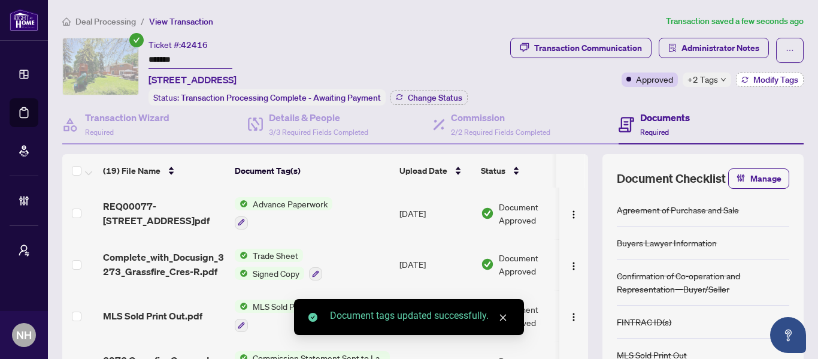
click at [741, 78] on button "Modify Tags" at bounding box center [770, 79] width 68 height 14
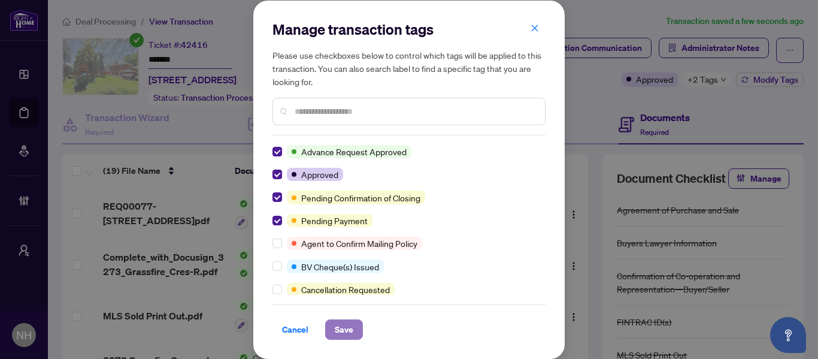
click at [346, 335] on span "Save" at bounding box center [344, 329] width 19 height 19
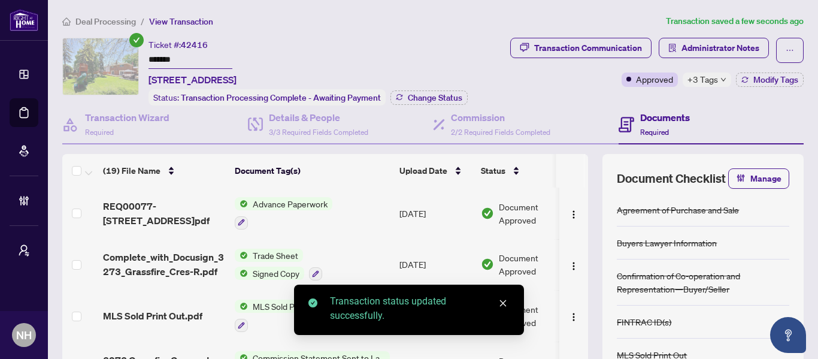
click at [128, 24] on span "Deal Processing" at bounding box center [105, 21] width 60 height 11
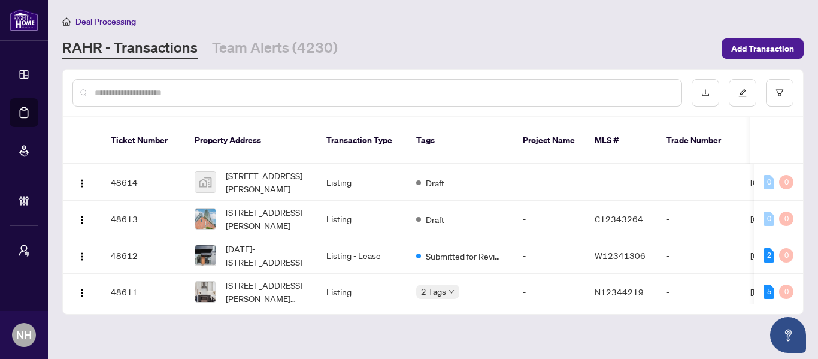
click at [244, 82] on div at bounding box center [377, 93] width 610 height 28
click at [255, 90] on input "text" at bounding box center [383, 92] width 577 height 13
paste input "*******"
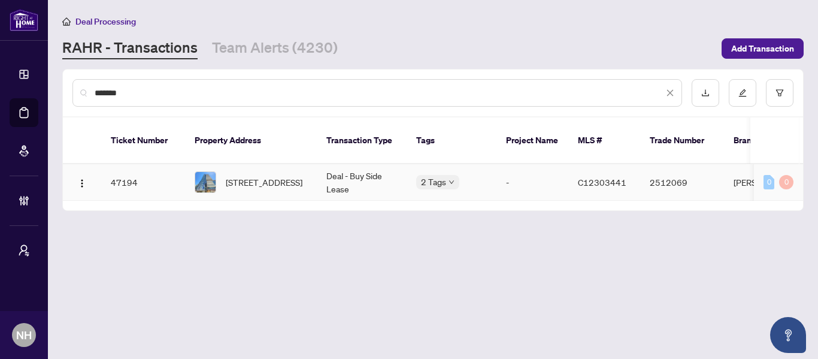
type input "*******"
click at [302, 176] on span "504-125 Redpath Ave, Toronto, Ontario M4S 0B5, Canada" at bounding box center [264, 181] width 77 height 13
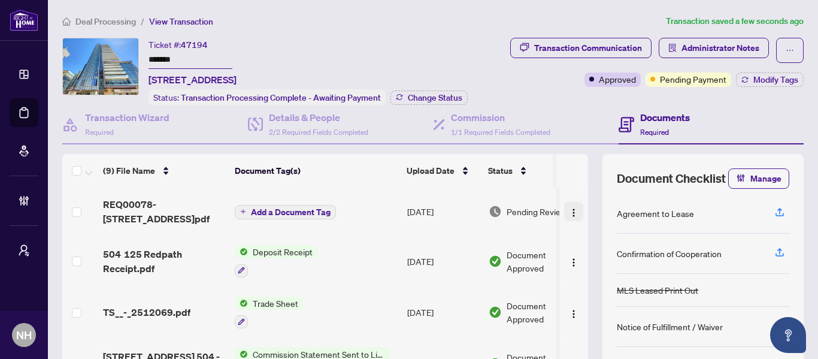
click at [569, 210] on img "button" at bounding box center [574, 213] width 10 height 10
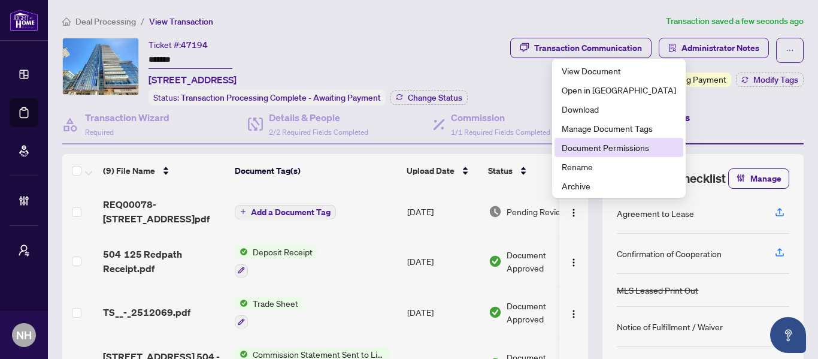
click at [623, 147] on span "Document Permissions" at bounding box center [619, 147] width 114 height 13
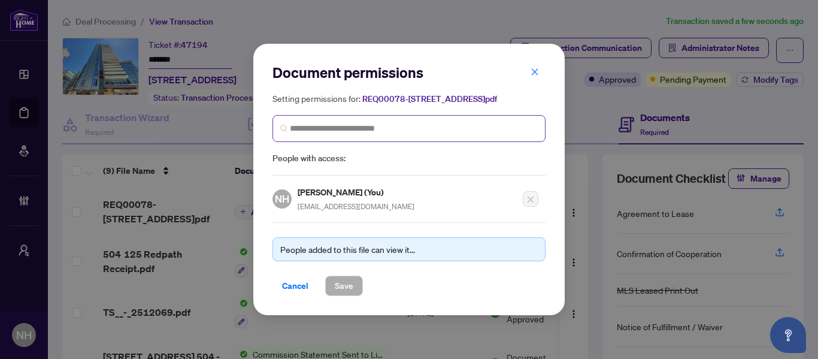
click at [421, 141] on span at bounding box center [408, 128] width 273 height 27
type input "*"
type input "*****"
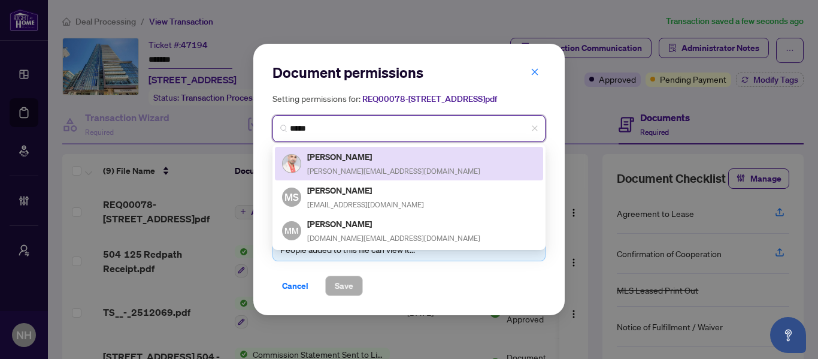
click at [375, 163] on h5 "Mihai Astefanoaia" at bounding box center [393, 157] width 173 height 14
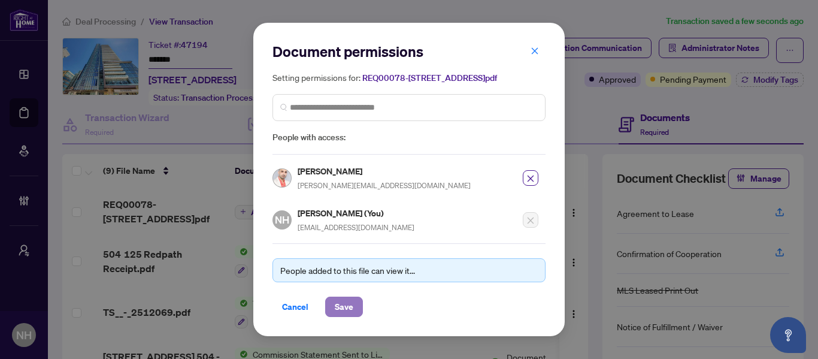
click at [345, 311] on span "Save" at bounding box center [344, 306] width 19 height 19
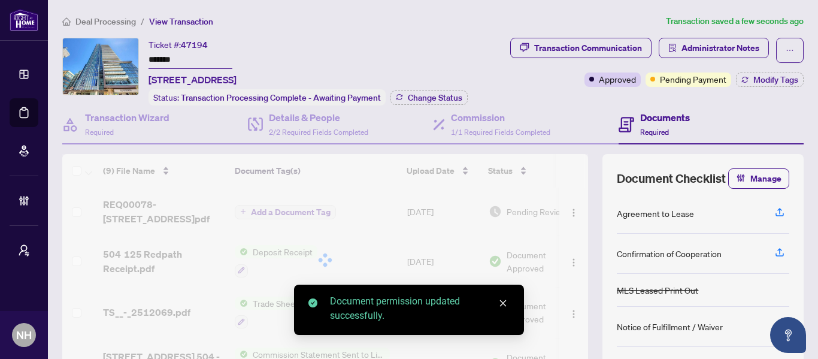
click at [288, 213] on div at bounding box center [325, 260] width 526 height 212
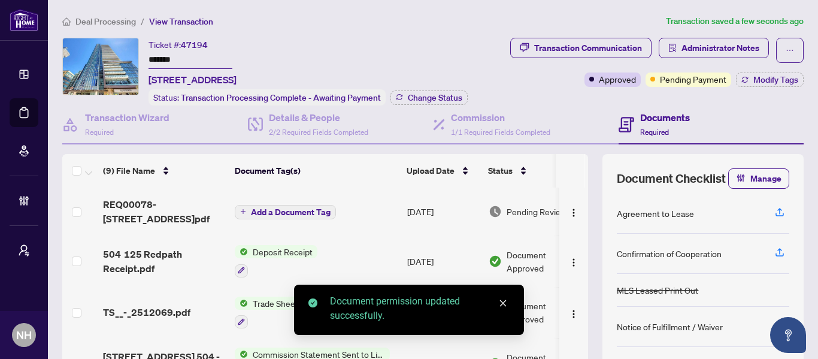
click at [300, 210] on span "Add a Document Tag" at bounding box center [291, 212] width 80 height 8
click at [298, 188] on h3 at bounding box center [405, 181] width 266 height 13
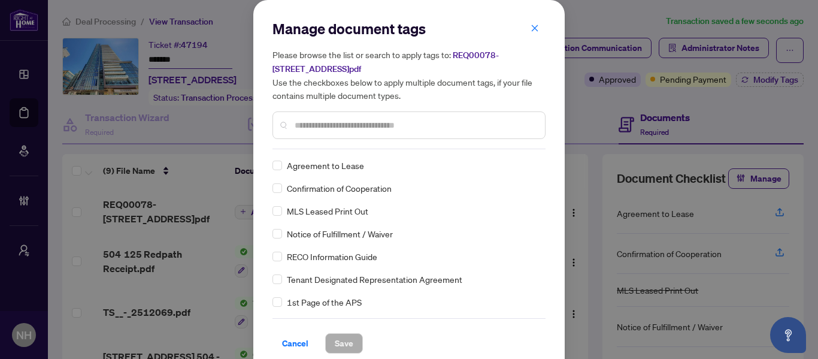
click at [315, 123] on input "text" at bounding box center [415, 125] width 241 height 13
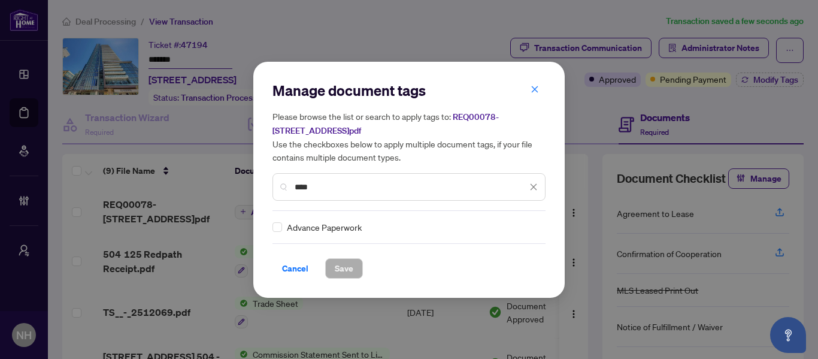
type input "****"
click at [531, 226] on icon at bounding box center [534, 227] width 7 height 5
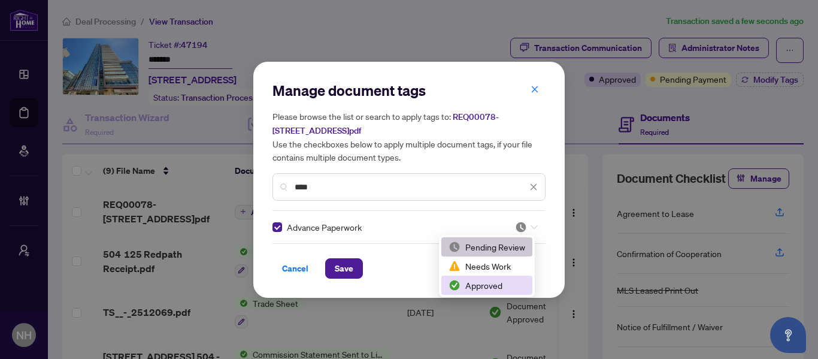
click at [498, 287] on div "Approved" at bounding box center [486, 284] width 77 height 13
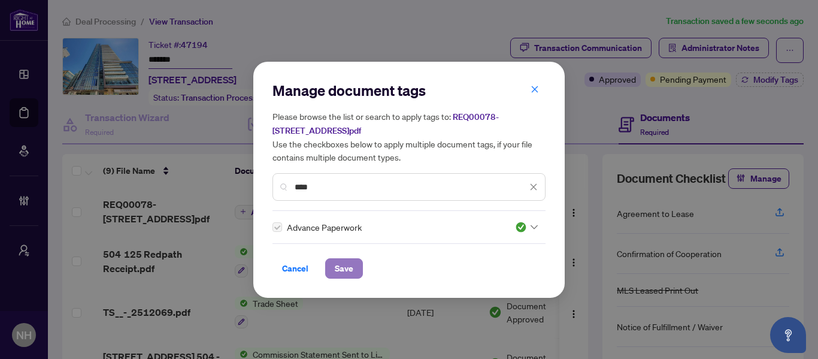
click at [349, 266] on span "Save" at bounding box center [344, 268] width 19 height 19
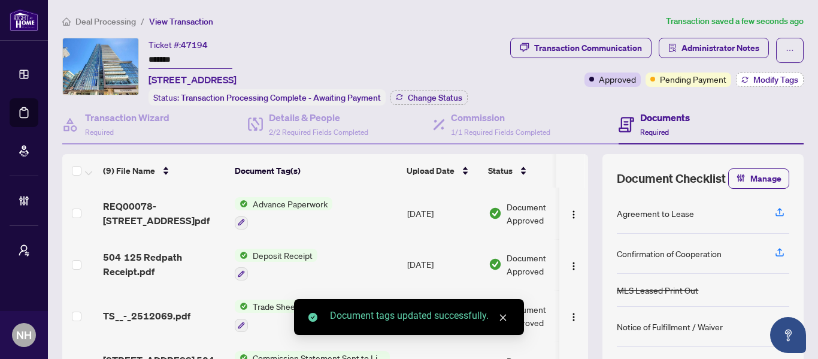
click at [772, 80] on span "Modify Tags" at bounding box center [775, 79] width 45 height 8
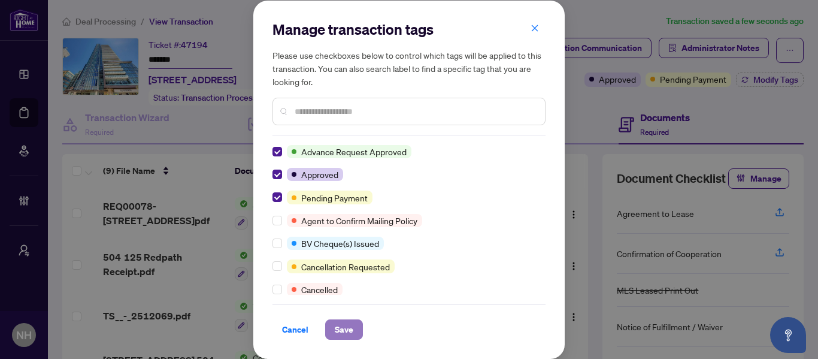
click at [344, 335] on span "Save" at bounding box center [344, 329] width 19 height 19
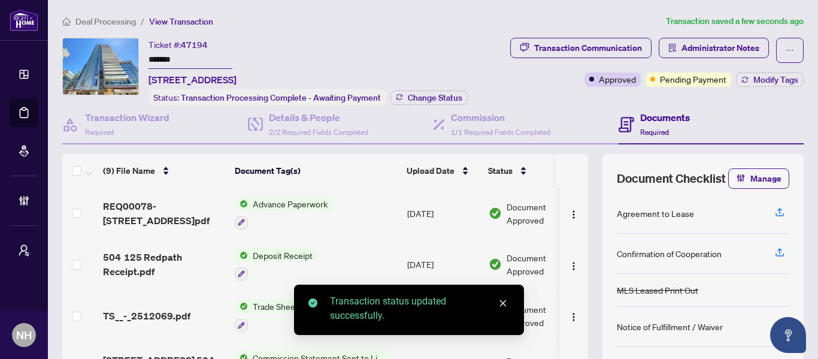
click at [360, 31] on div "Deal Processing / View Transaction Transaction saved a few seconds ago Ticket #…" at bounding box center [432, 254] width 751 height 481
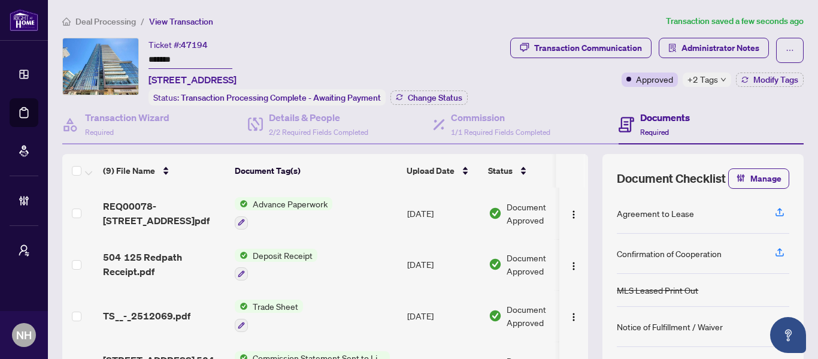
click at [102, 16] on span "Deal Processing" at bounding box center [105, 21] width 60 height 11
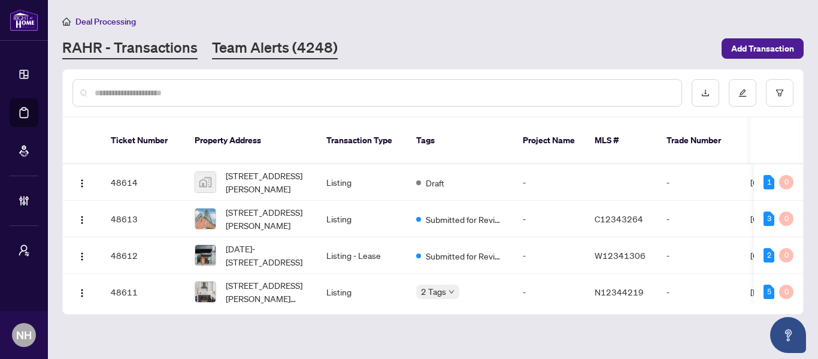
click at [280, 43] on link "Team Alerts (4248)" at bounding box center [275, 49] width 126 height 22
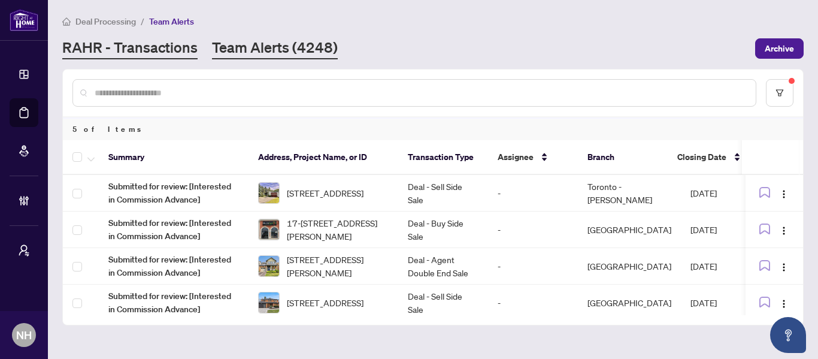
click at [150, 53] on link "RAHR - Transactions" at bounding box center [129, 49] width 135 height 22
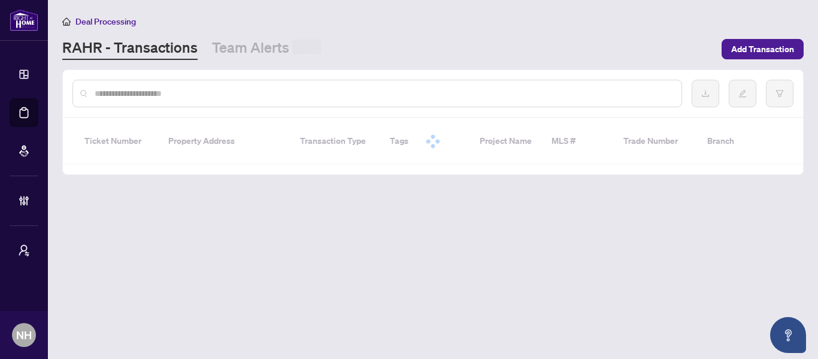
click at [195, 89] on input "text" at bounding box center [383, 93] width 577 height 13
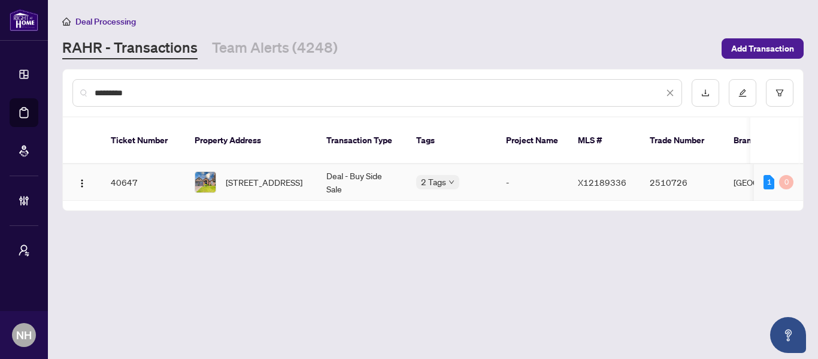
type input "********"
click at [282, 176] on span "9 Castle Rdge, Brighton, Ontario K0K 1H0, Canada" at bounding box center [264, 181] width 77 height 13
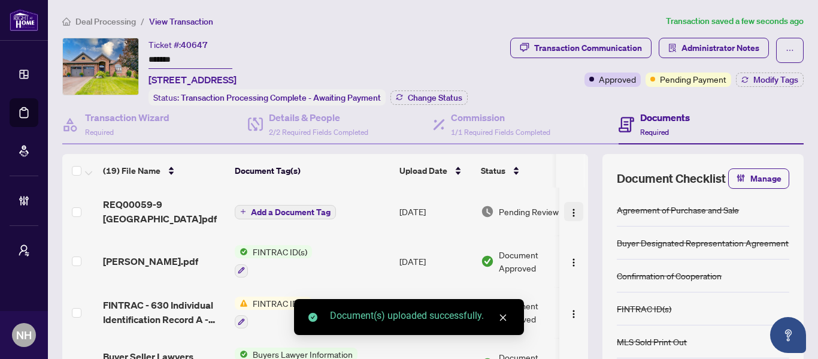
click at [569, 214] on img "button" at bounding box center [574, 213] width 10 height 10
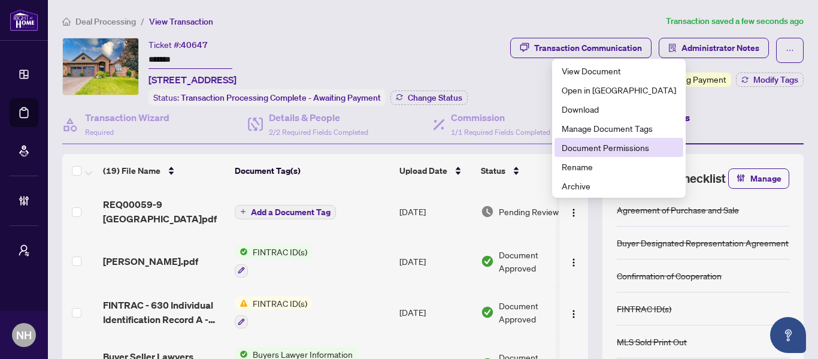
click at [617, 150] on span "Document Permissions" at bounding box center [619, 147] width 114 height 13
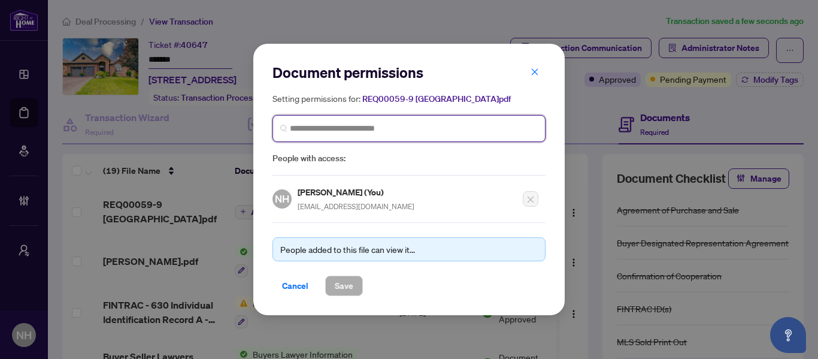
click at [390, 127] on input "search" at bounding box center [414, 128] width 248 height 13
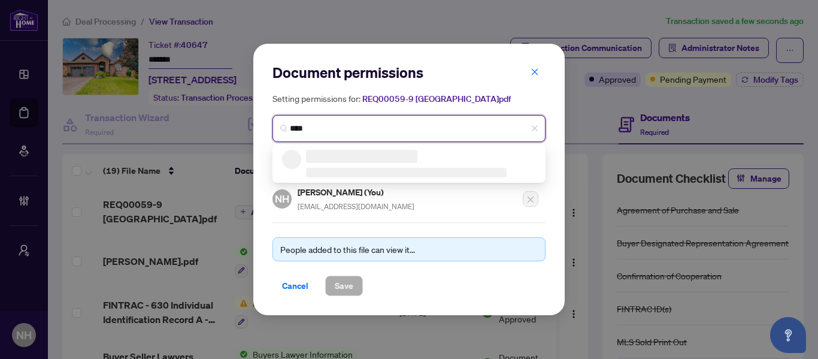
type input "*****"
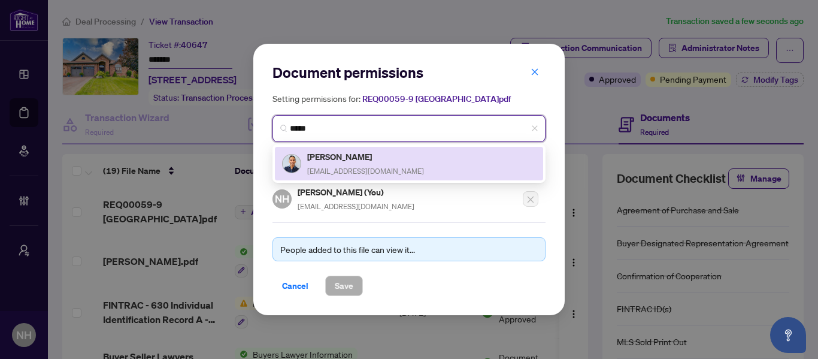
click at [352, 158] on h5 "Vic Singh" at bounding box center [365, 157] width 117 height 14
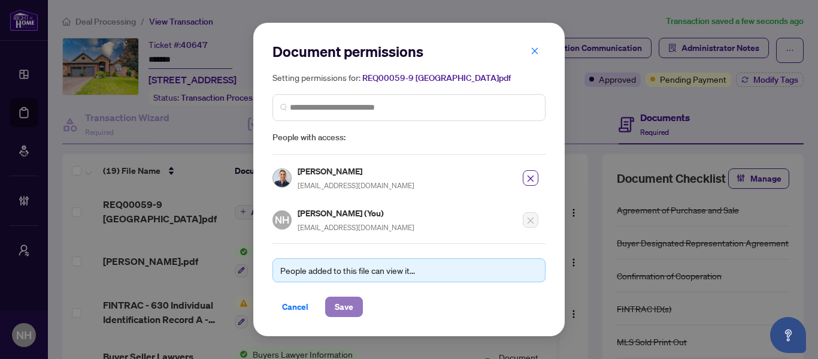
click at [345, 297] on span "Save" at bounding box center [344, 306] width 19 height 19
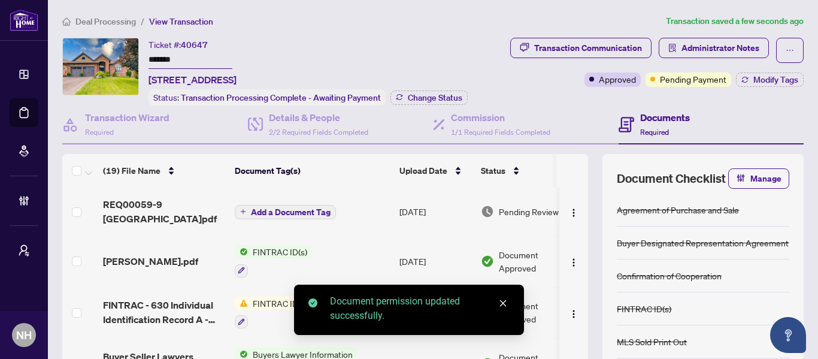
click at [250, 210] on button "Add a Document Tag" at bounding box center [285, 212] width 101 height 14
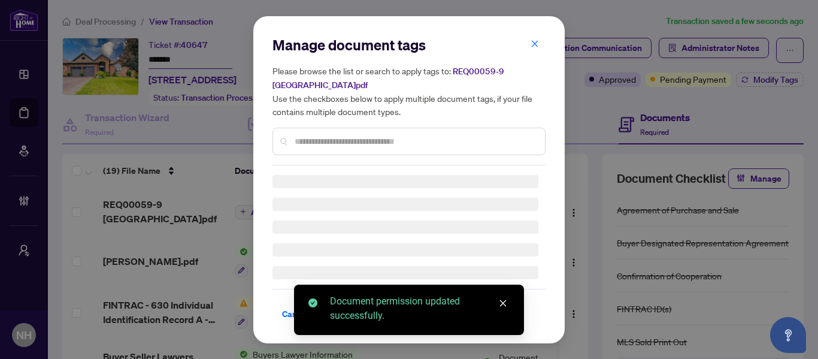
click at [310, 139] on div "Manage document tags Please browse the list or search to apply tags to: REQ0005…" at bounding box center [408, 100] width 273 height 130
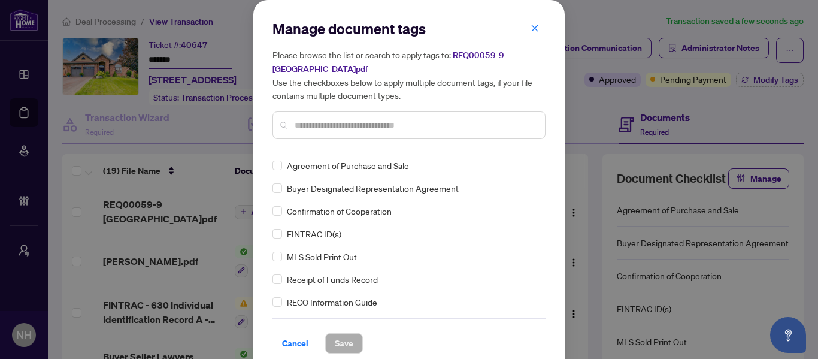
click at [326, 123] on input "text" at bounding box center [415, 125] width 241 height 13
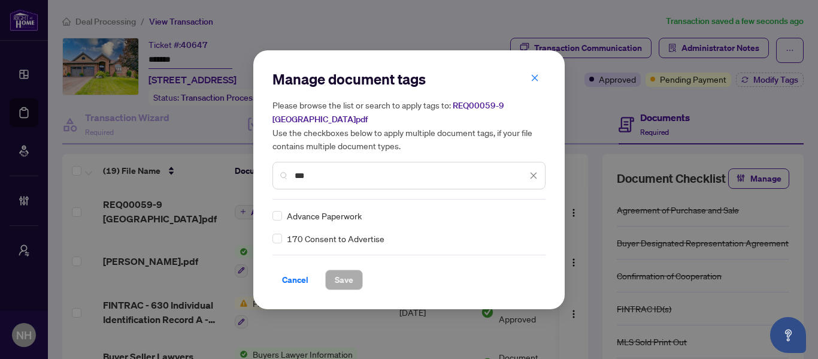
type input "***"
click at [534, 217] on icon at bounding box center [534, 215] width 7 height 5
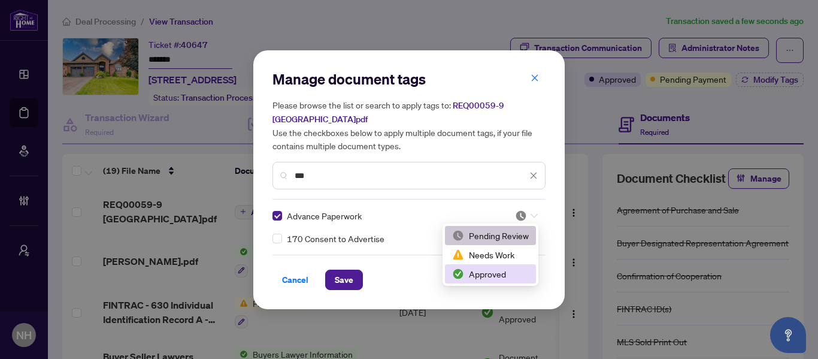
drag, startPoint x: 483, startPoint y: 277, endPoint x: 450, endPoint y: 282, distance: 32.7
click at [482, 277] on div "Approved" at bounding box center [490, 273] width 77 height 13
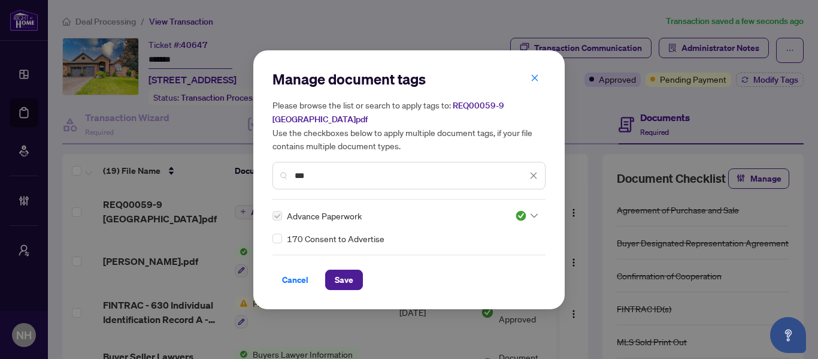
drag, startPoint x: 340, startPoint y: 278, endPoint x: 598, endPoint y: 108, distance: 308.2
click at [342, 276] on span "Save" at bounding box center [344, 279] width 19 height 19
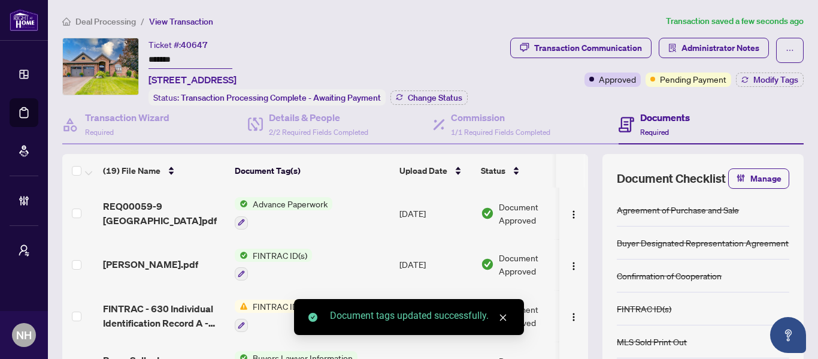
click at [505, 317] on icon "close" at bounding box center [503, 317] width 8 height 8
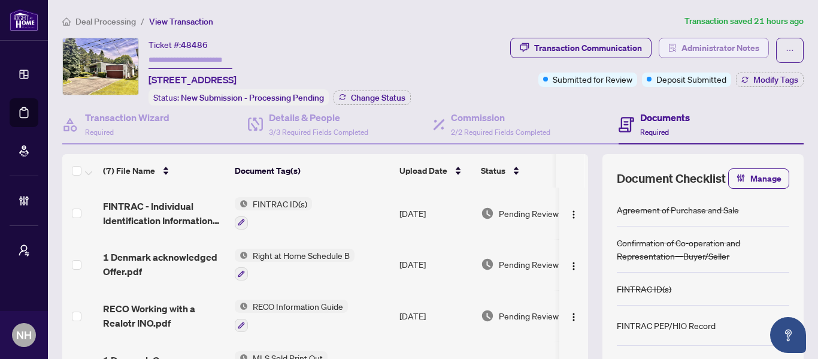
click at [716, 51] on span "Administrator Notes" at bounding box center [720, 47] width 78 height 19
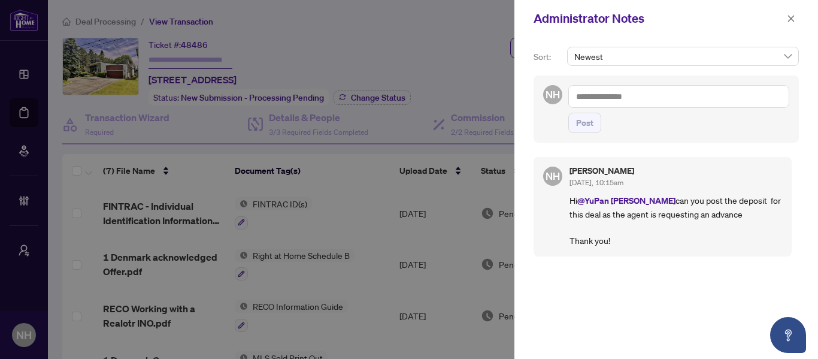
click at [613, 97] on textarea at bounding box center [678, 96] width 221 height 23
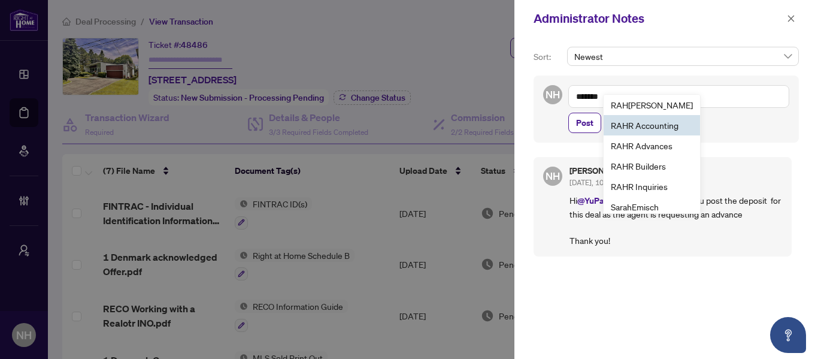
click at [664, 126] on span "RAH R Accounting" at bounding box center [645, 125] width 68 height 11
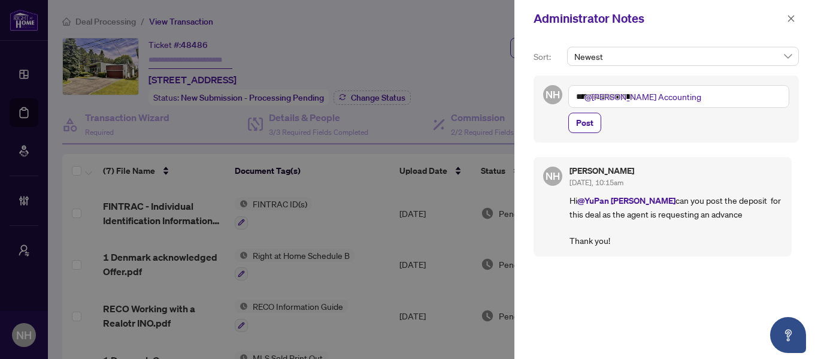
drag, startPoint x: 636, startPoint y: 198, endPoint x: 701, endPoint y: 245, distance: 80.1
click at [701, 245] on p "Hi @[PERSON_NAME] you post the deposit for this deal as the agent is requesting…" at bounding box center [675, 219] width 213 height 53
copy p "can you post the deposit for this deal as the agent is requesting an advance Th…"
drag, startPoint x: 677, startPoint y: 95, endPoint x: 690, endPoint y: 96, distance: 13.2
click at [678, 95] on textarea "**********" at bounding box center [678, 96] width 221 height 23
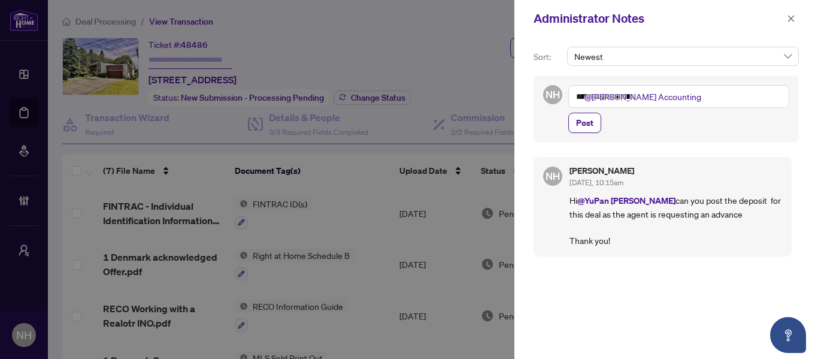
paste textarea "**********"
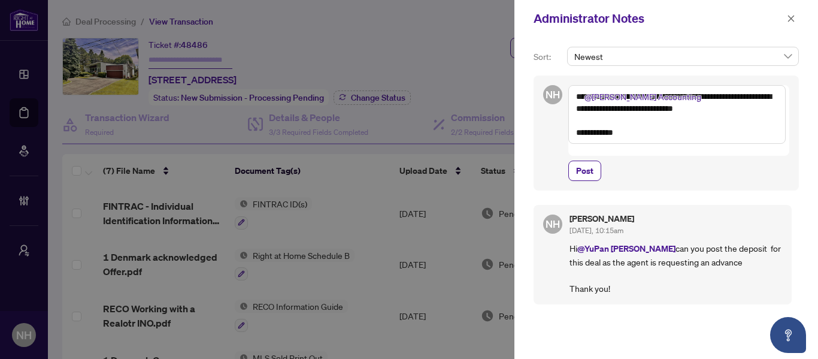
drag, startPoint x: 662, startPoint y: 97, endPoint x: 682, endPoint y: 104, distance: 21.6
click at [663, 97] on textarea "**********" at bounding box center [676, 114] width 217 height 59
click at [608, 227] on div "[PERSON_NAME] [DATE], 10:15am Hi @[PERSON_NAME] you post the deposit for this d…" at bounding box center [675, 254] width 213 height 80
click at [678, 135] on textarea "**********" at bounding box center [676, 114] width 217 height 59
type textarea "**********"
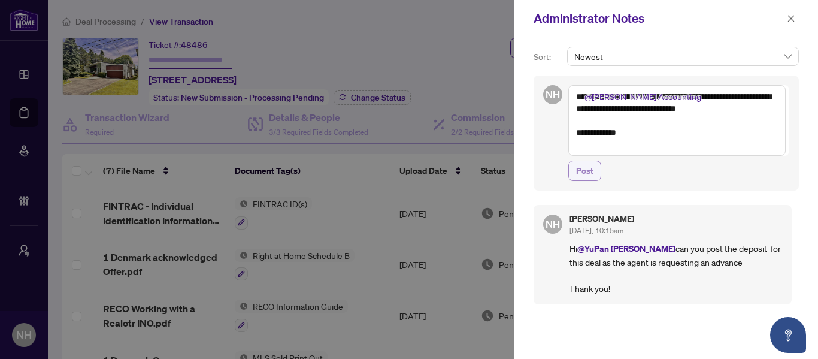
click at [598, 177] on button "Post" at bounding box center [584, 170] width 33 height 20
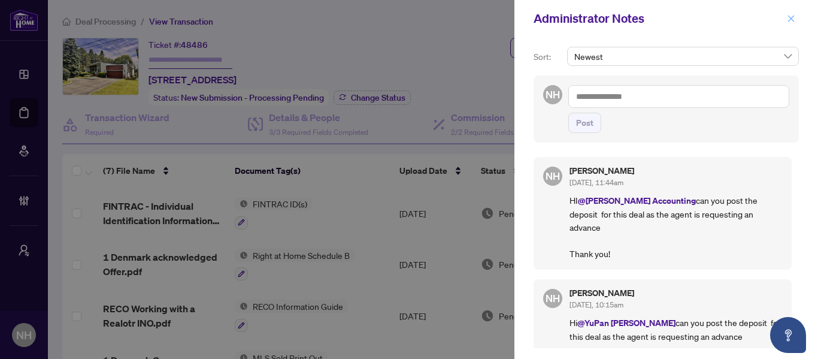
click at [792, 17] on icon "close" at bounding box center [791, 18] width 8 height 8
